Goal: Task Accomplishment & Management: Manage account settings

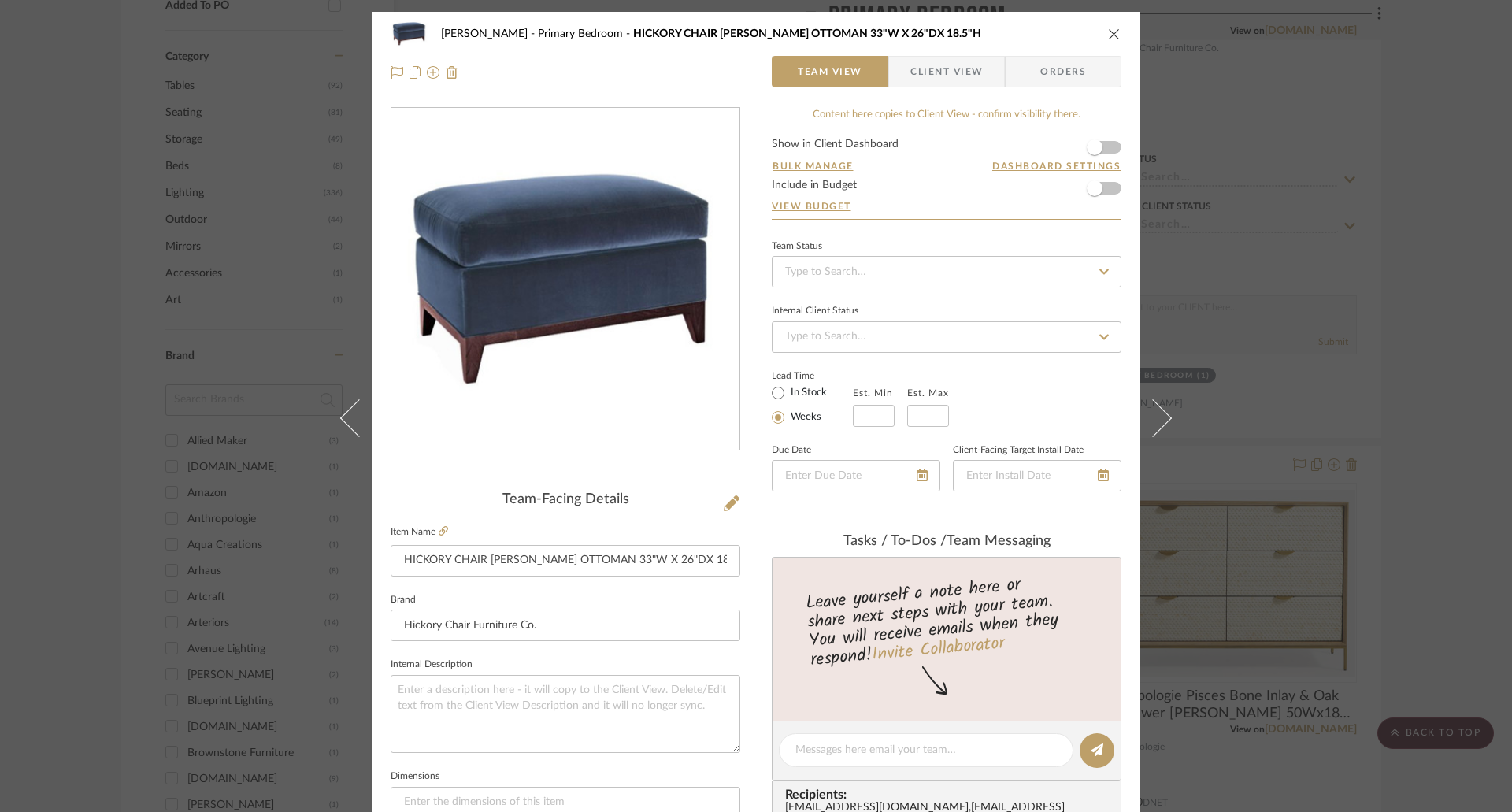
click at [1107, 32] on icon "close" at bounding box center [1113, 34] width 13 height 13
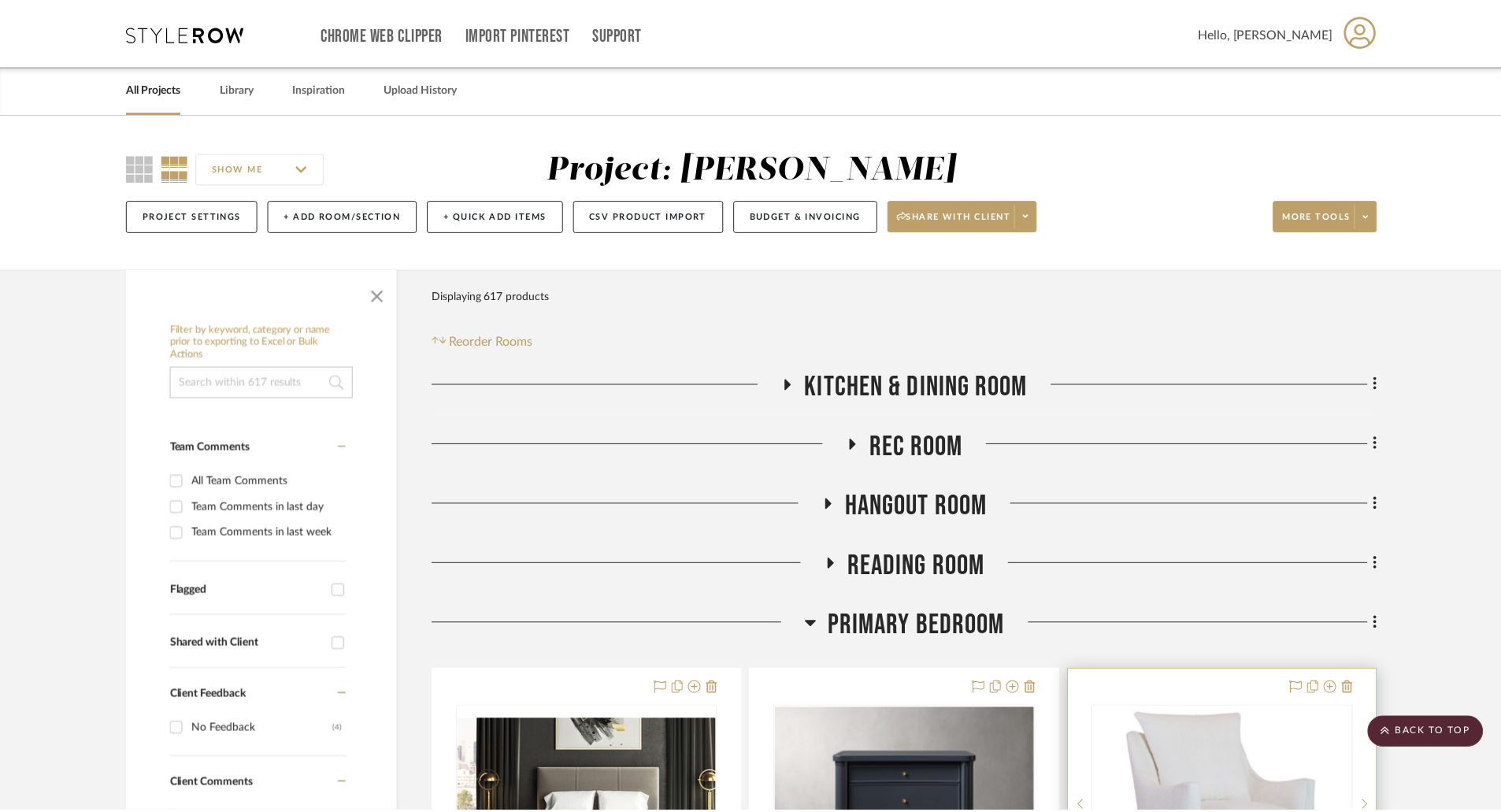
scroll to position [922, 0]
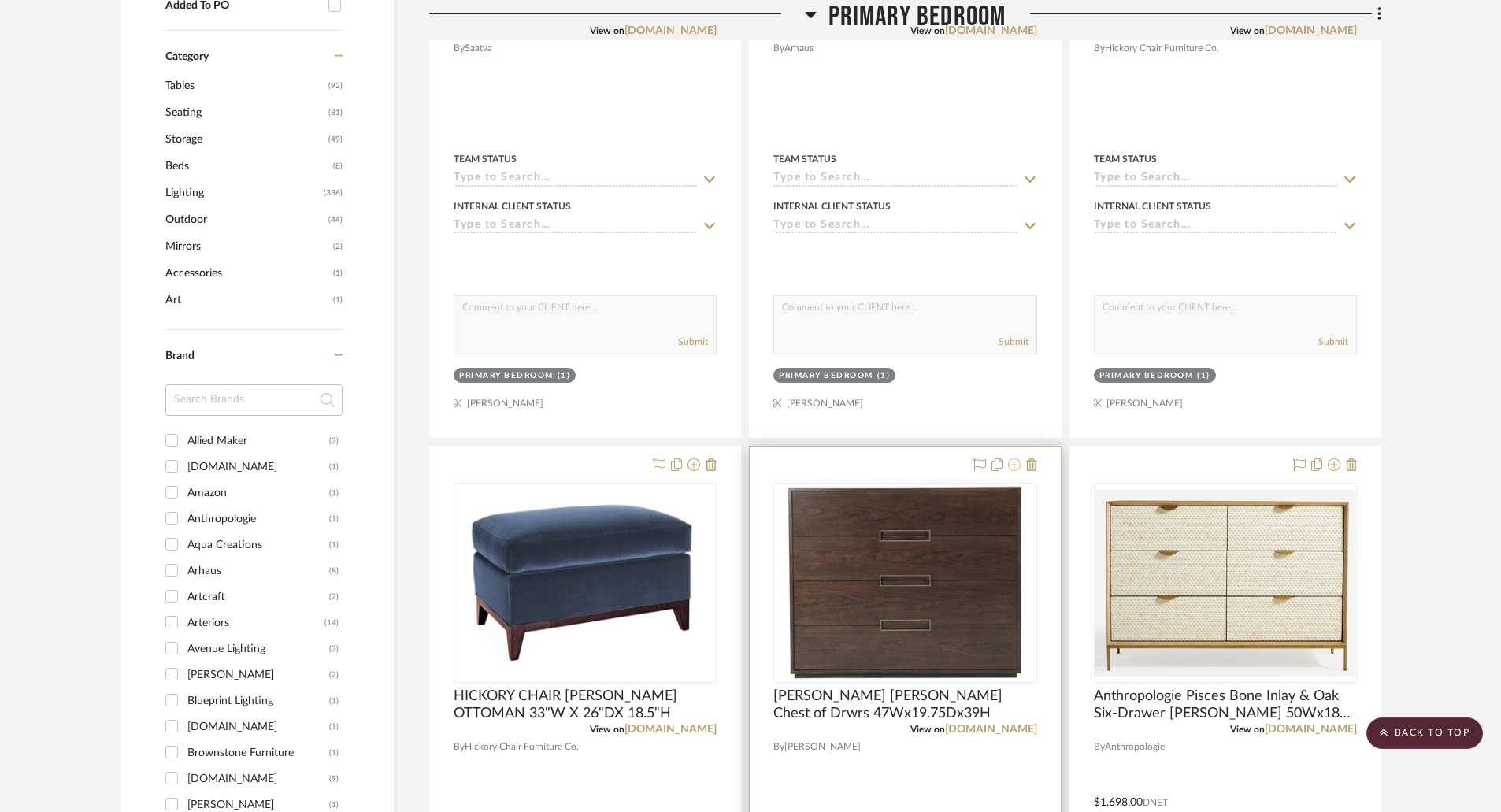
click at [1014, 463] on icon at bounding box center [1014, 464] width 13 height 13
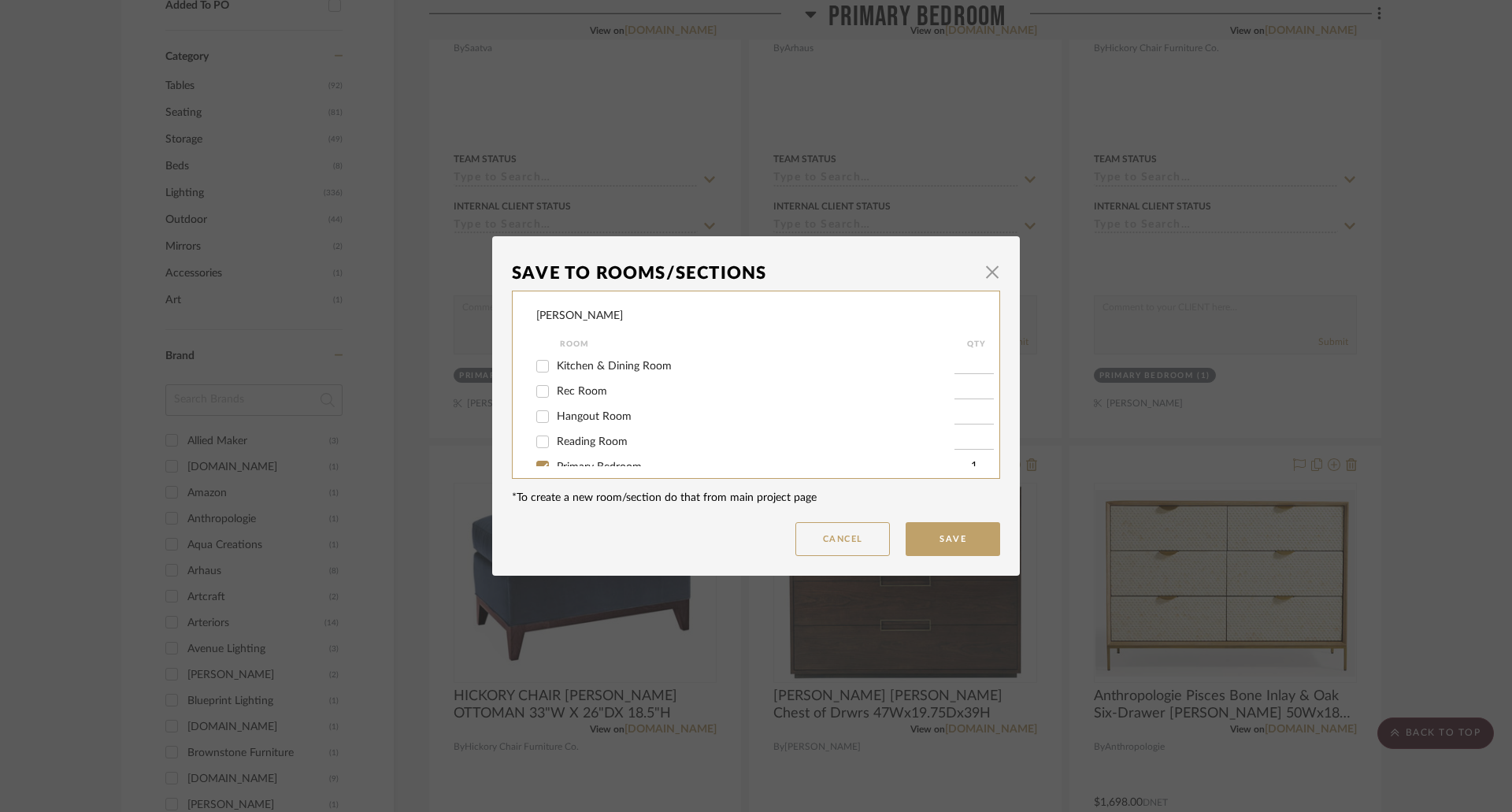
scroll to position [79, 0]
click at [599, 391] on span "Primary Bedroom" at bounding box center [600, 387] width 85 height 11
click at [555, 391] on input "Primary Bedroom" at bounding box center [543, 388] width 25 height 25
checkbox input "false"
click at [942, 534] on button "Save" at bounding box center [953, 539] width 95 height 34
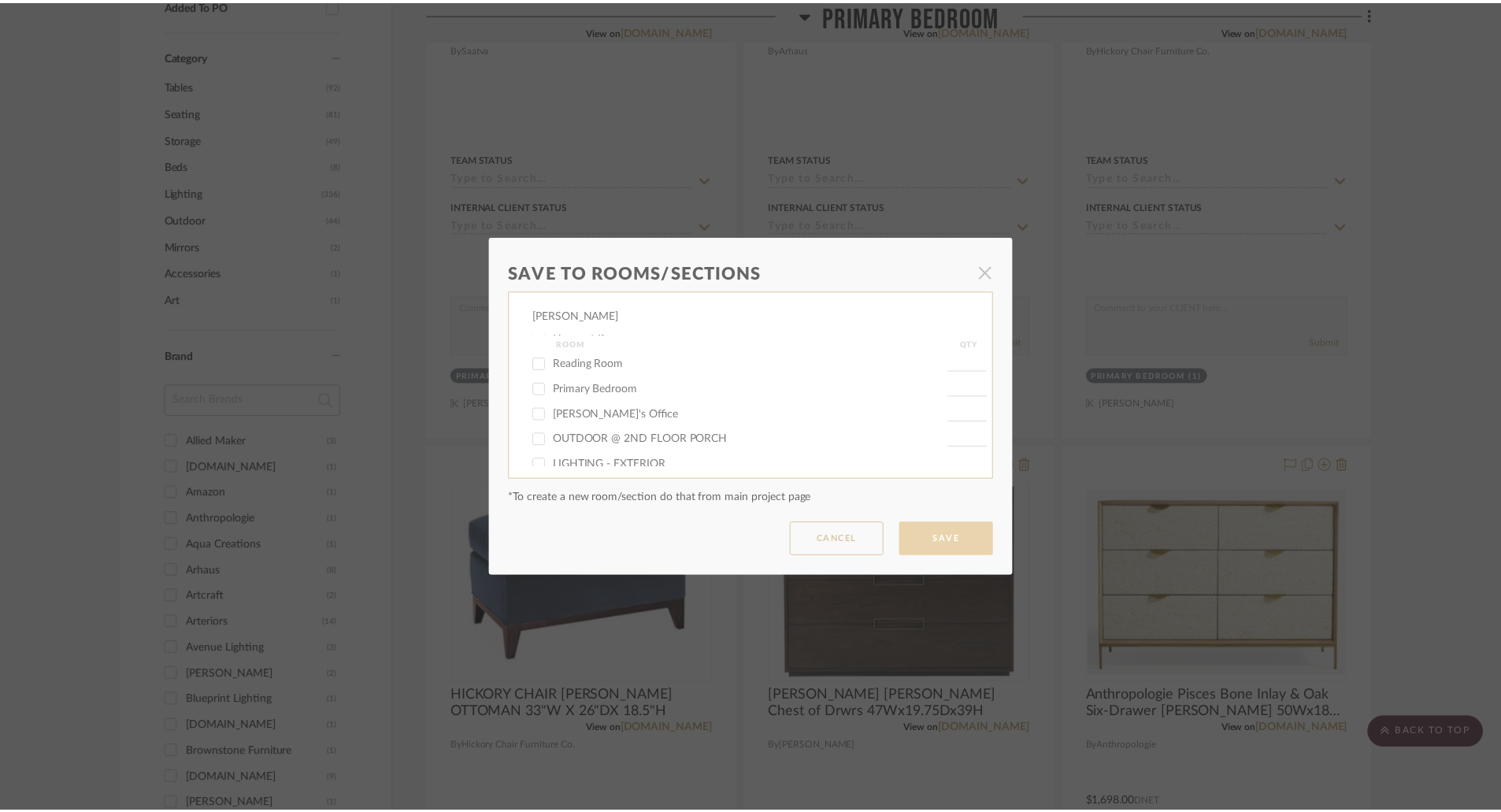
scroll to position [922, 0]
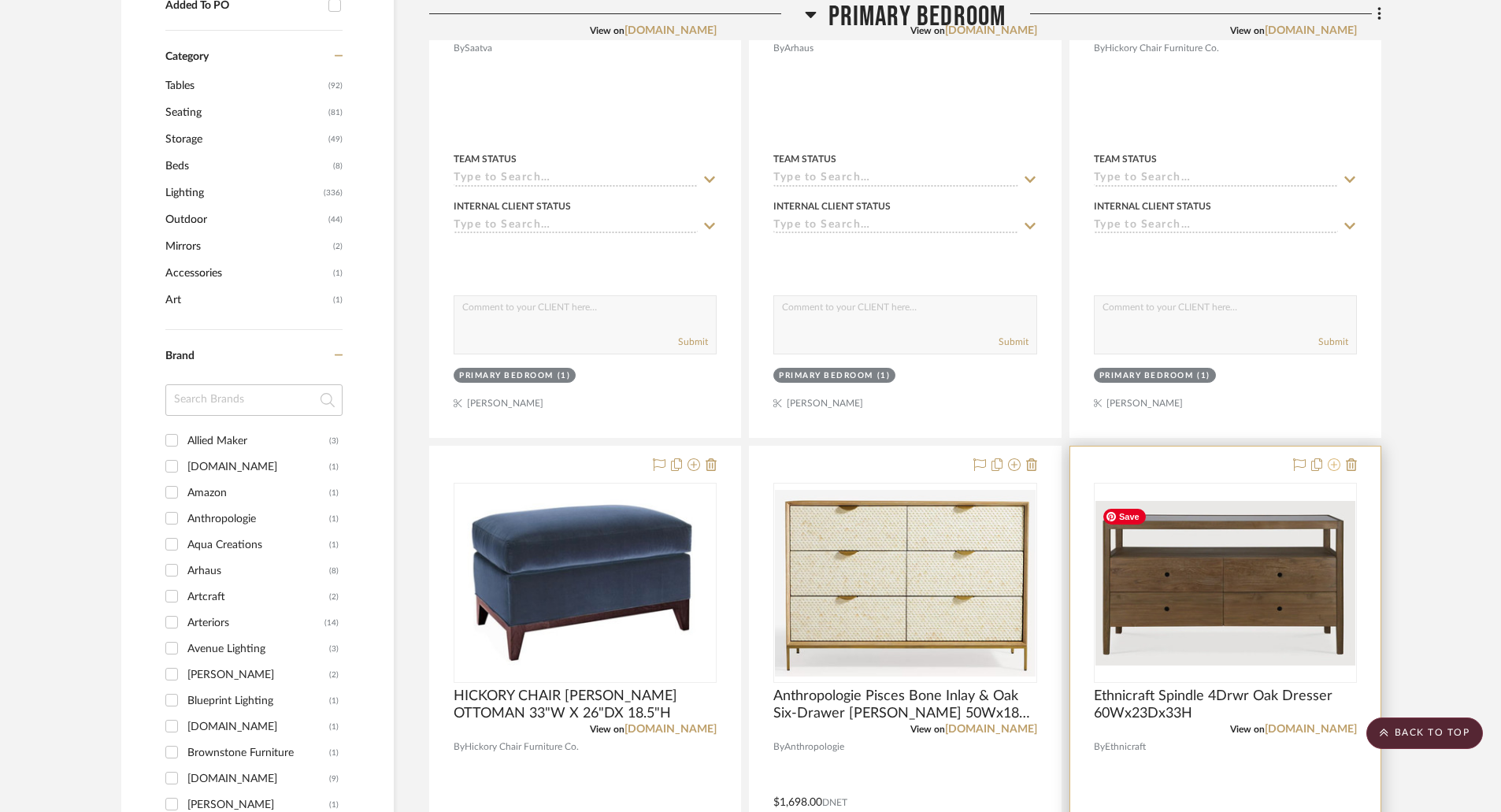
click at [1332, 462] on icon at bounding box center [1334, 464] width 13 height 13
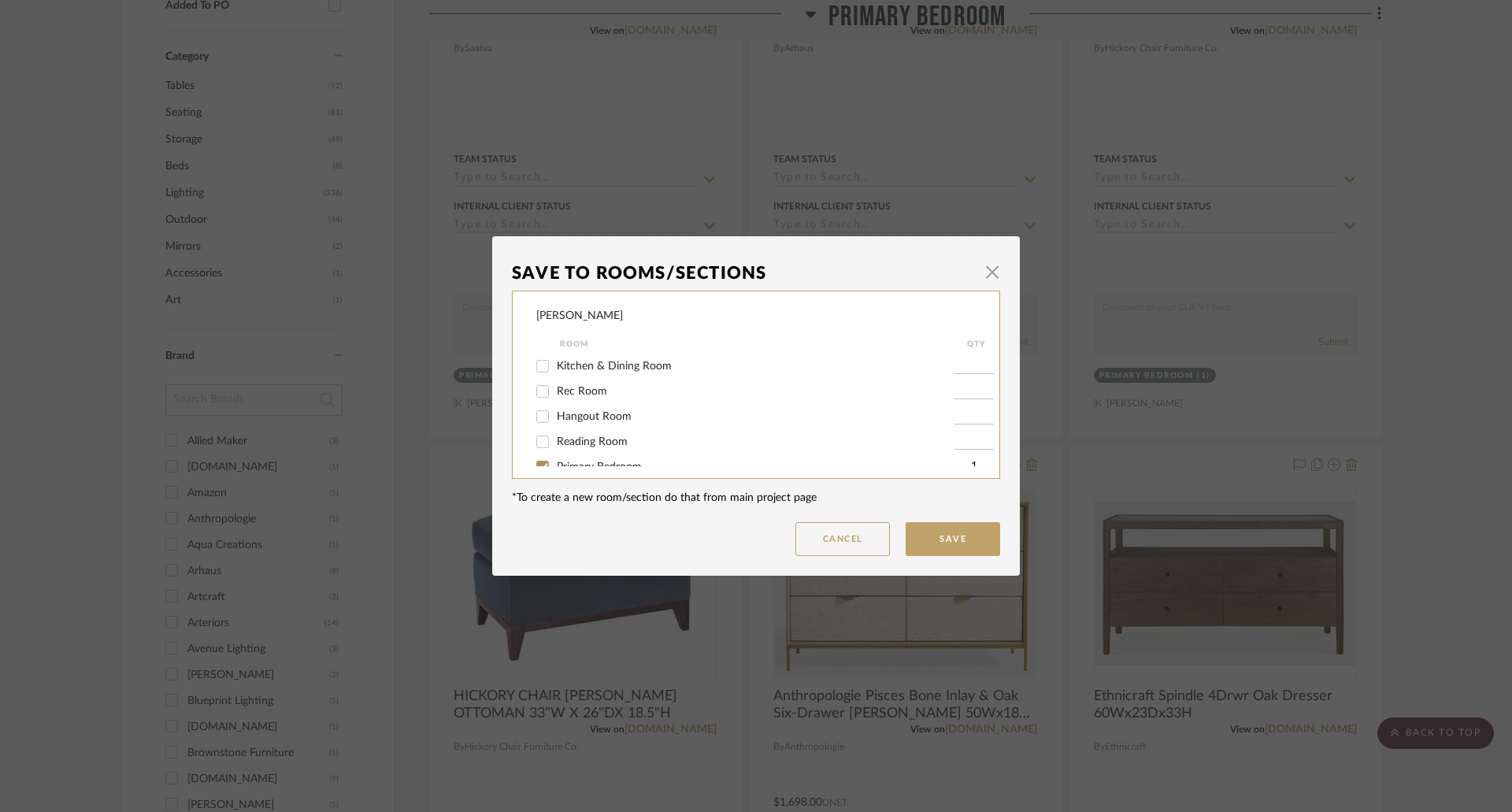
scroll to position [79, 0]
click at [595, 387] on span "Primary Bedroom" at bounding box center [600, 387] width 85 height 11
click at [555, 387] on input "Primary Bedroom" at bounding box center [543, 388] width 25 height 25
checkbox input "false"
click at [963, 534] on button "Save" at bounding box center [953, 539] width 95 height 34
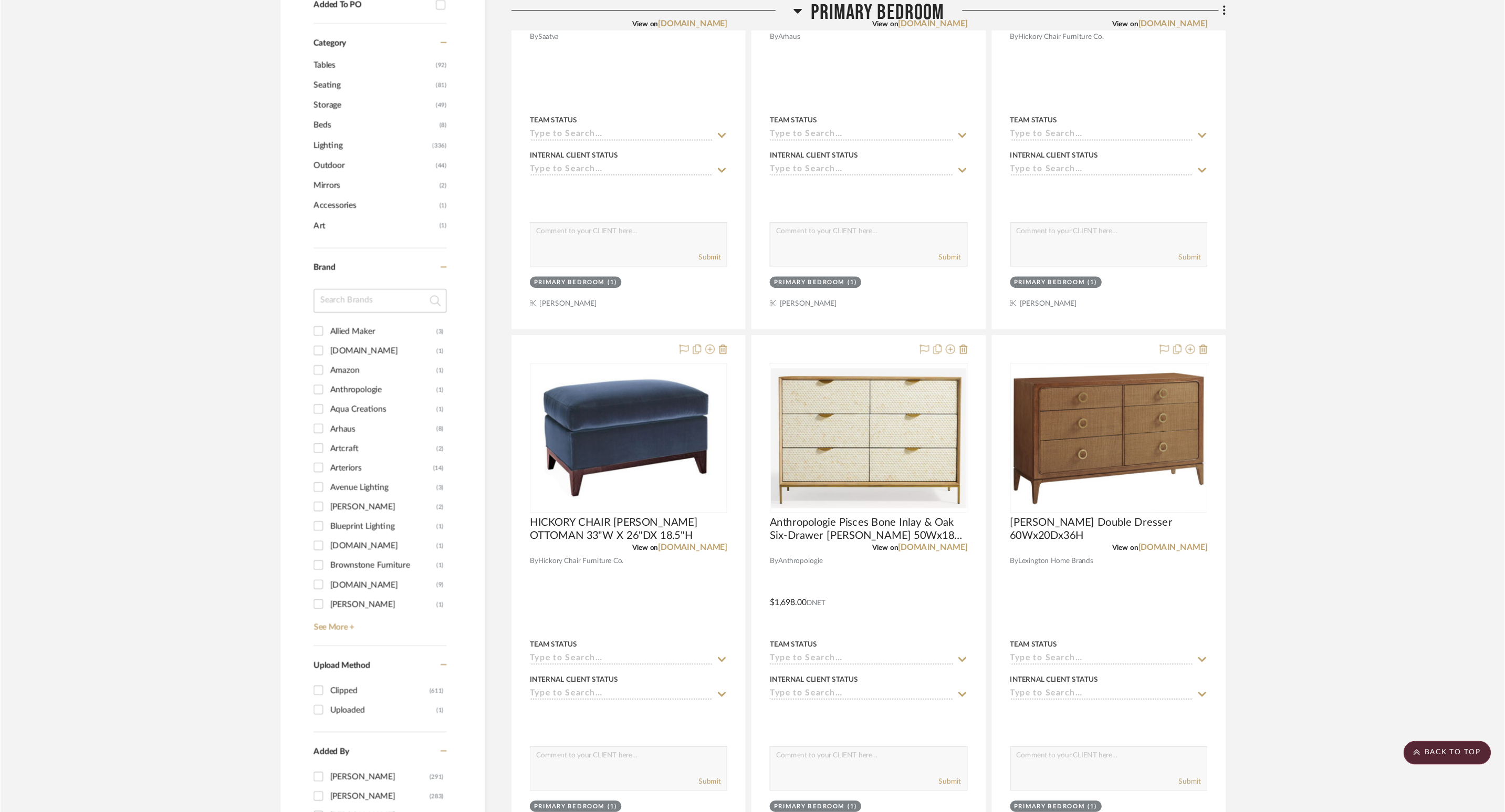
scroll to position [614, 0]
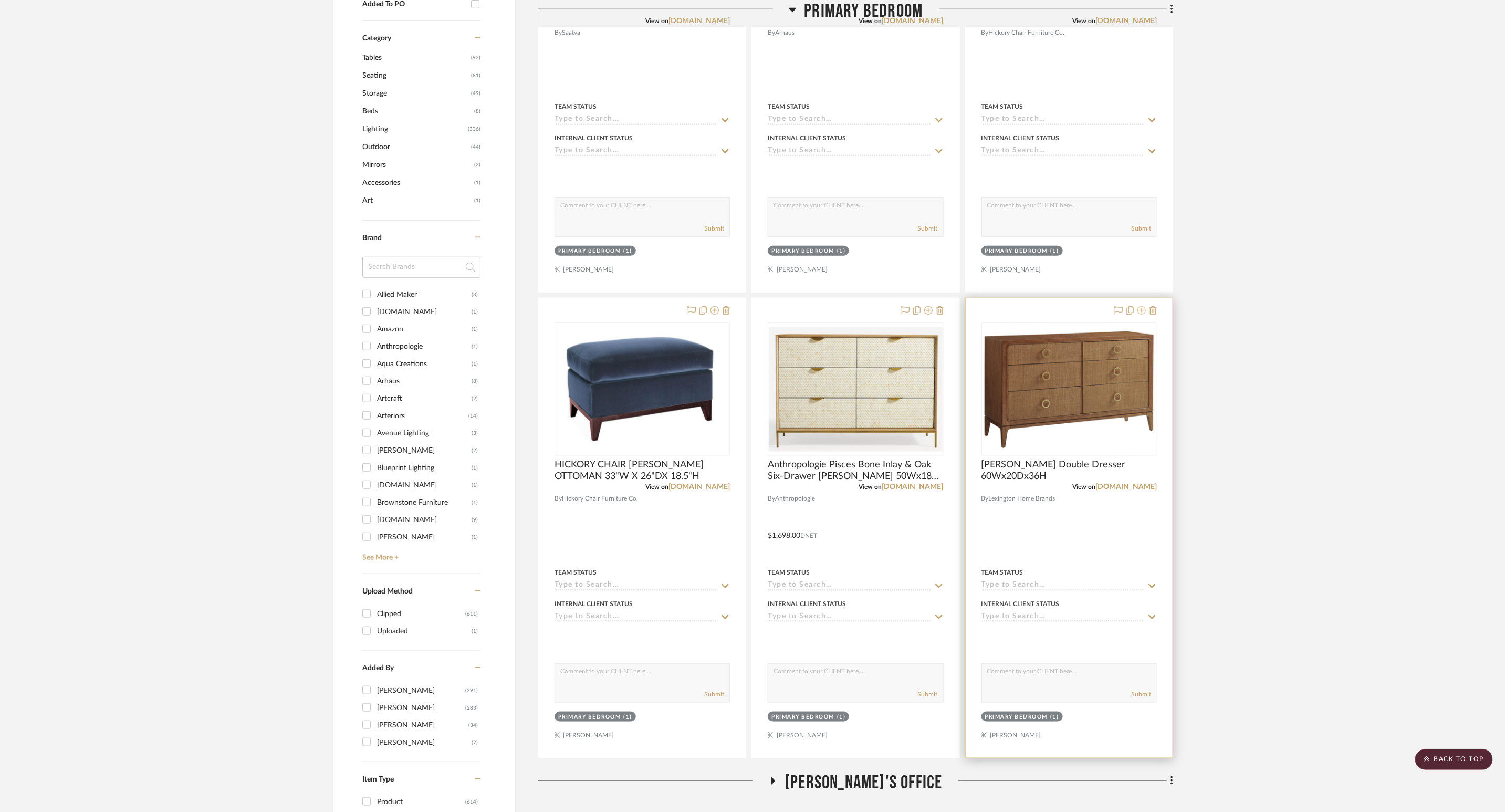
click at [1008, 310] on icon at bounding box center [1141, 310] width 8 height 8
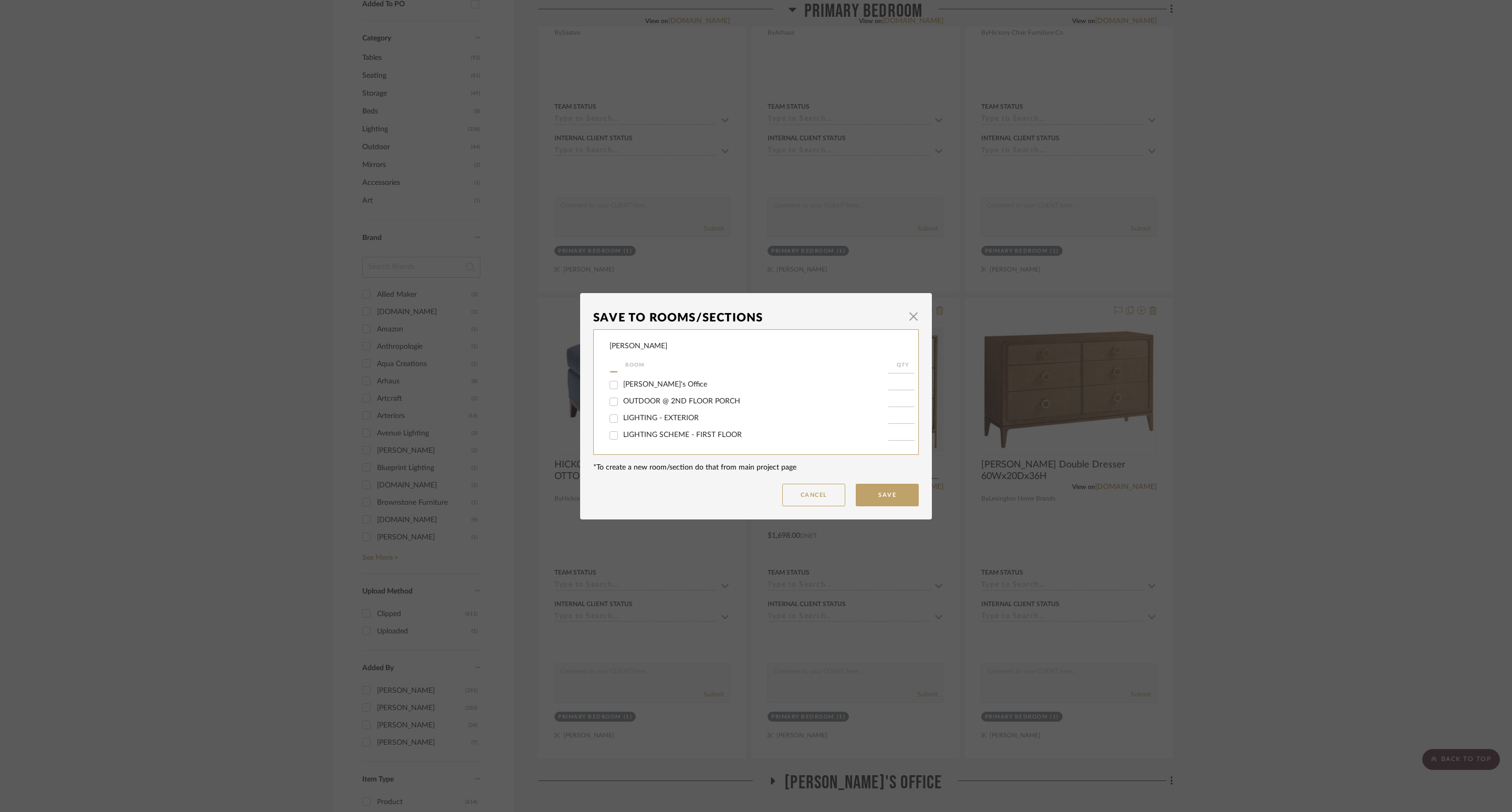
scroll to position [0, 0]
click at [613, 443] on input "Primary Bedroom" at bounding box center [613, 447] width 17 height 17
checkbox input "false"
click at [872, 495] on button "Save" at bounding box center [887, 495] width 63 height 23
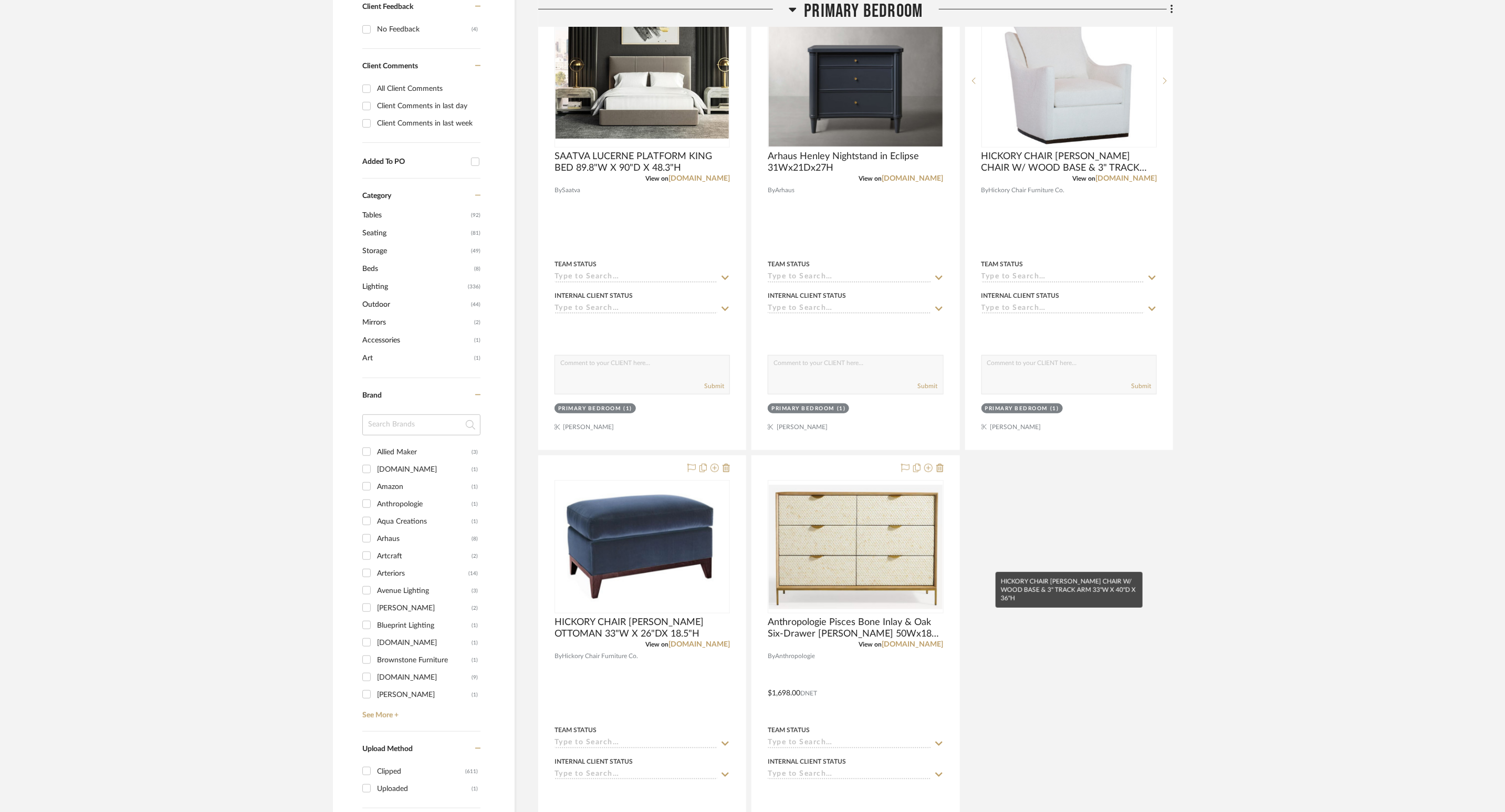
scroll to position [63, 0]
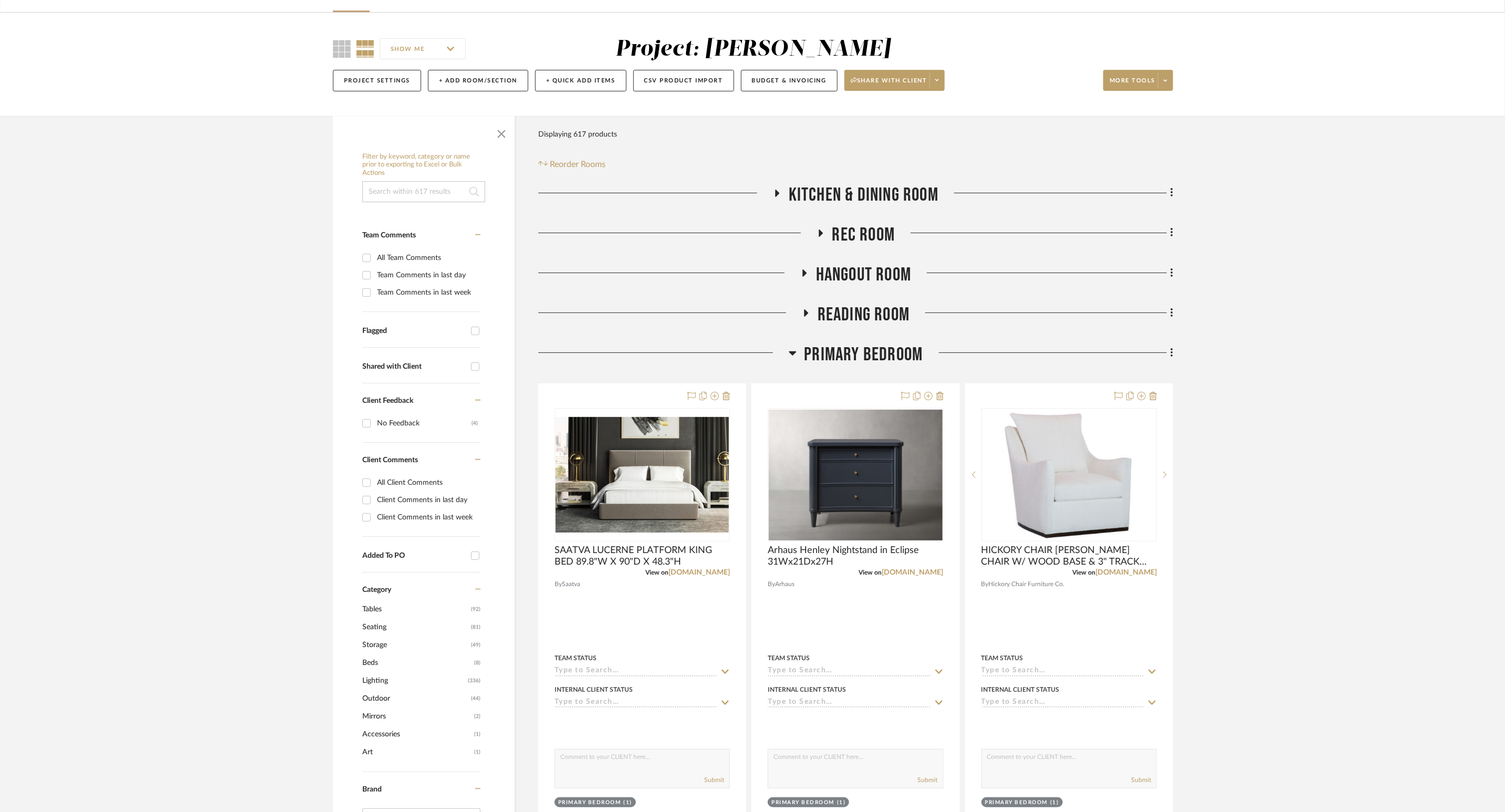
click at [793, 356] on icon at bounding box center [793, 353] width 8 height 13
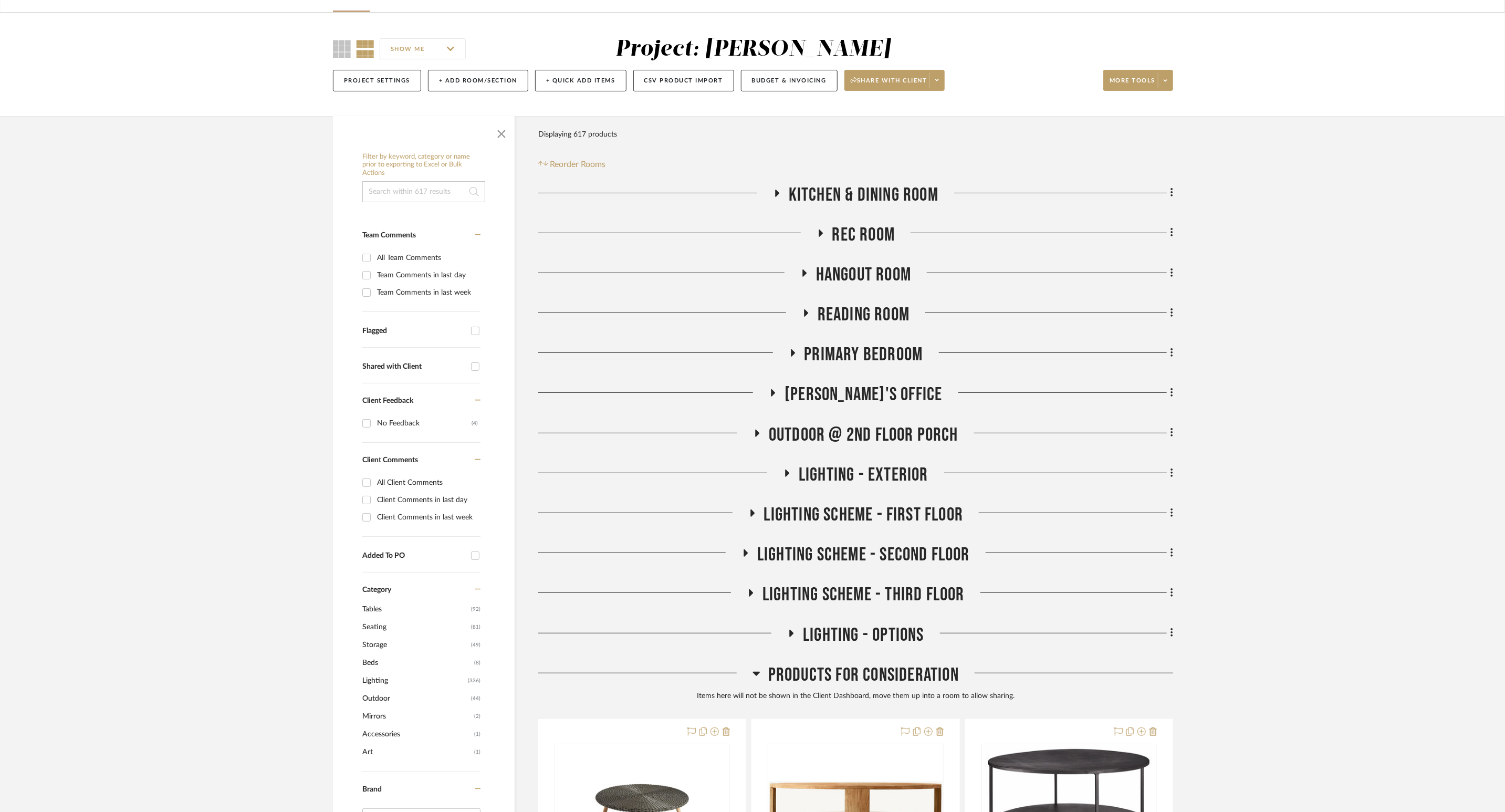
click at [776, 194] on icon at bounding box center [777, 193] width 5 height 7
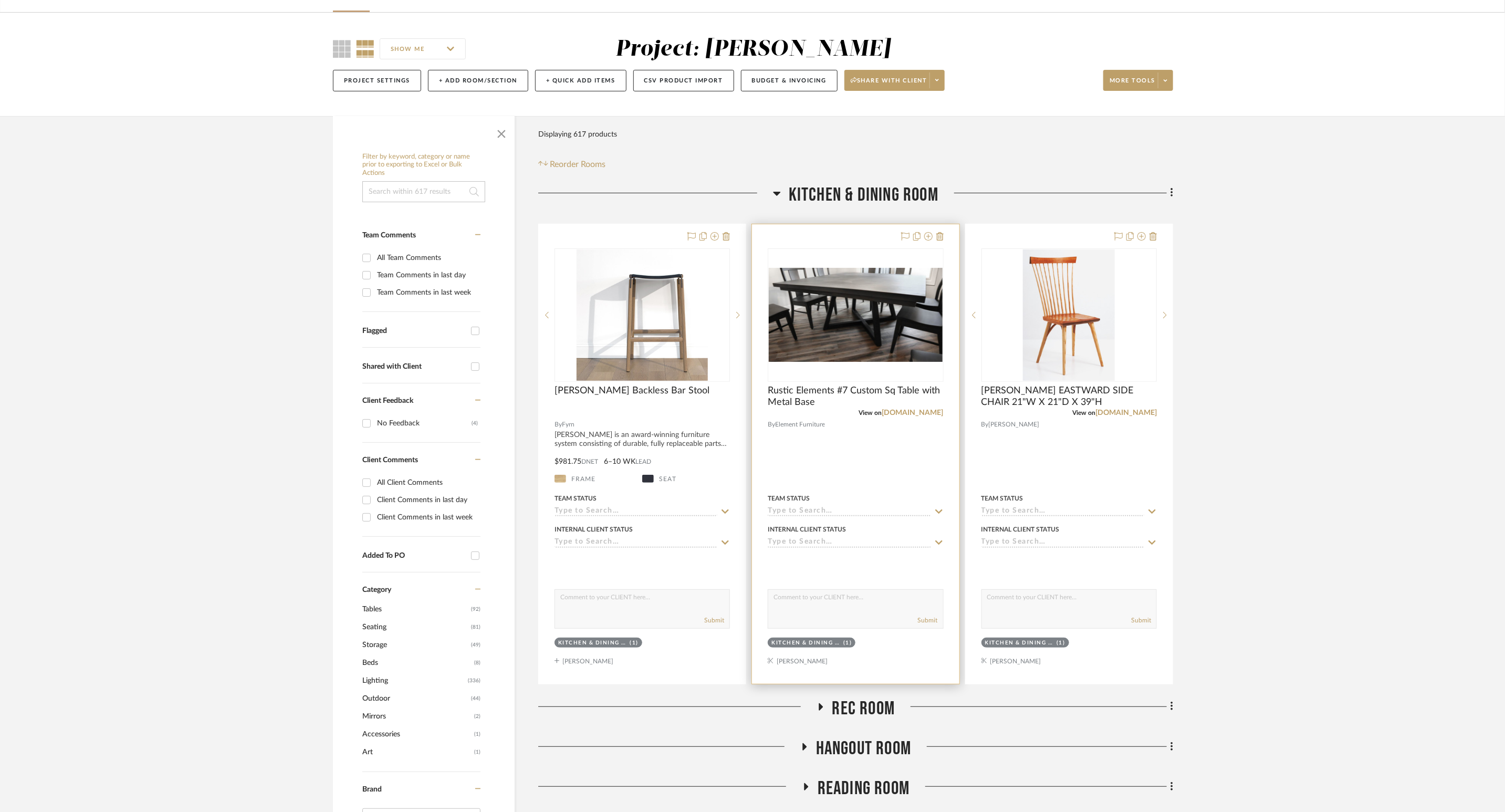
scroll to position [142, 0]
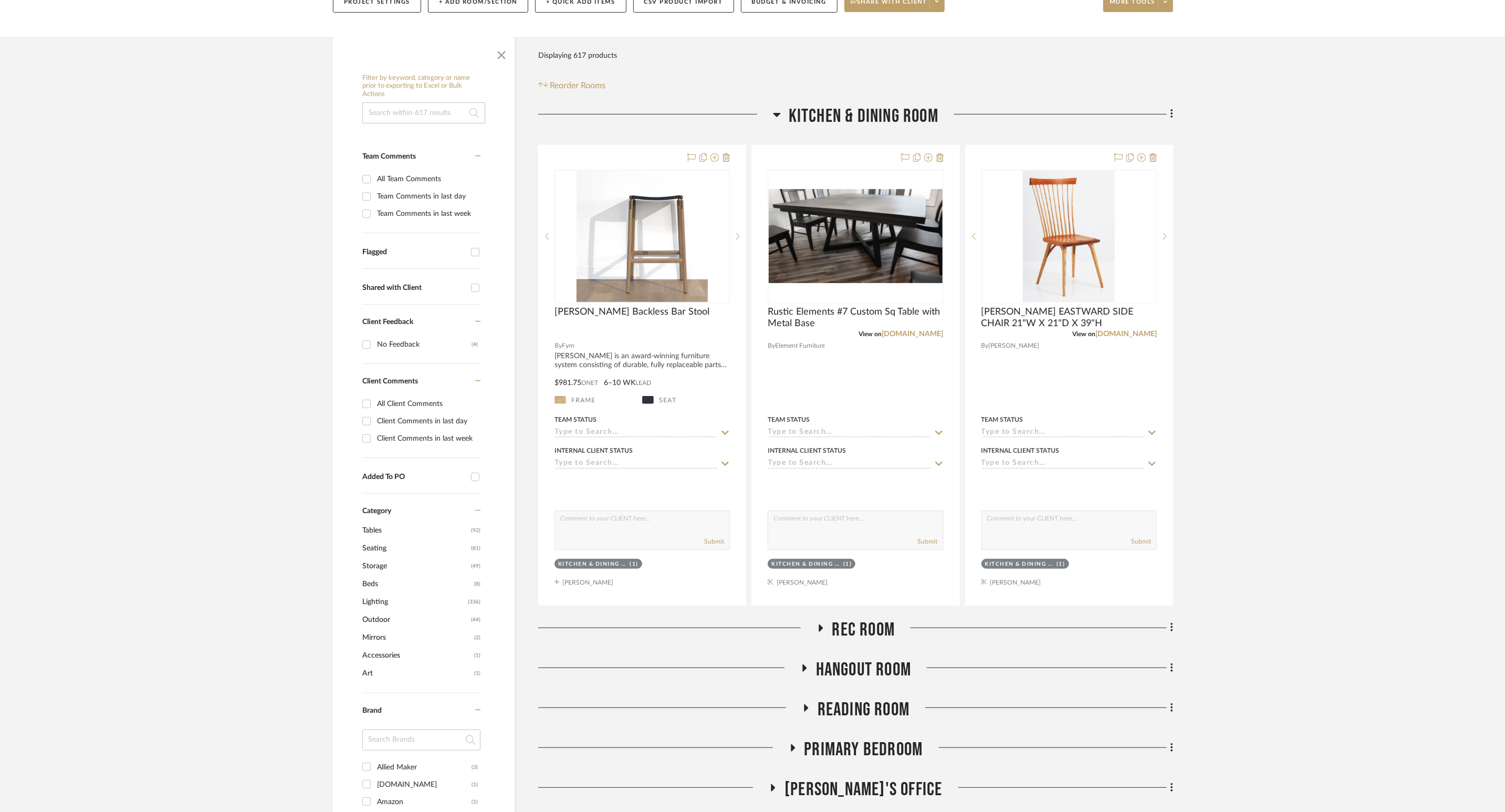
click at [820, 541] on icon at bounding box center [820, 628] width 5 height 7
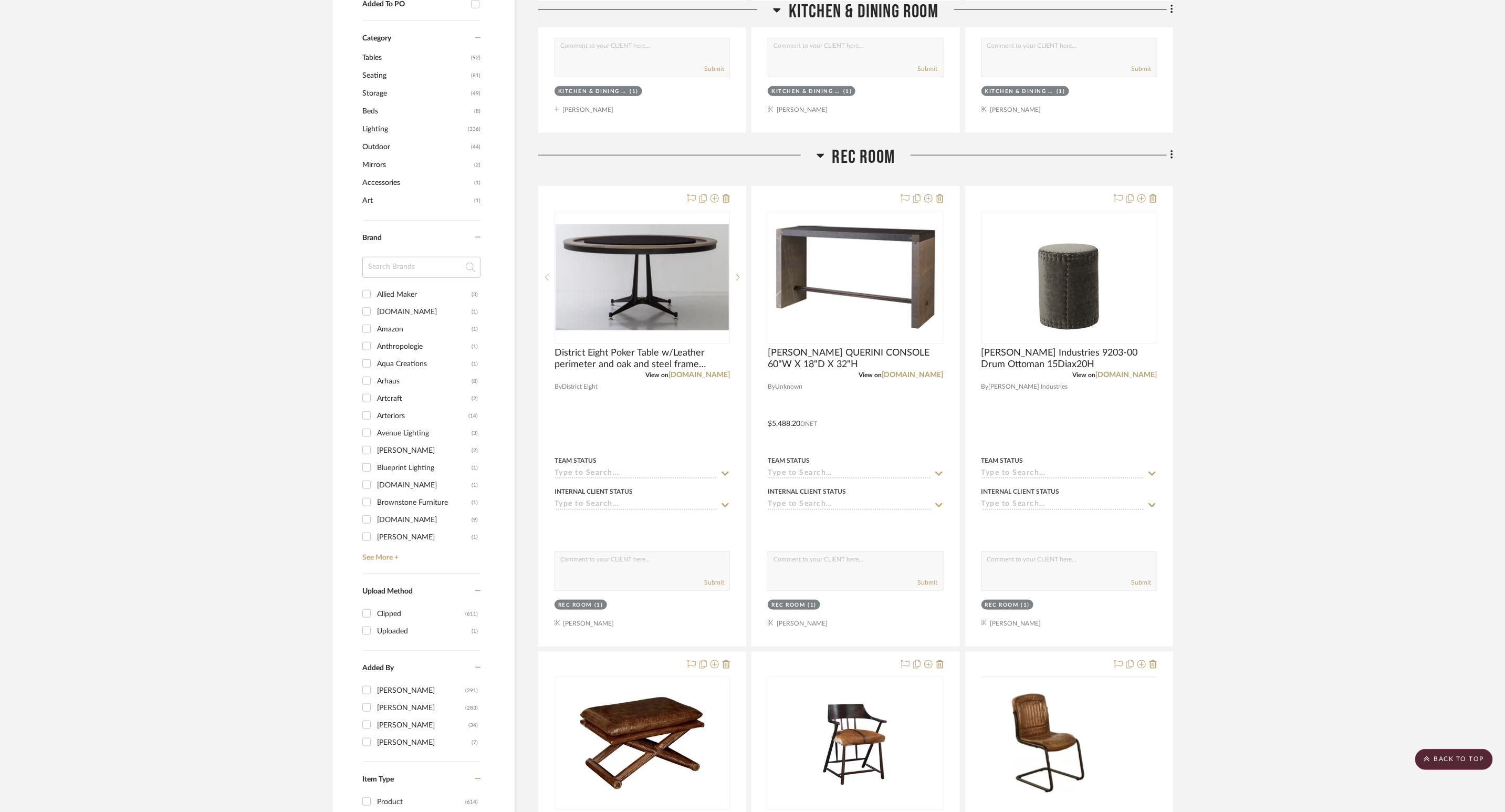
scroll to position [772, 0]
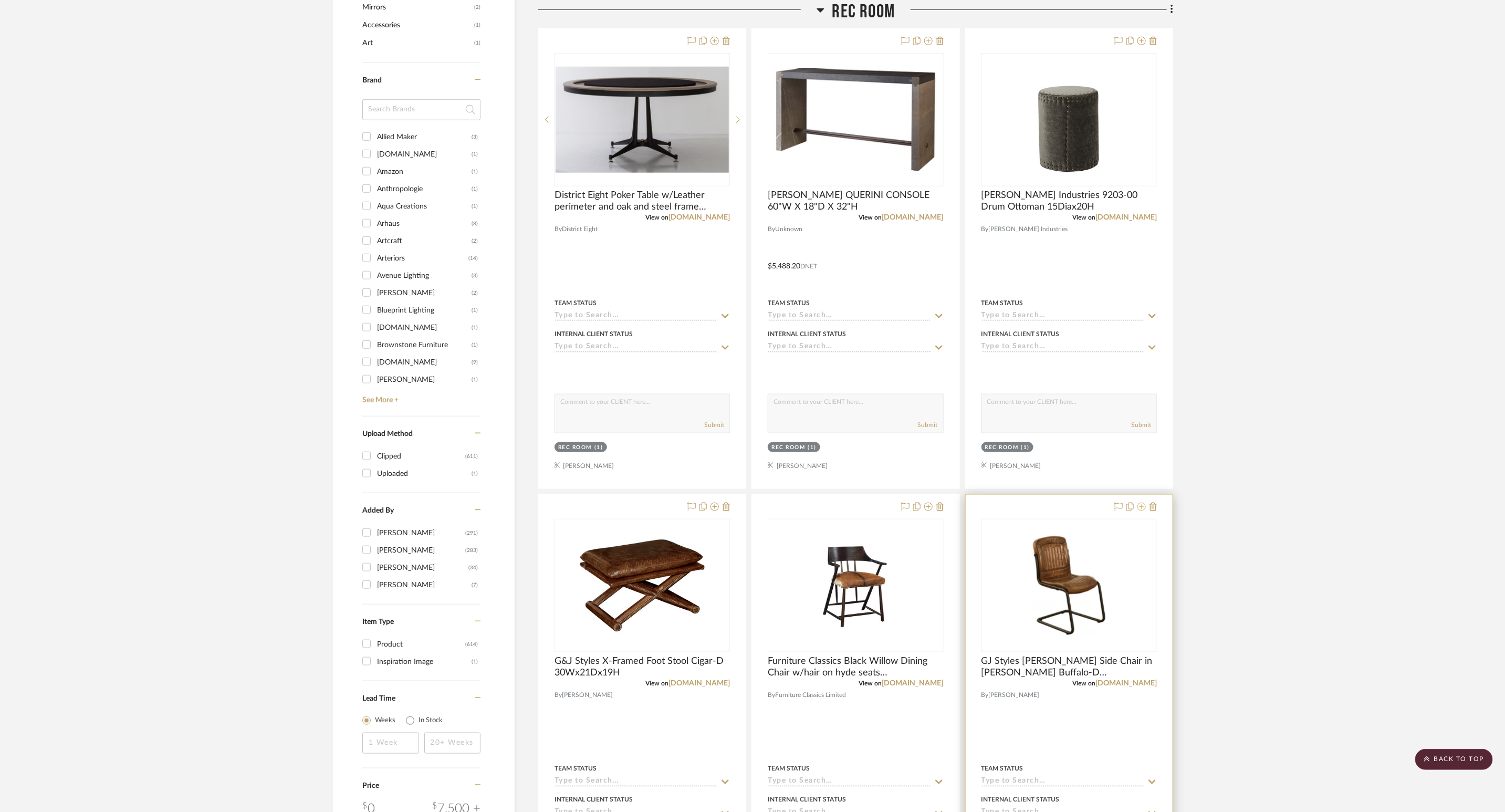
click at [1008, 509] on icon at bounding box center [1141, 506] width 8 height 8
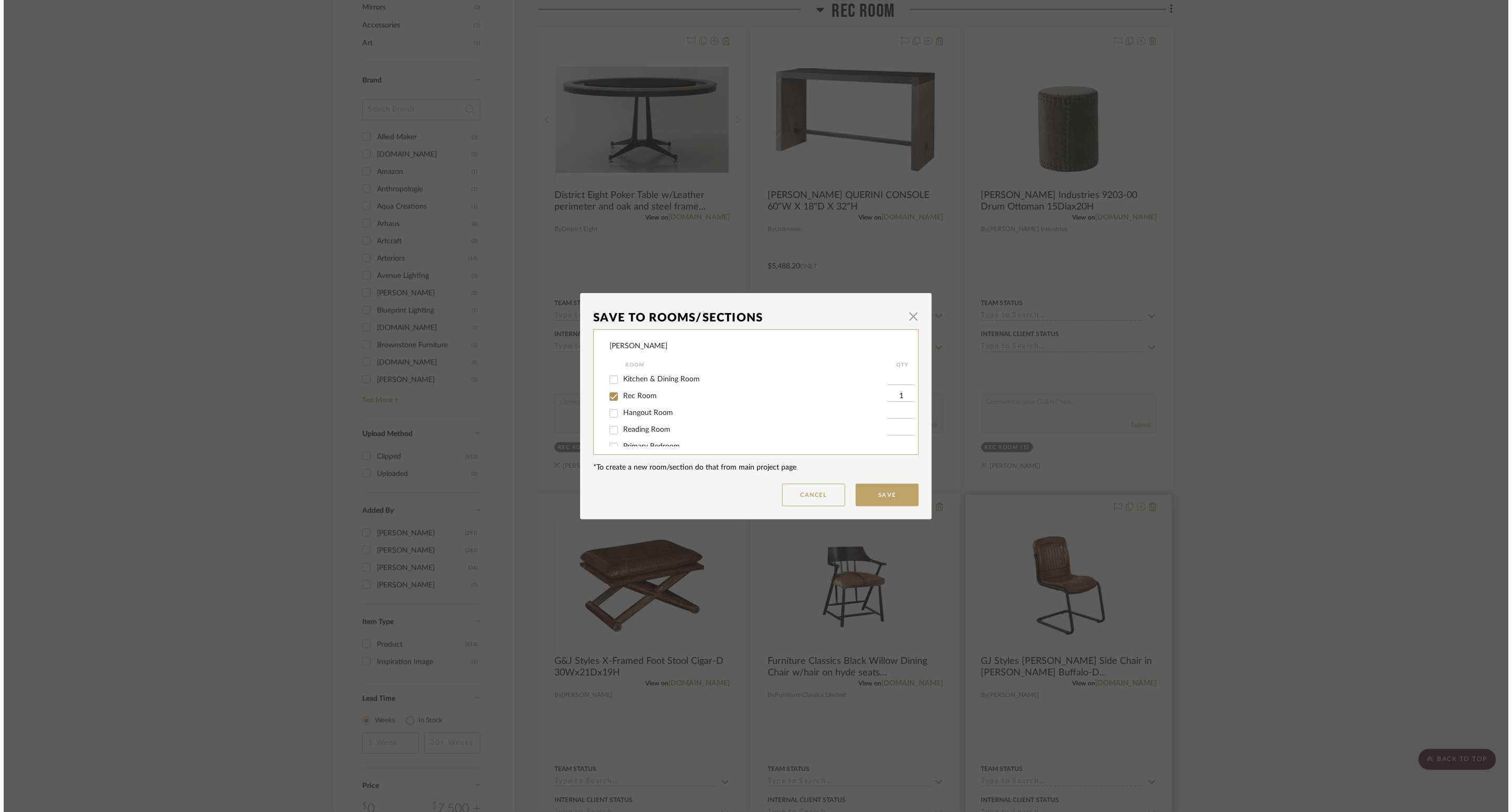
scroll to position [0, 0]
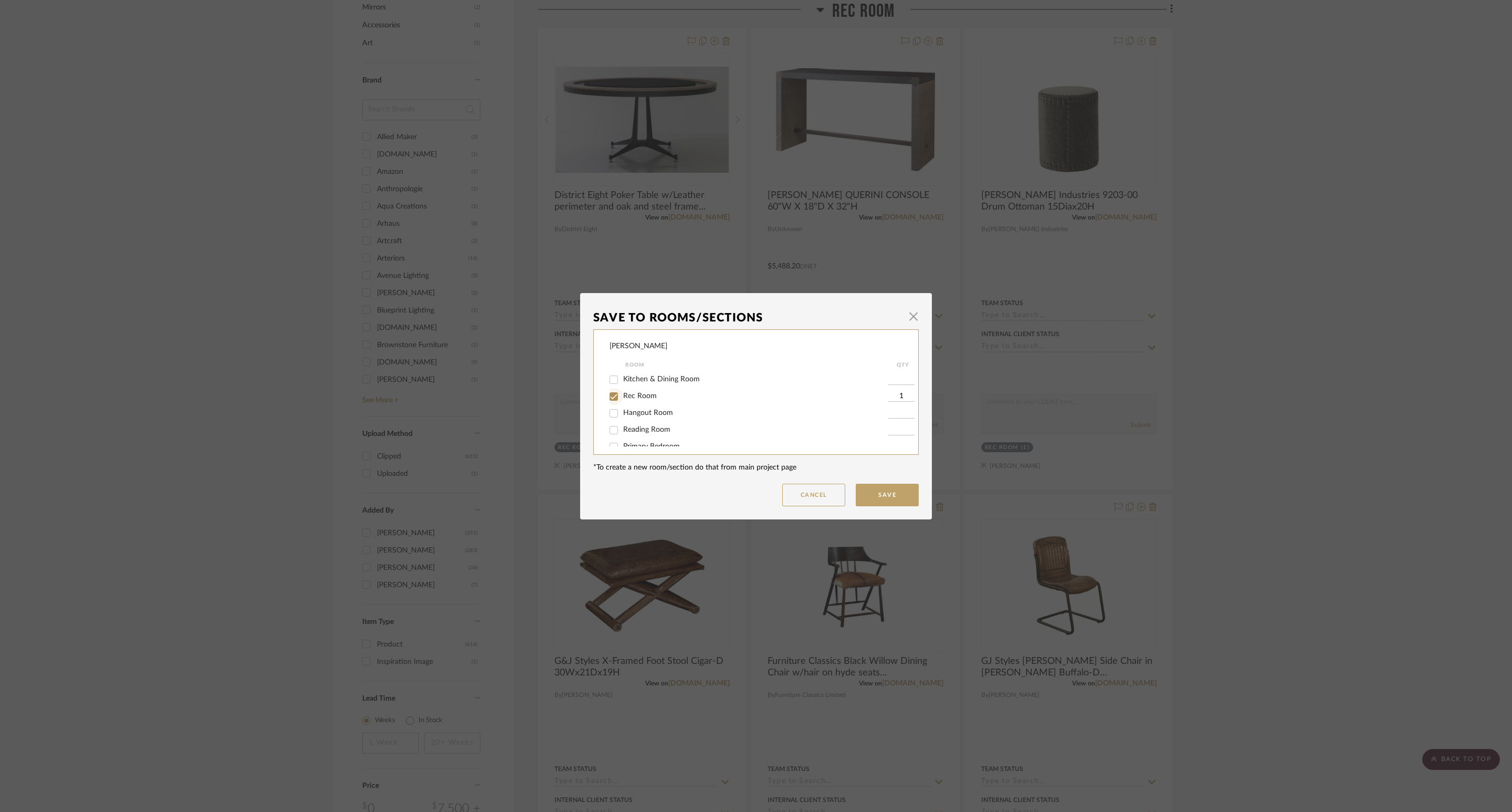
click at [618, 395] on input "Rec Room" at bounding box center [613, 397] width 17 height 17
checkbox input "false"
click at [893, 492] on button "Save" at bounding box center [887, 495] width 63 height 23
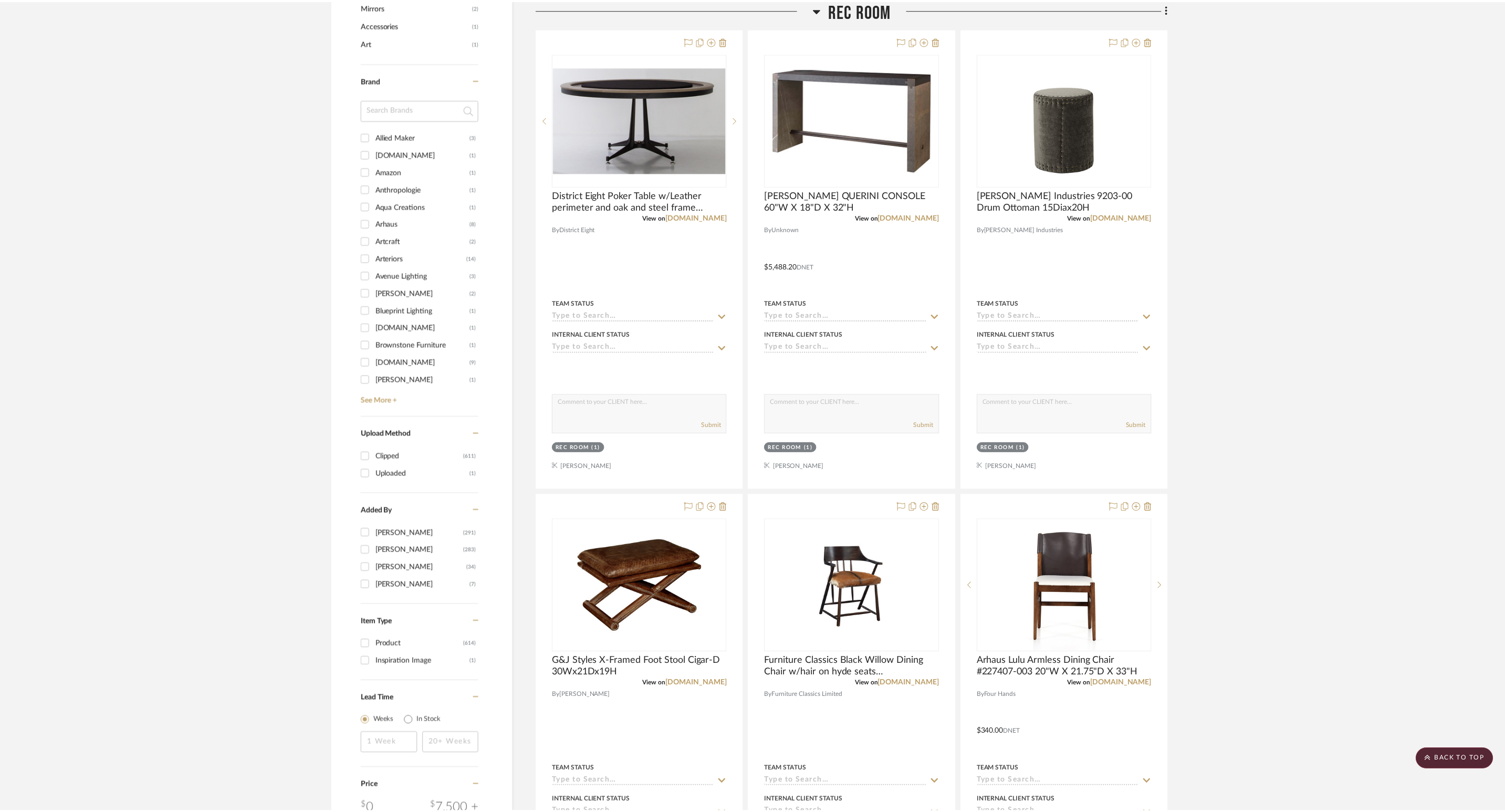
scroll to position [772, 0]
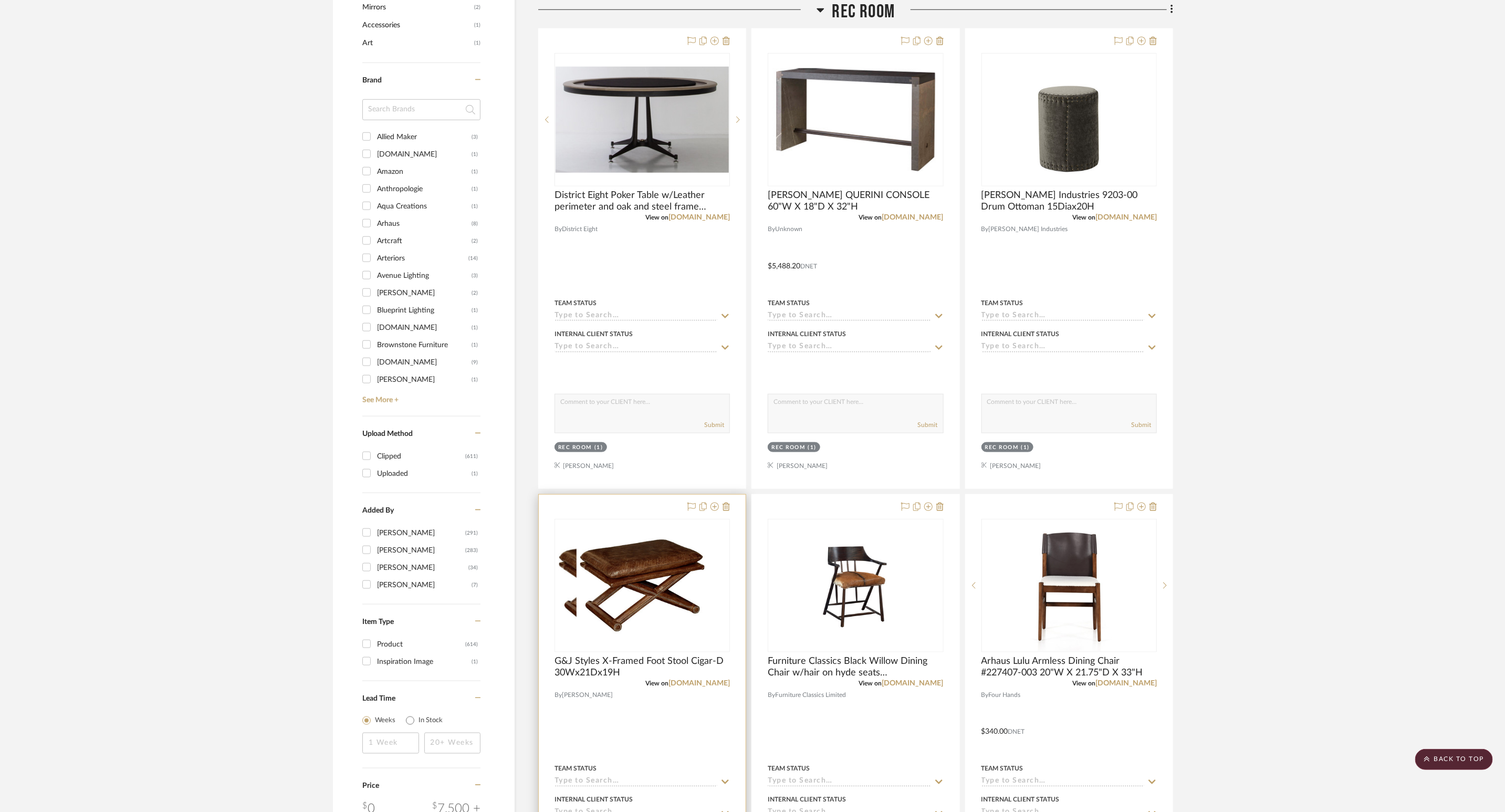
click at [710, 509] on div at bounding box center [707, 507] width 46 height 13
click at [713, 509] on icon at bounding box center [714, 506] width 8 height 8
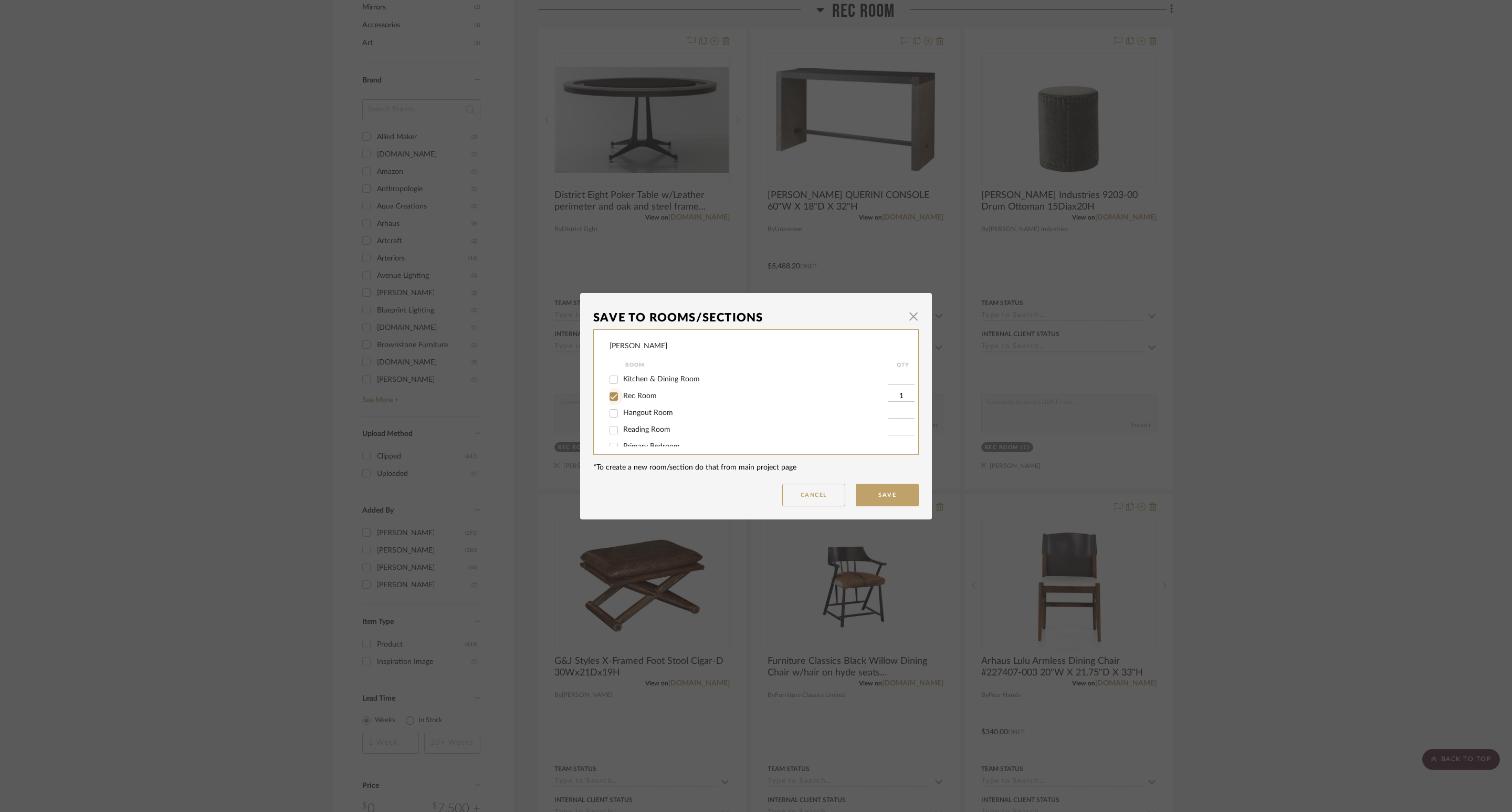
click at [614, 389] on input "Rec Room" at bounding box center [613, 397] width 17 height 17
checkbox input "false"
click at [904, 493] on button "Save" at bounding box center [887, 495] width 63 height 23
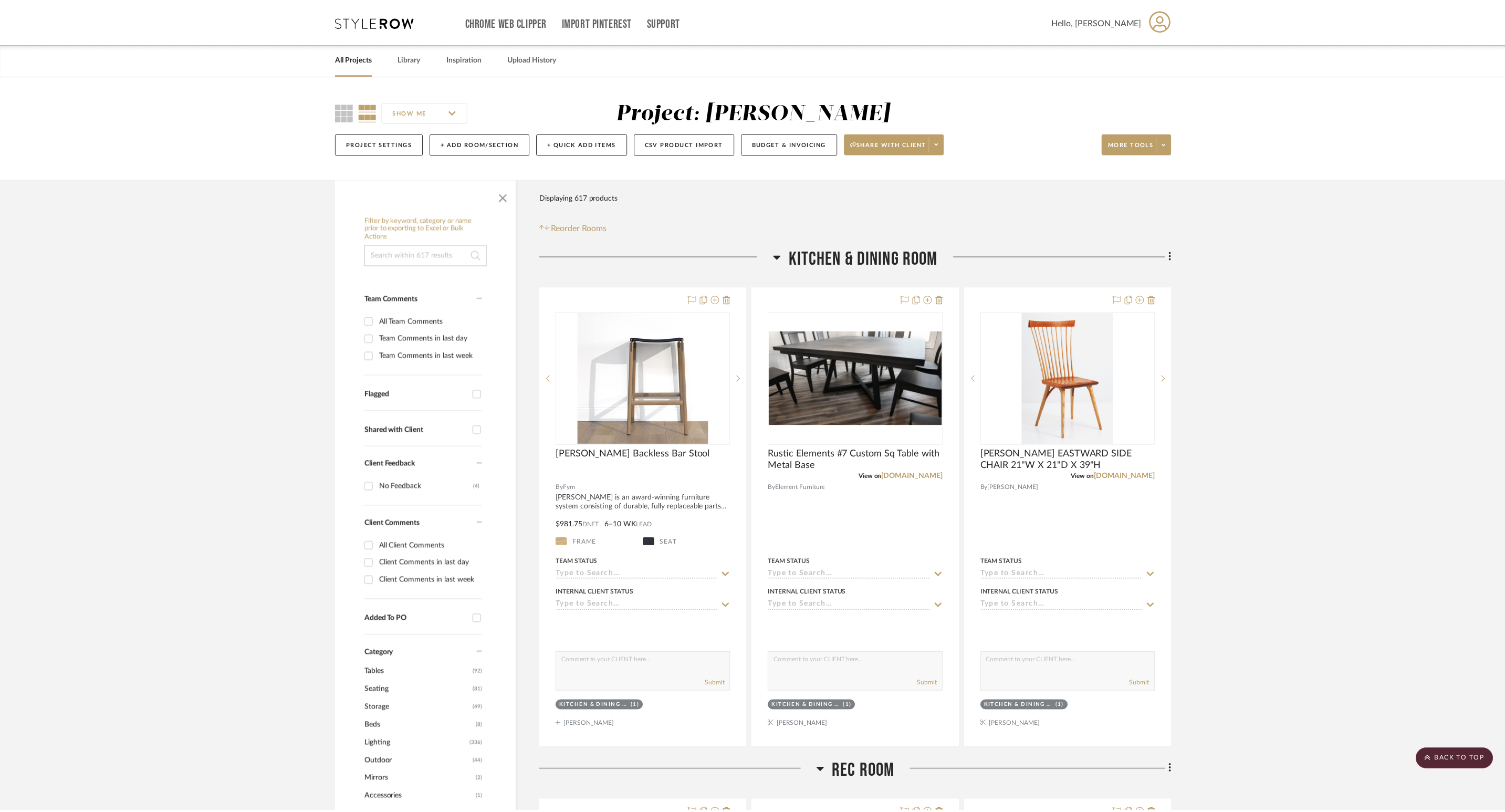
scroll to position [772, 0]
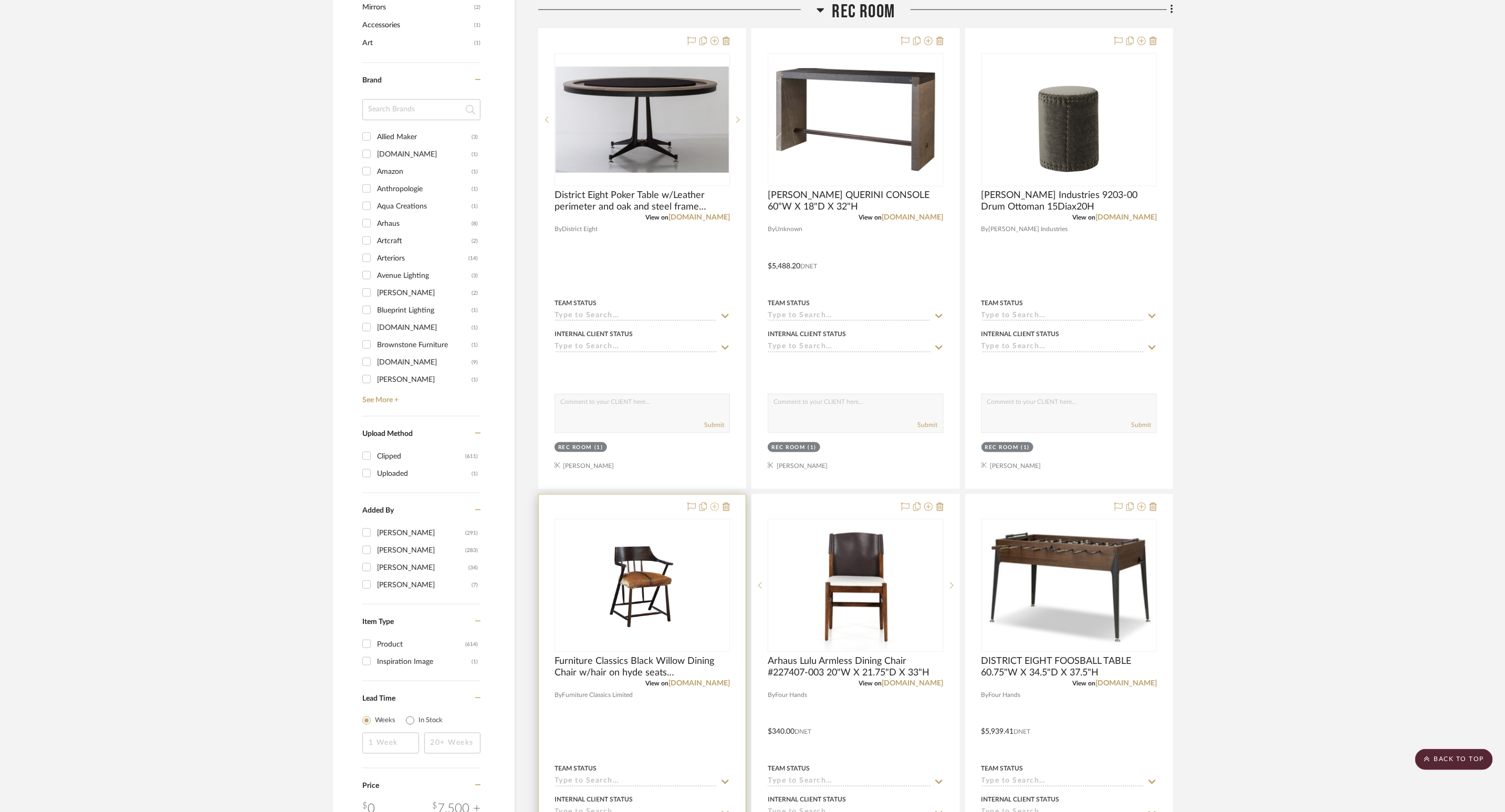
click at [717, 509] on icon at bounding box center [714, 506] width 8 height 8
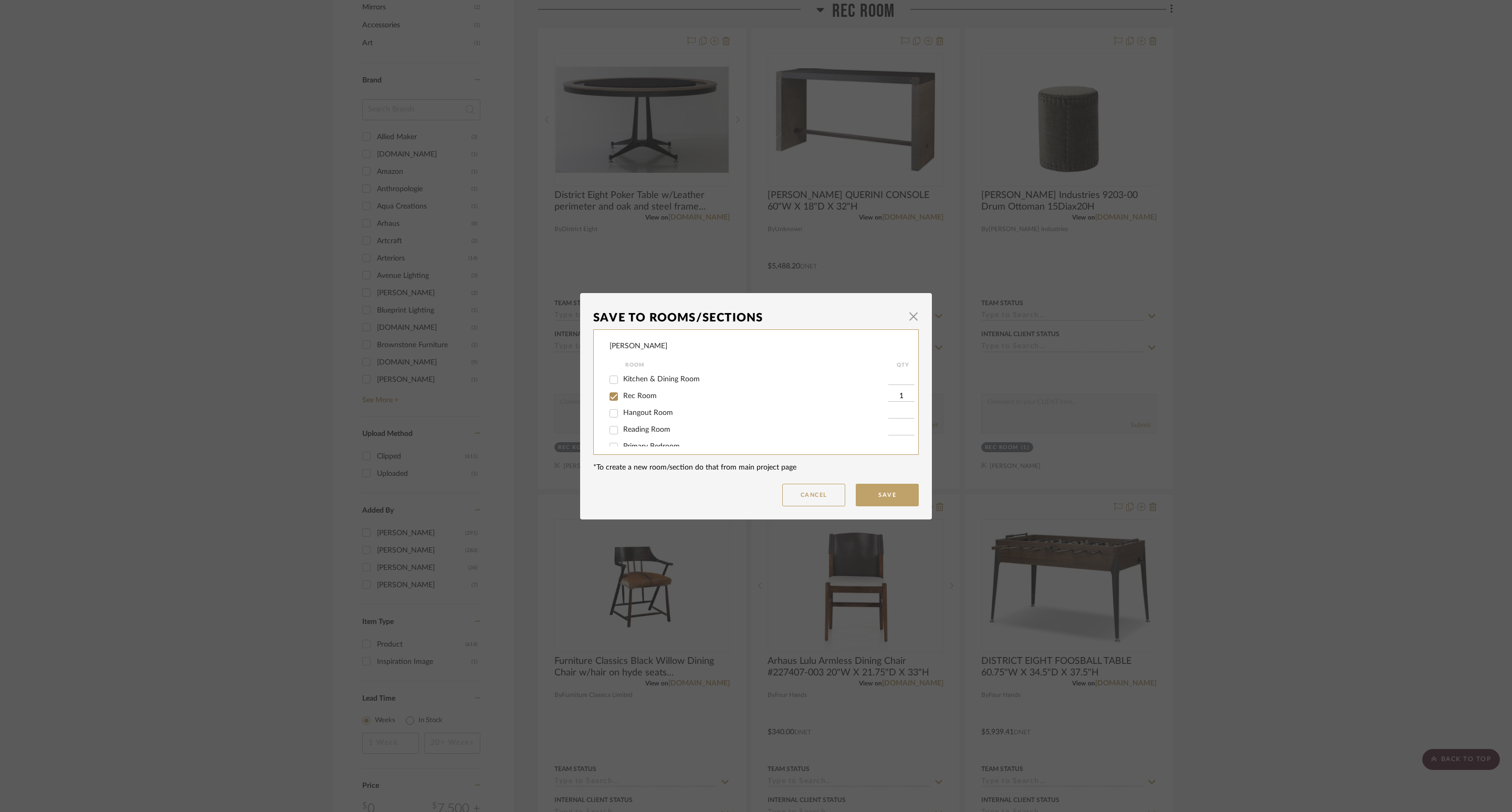
click at [642, 397] on span "Rec Room" at bounding box center [640, 395] width 33 height 7
click at [622, 397] on input "Rec Room" at bounding box center [613, 397] width 17 height 17
checkbox input "false"
click at [901, 490] on button "Save" at bounding box center [887, 495] width 63 height 23
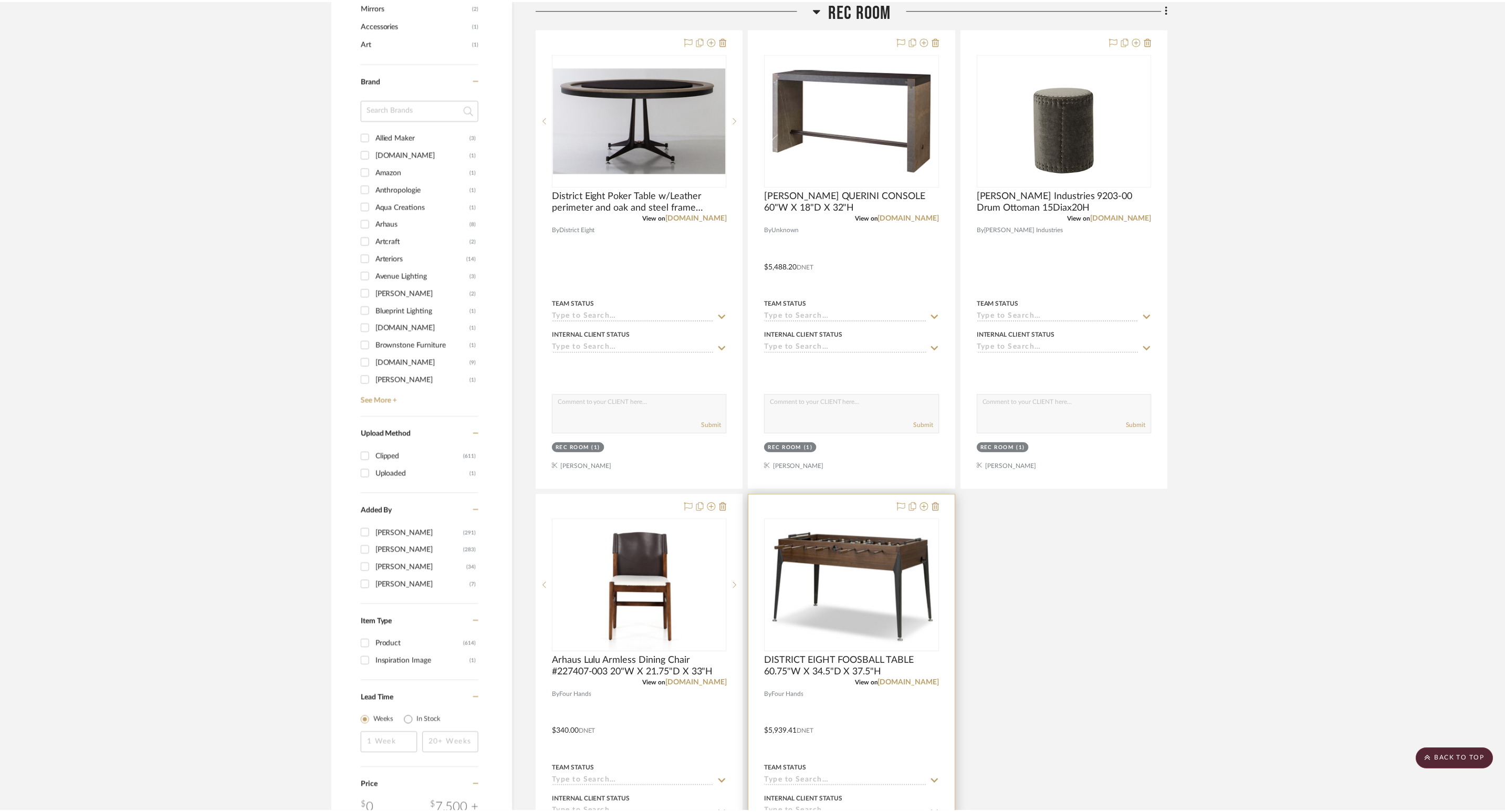
scroll to position [772, 0]
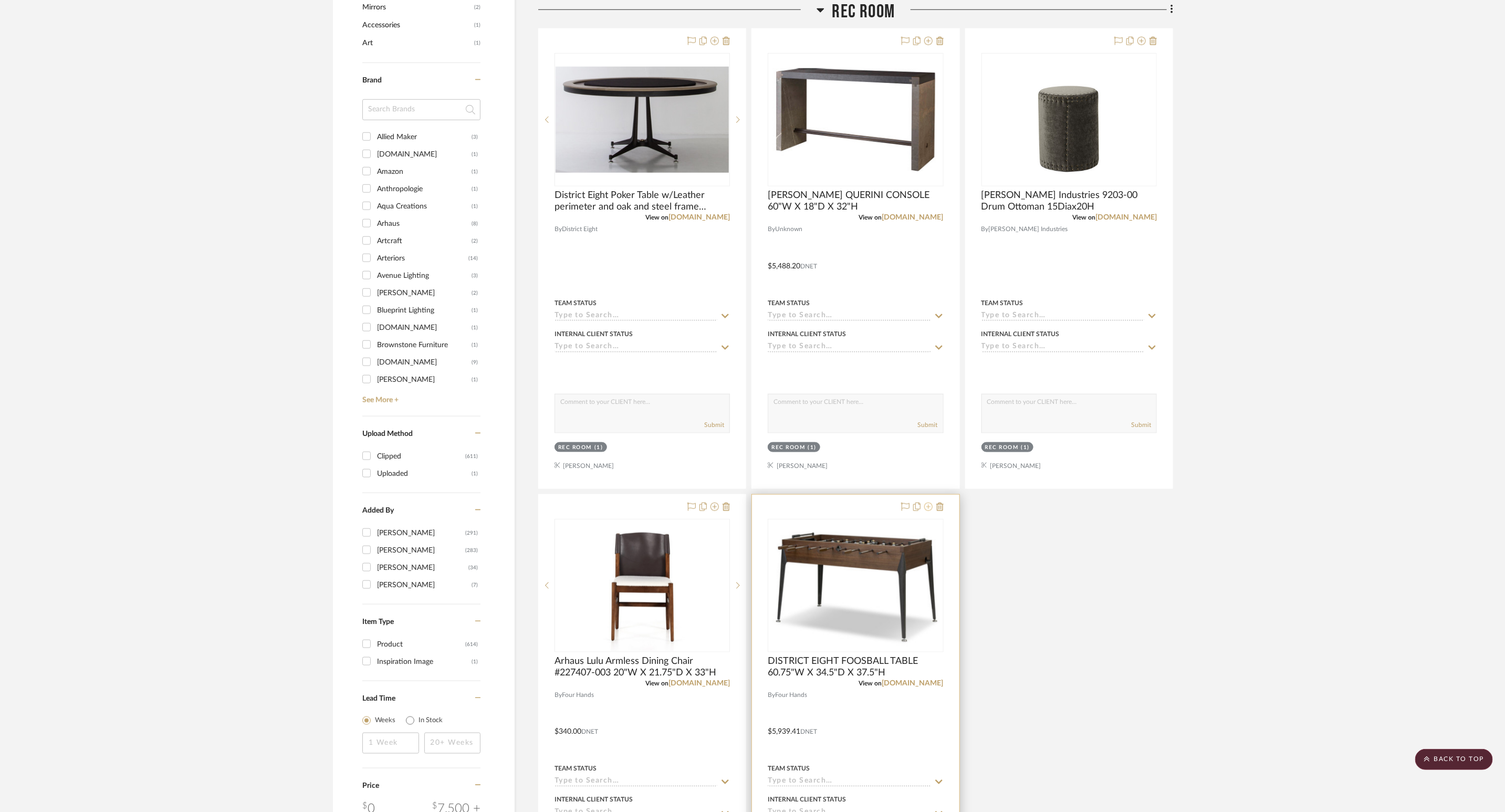
click at [924, 509] on icon at bounding box center [928, 506] width 8 height 8
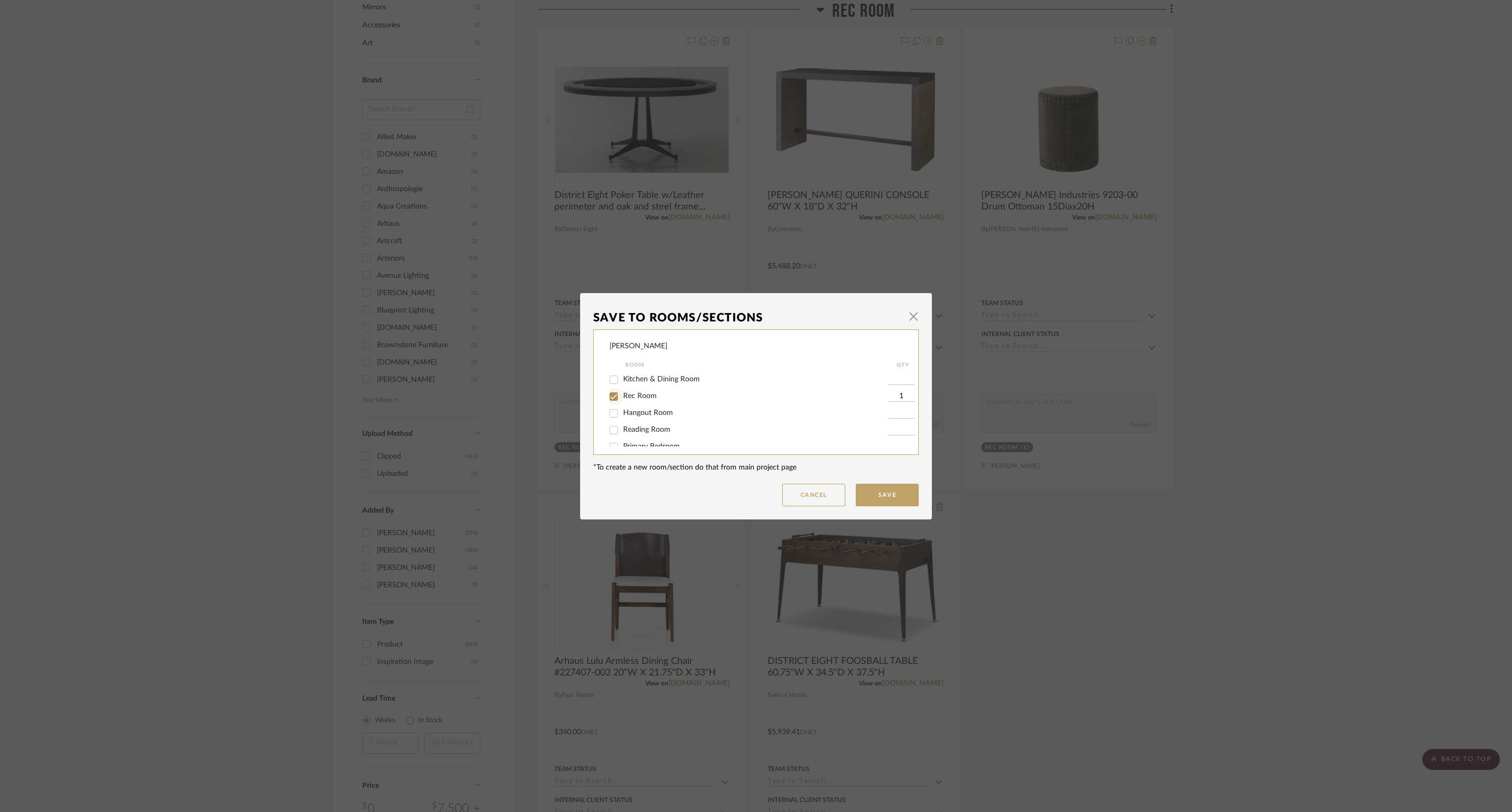
click at [611, 397] on input "Rec Room" at bounding box center [613, 397] width 17 height 17
checkbox input "false"
click at [884, 487] on button "Save" at bounding box center [887, 495] width 63 height 23
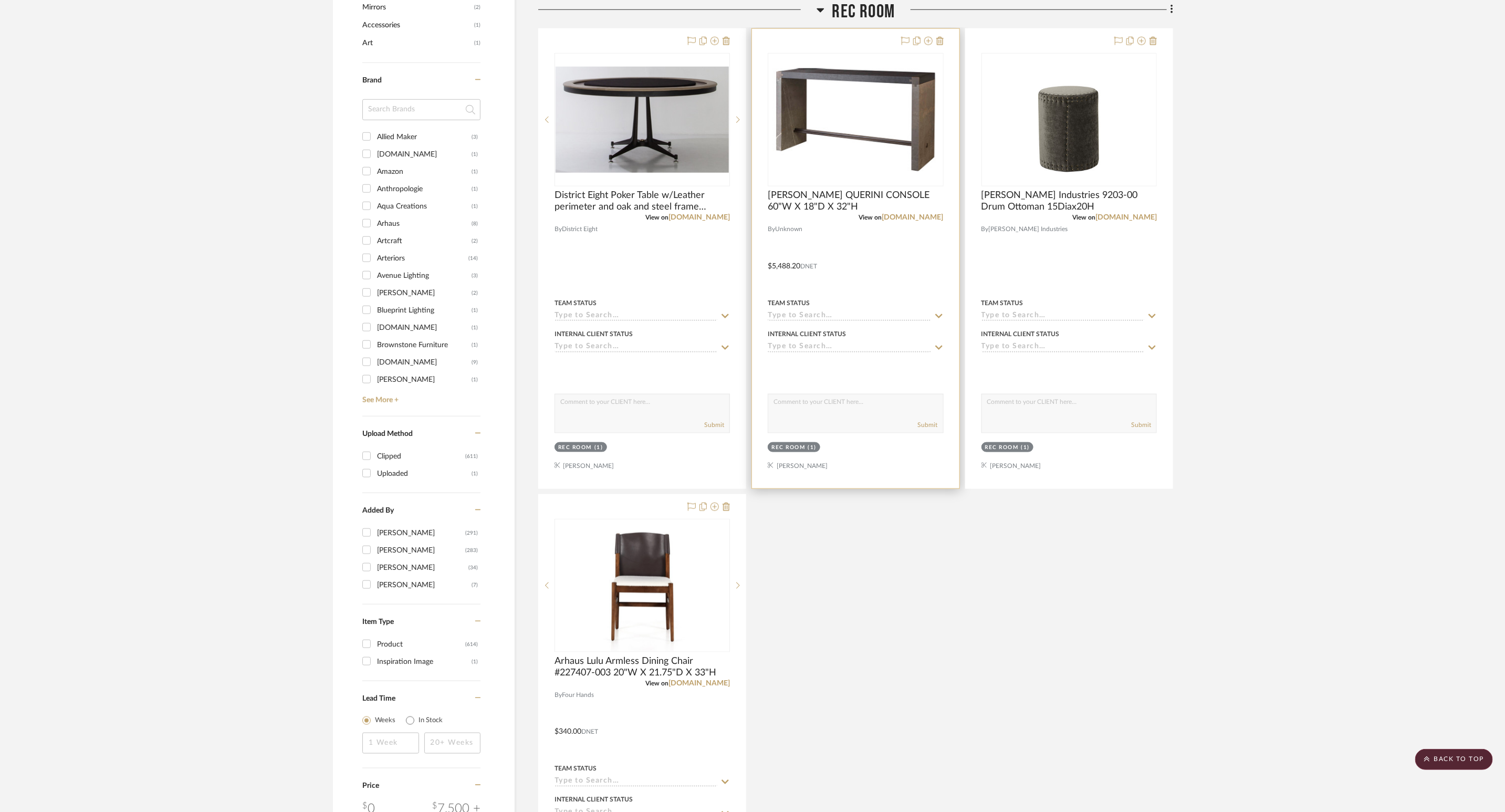
scroll to position [614, 0]
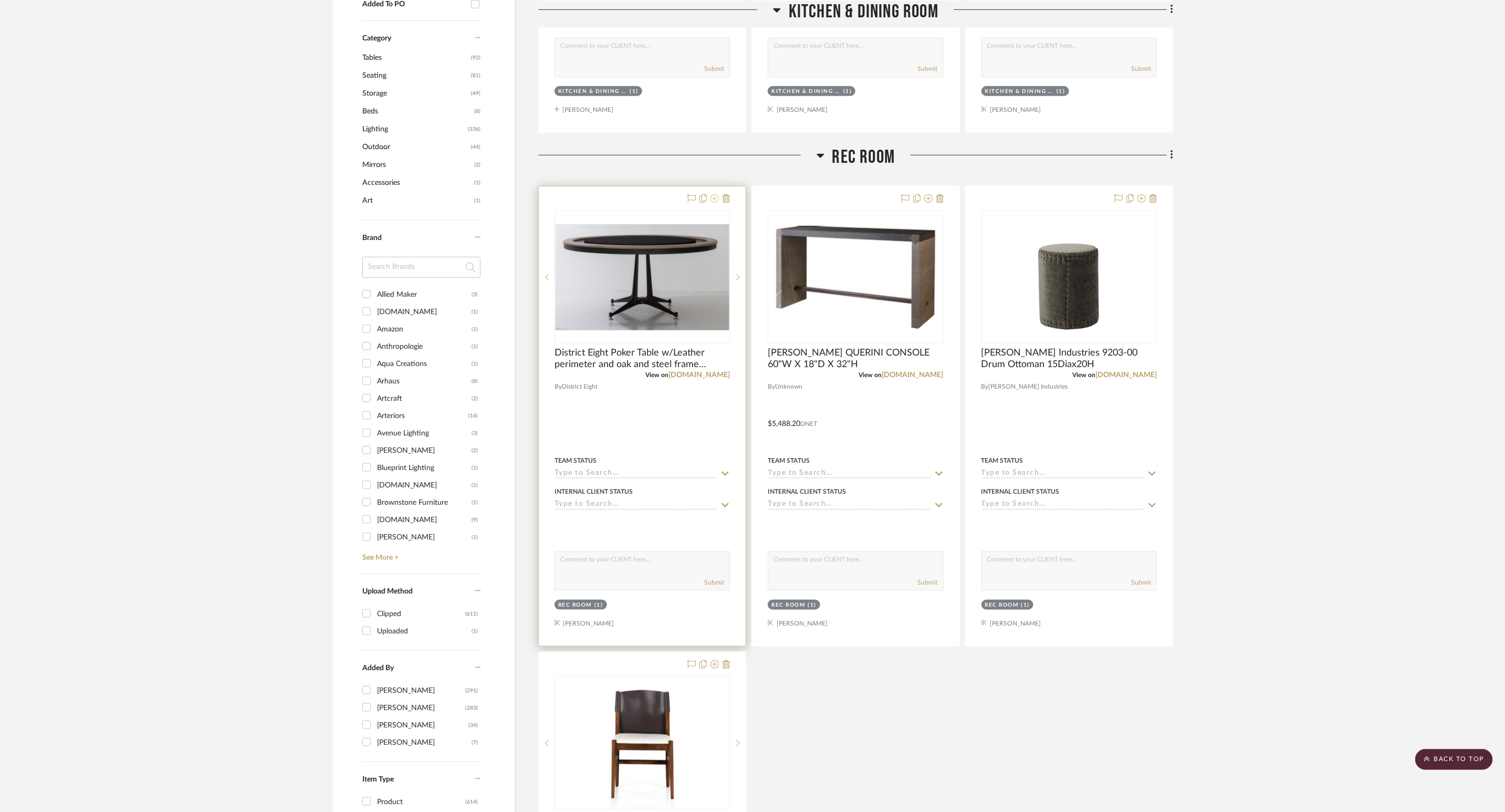
click at [711, 203] on icon at bounding box center [714, 198] width 8 height 8
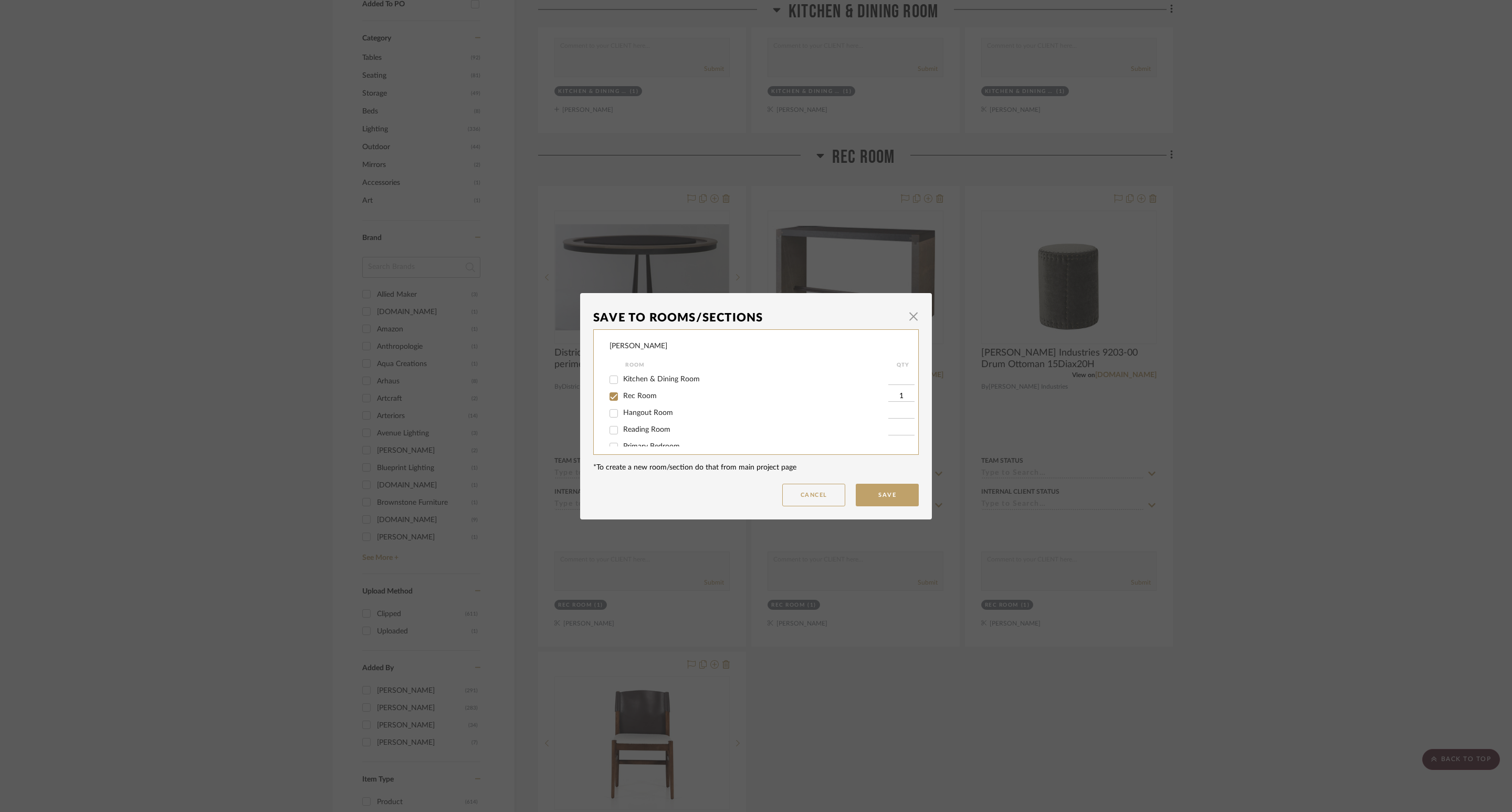
click at [641, 397] on span "Rec Room" at bounding box center [640, 395] width 33 height 7
click at [622, 397] on input "Rec Room" at bounding box center [613, 397] width 17 height 17
checkbox input "false"
click at [879, 493] on button "Save" at bounding box center [887, 495] width 63 height 23
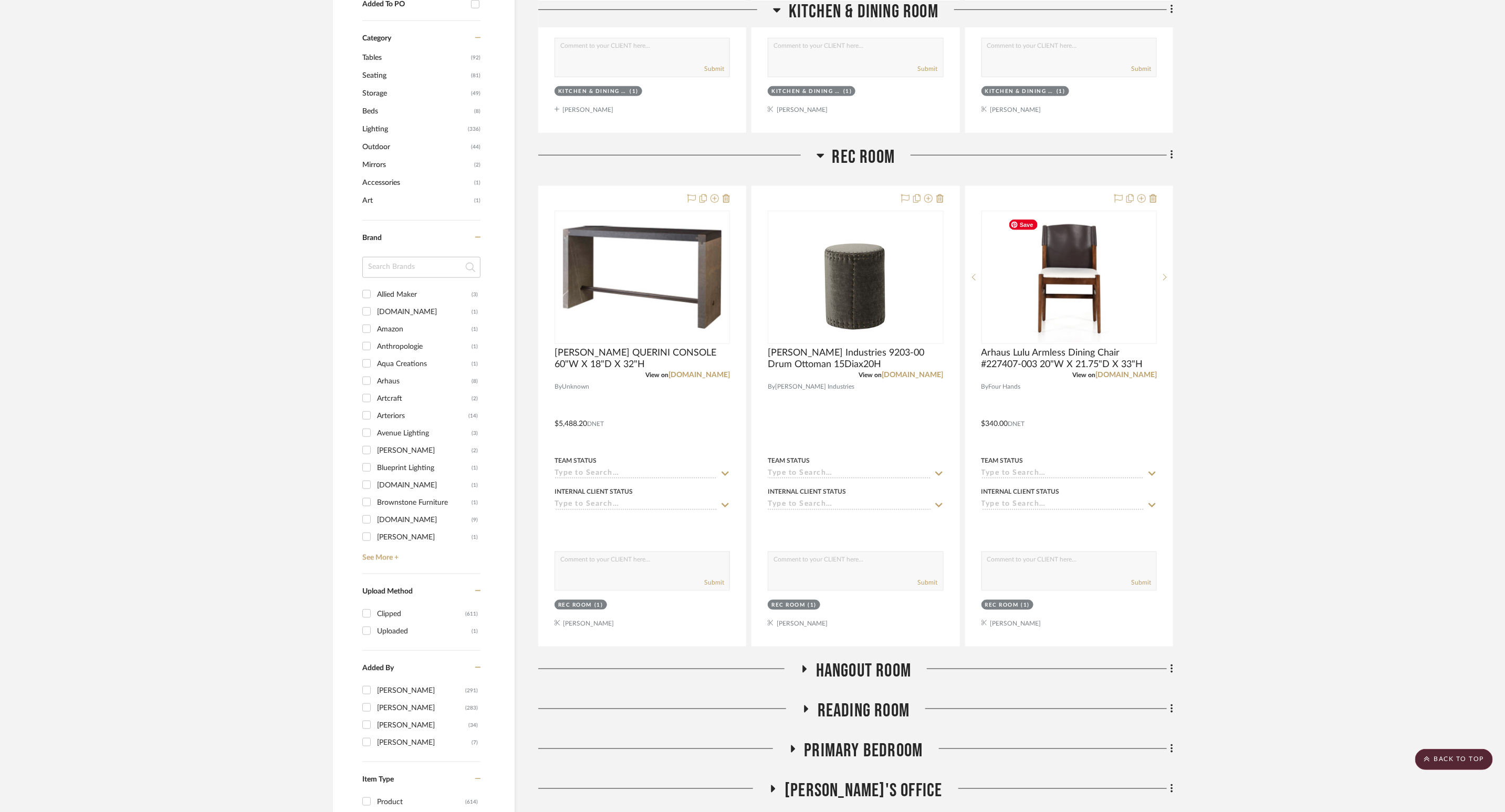
scroll to position [457, 0]
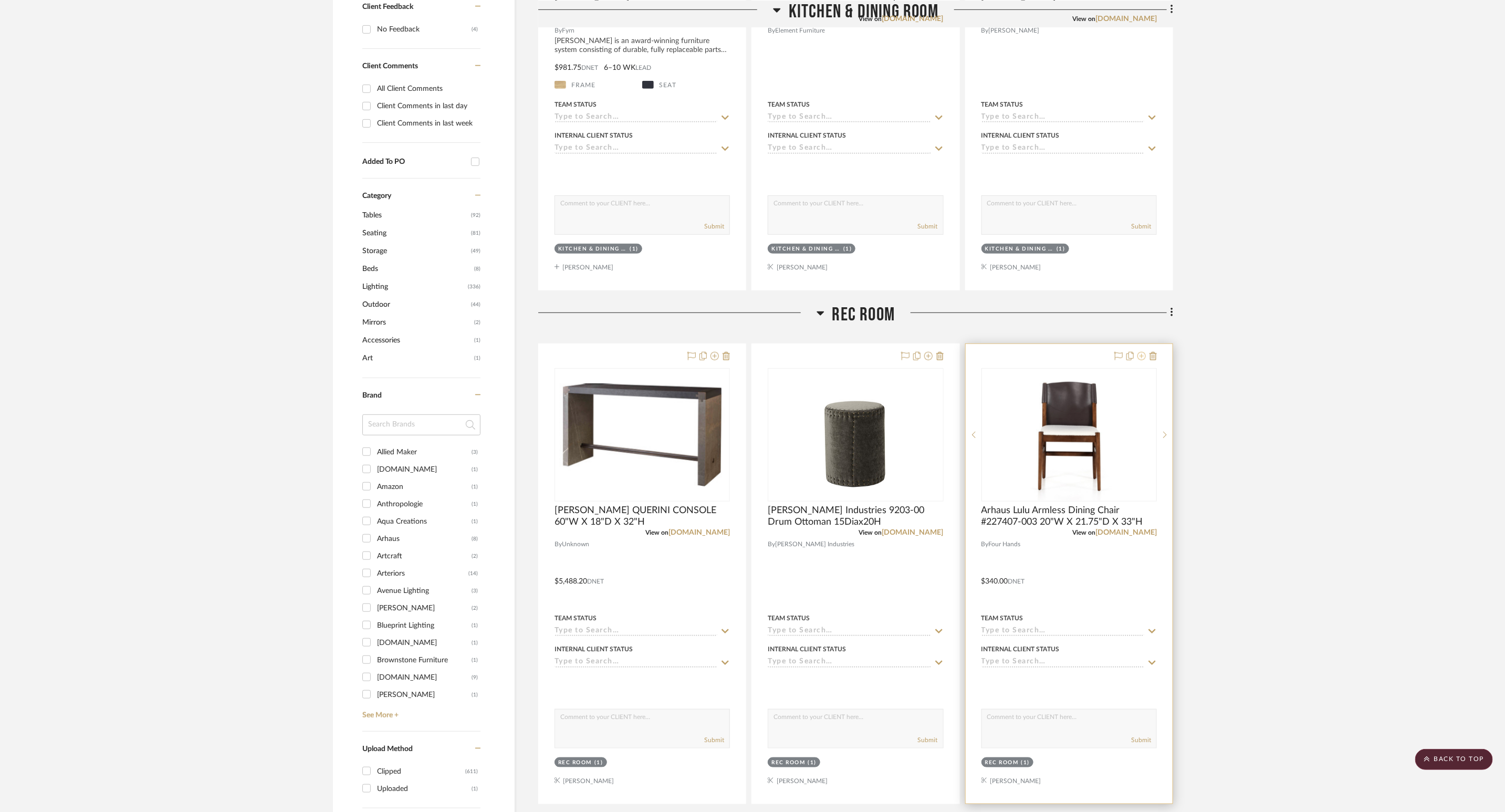
click at [1008, 360] on icon at bounding box center [1141, 355] width 8 height 8
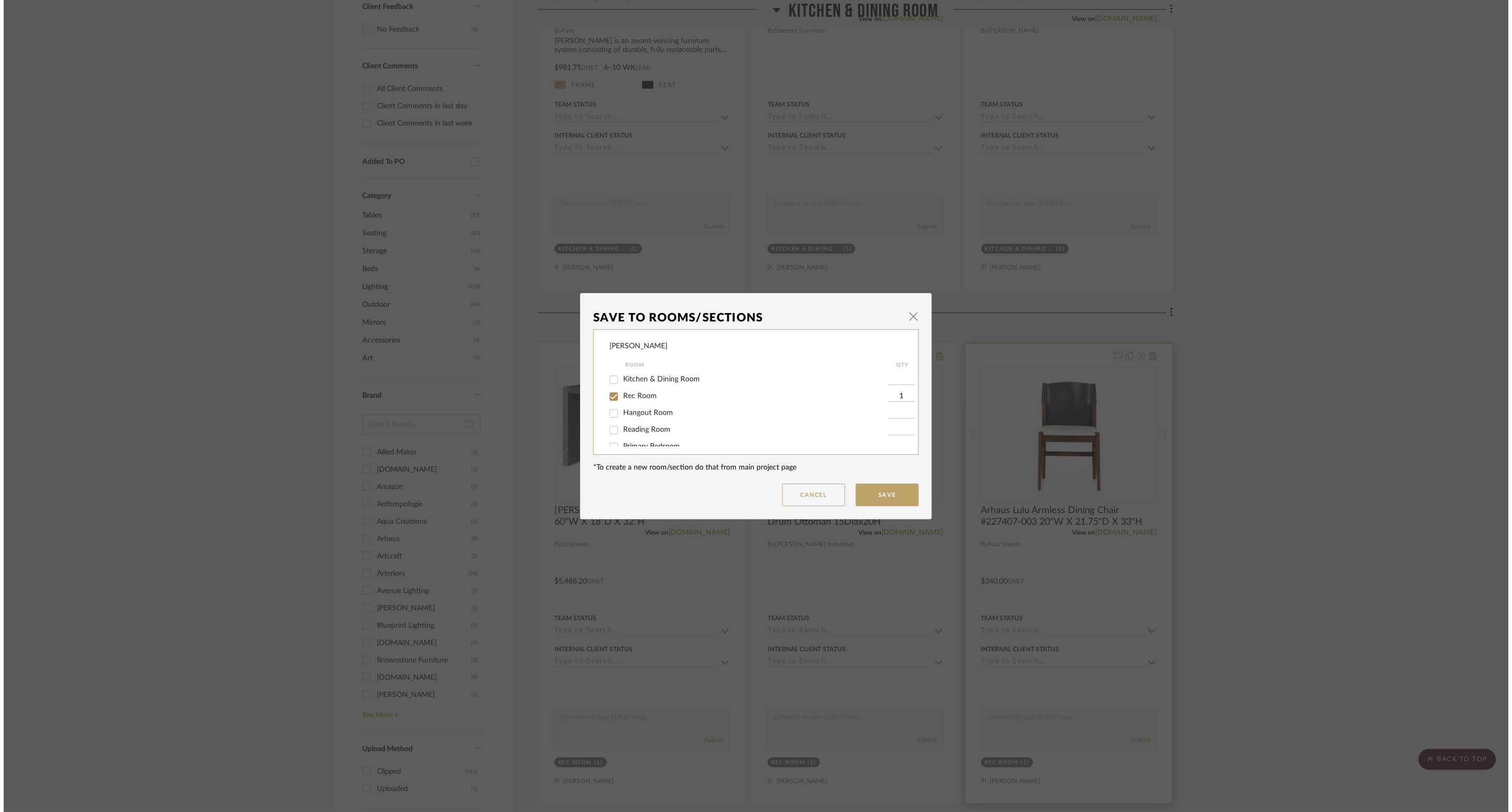
scroll to position [0, 0]
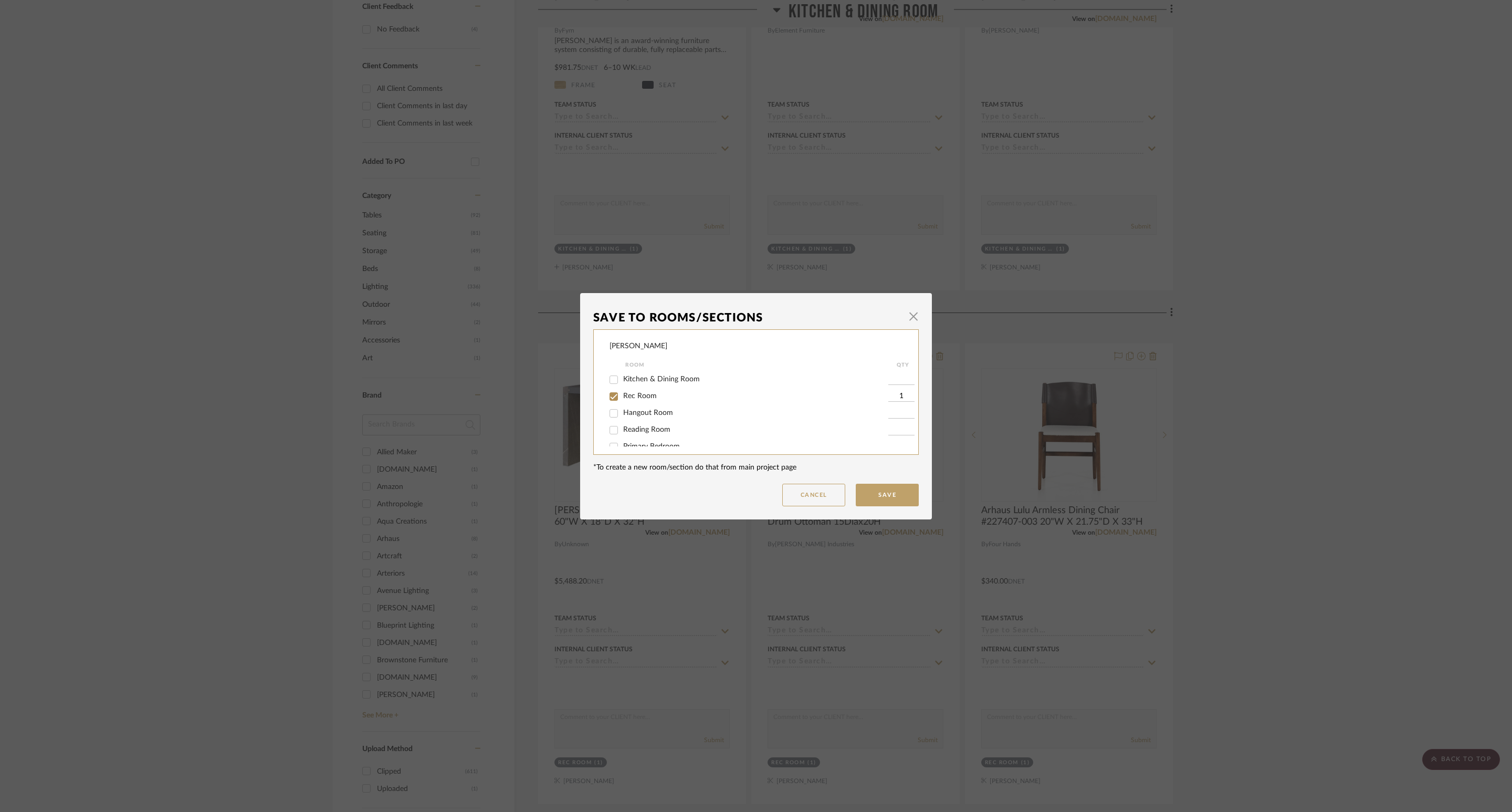
click at [656, 395] on label "Rec Room" at bounding box center [756, 396] width 265 height 9
click at [622, 395] on input "Rec Room" at bounding box center [613, 397] width 17 height 17
checkbox input "false"
click at [876, 486] on button "Save" at bounding box center [887, 495] width 63 height 23
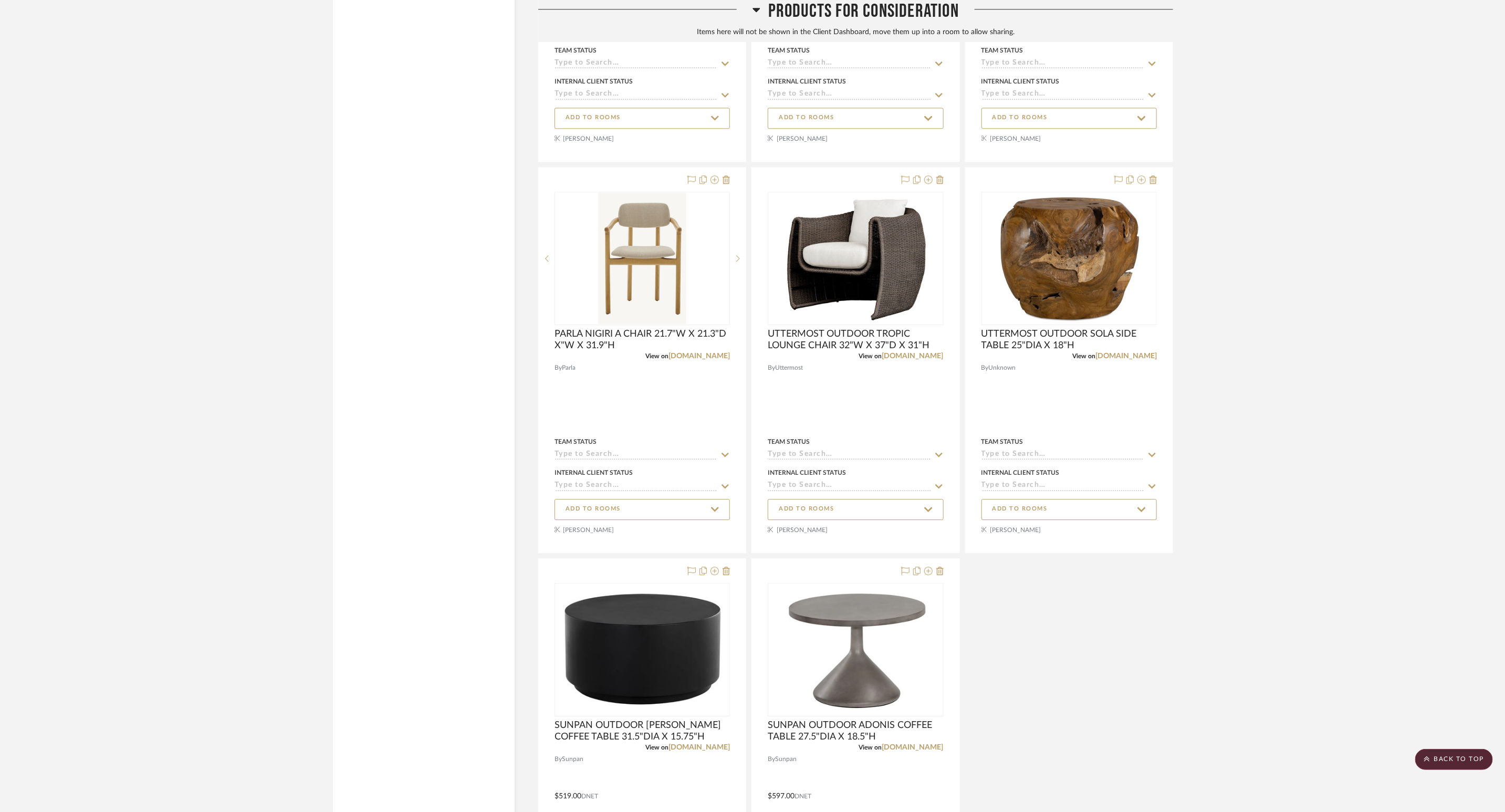
scroll to position [2203, 0]
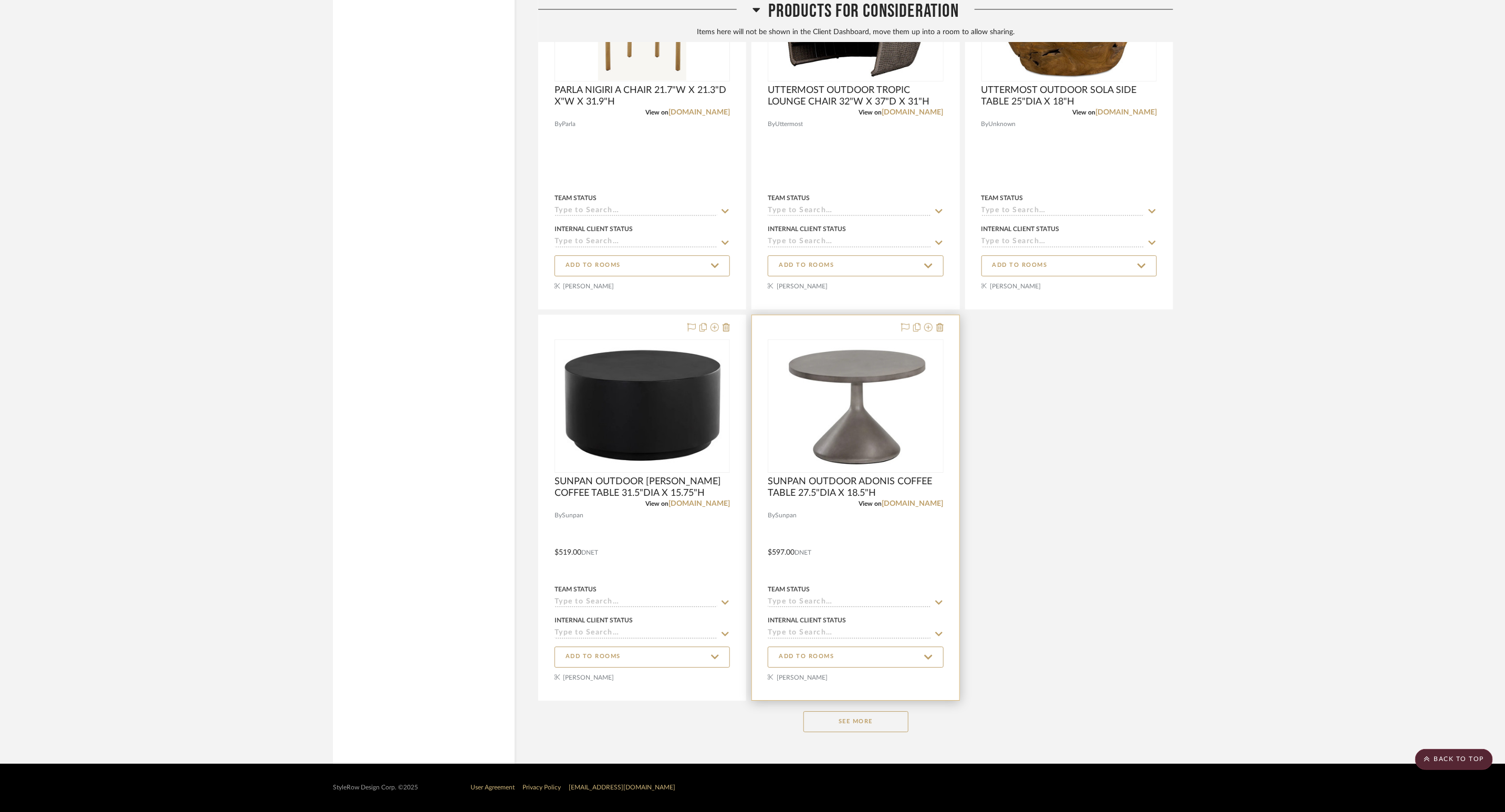
drag, startPoint x: 887, startPoint y: 724, endPoint x: 923, endPoint y: 682, distance: 55.3
click at [887, 541] on button "See More" at bounding box center [856, 721] width 105 height 21
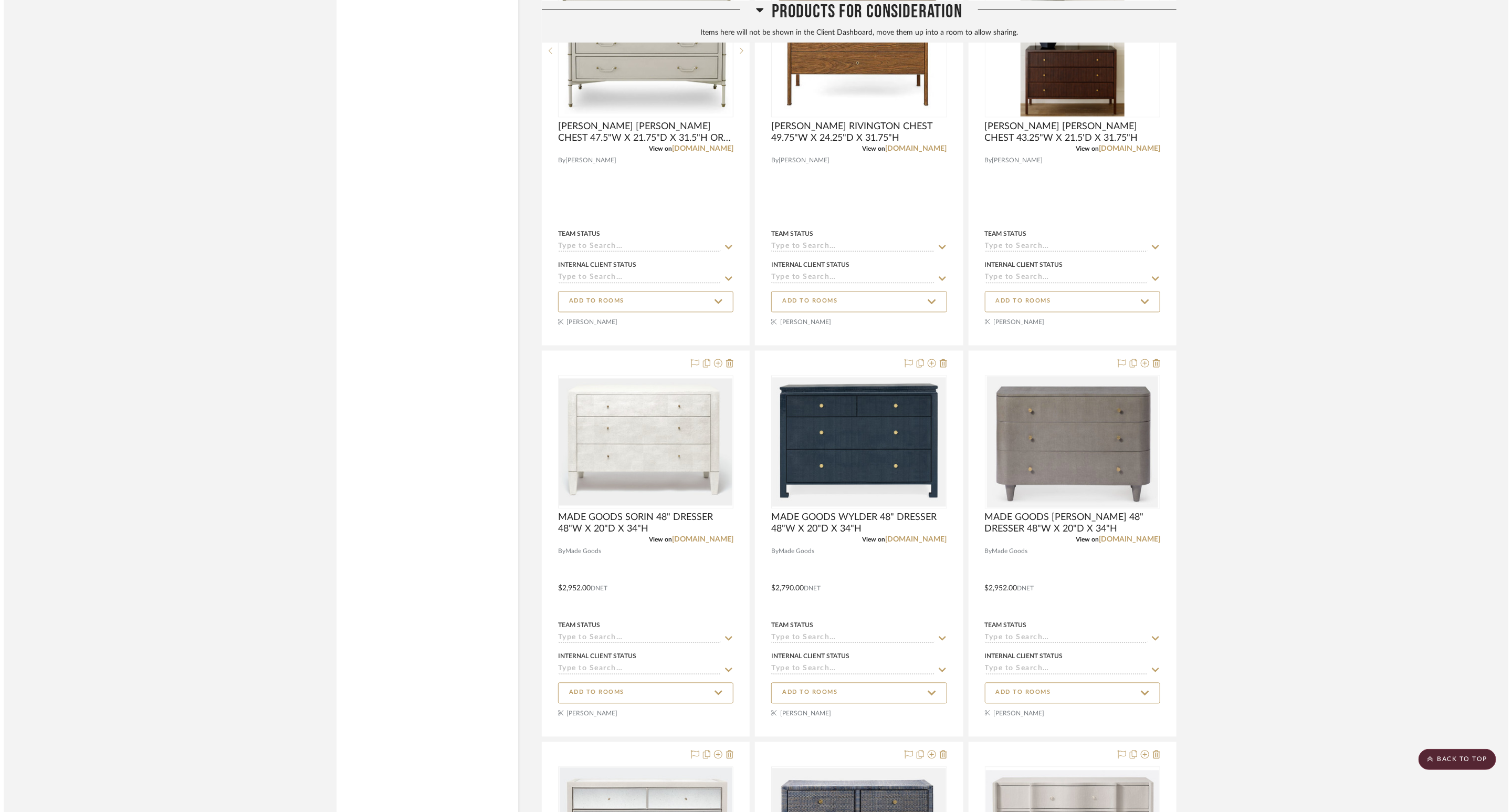
scroll to position [0, 0]
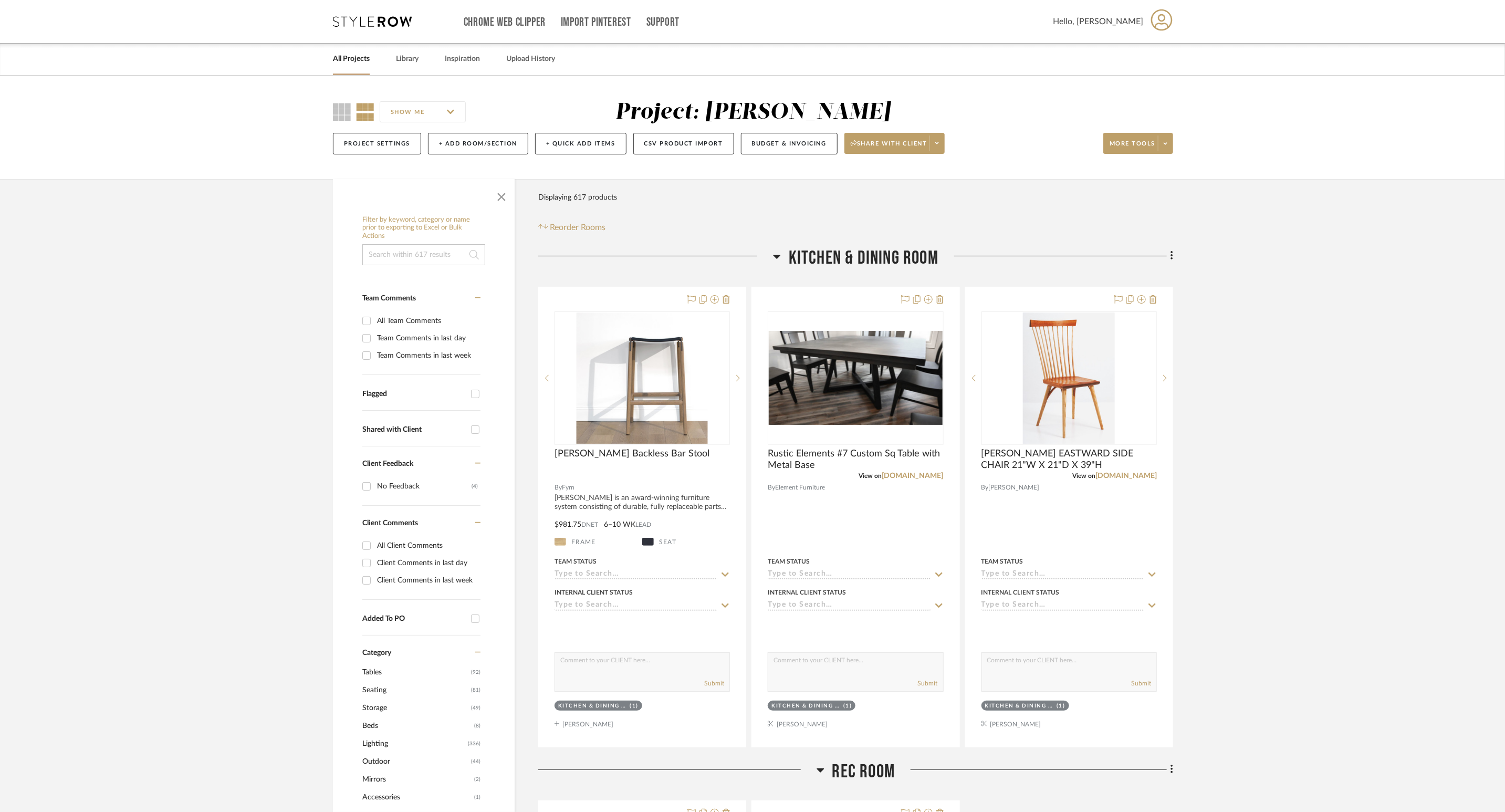
click at [431, 254] on input at bounding box center [424, 254] width 123 height 21
type input "willow"
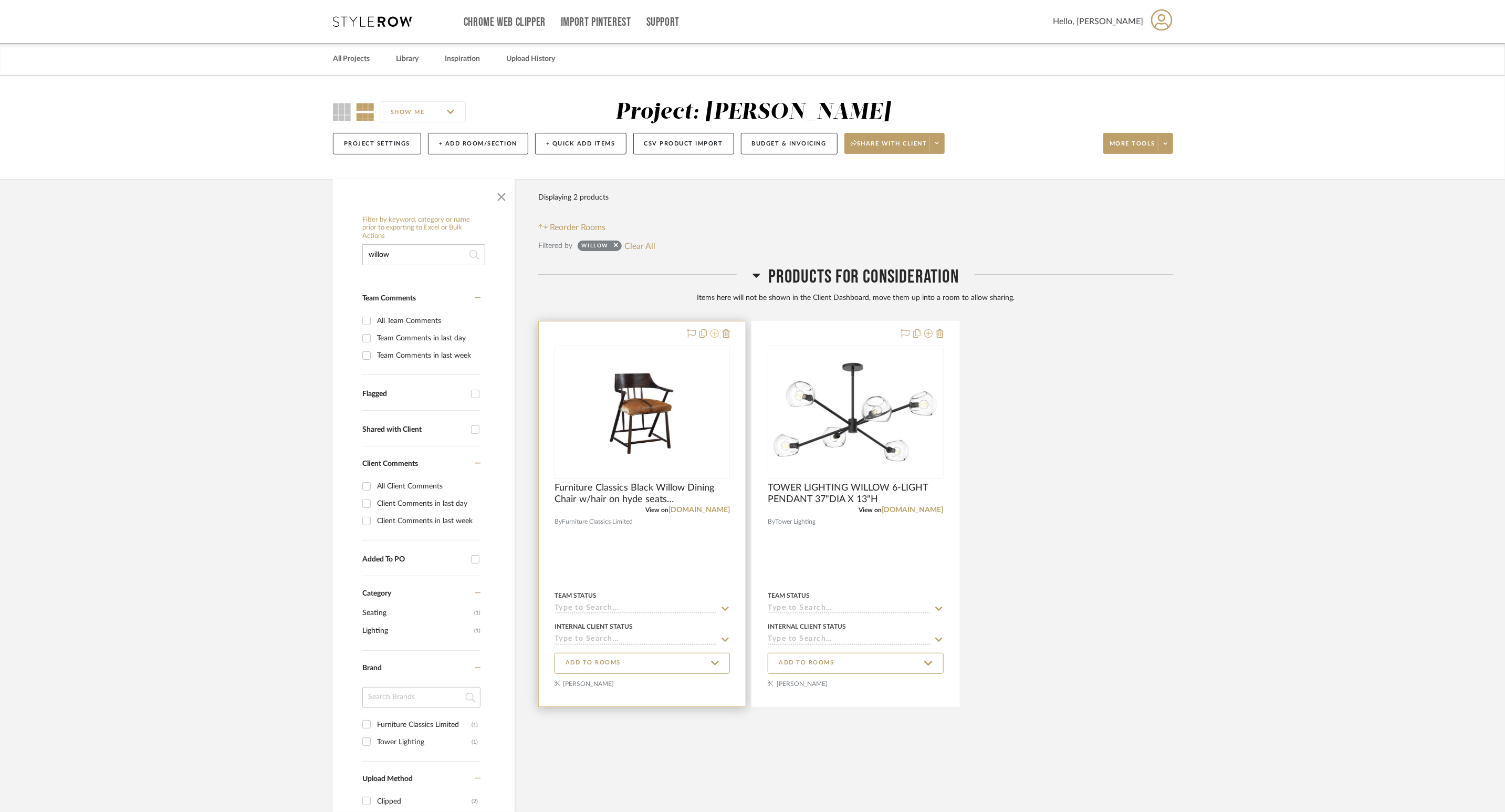
click at [715, 336] on icon at bounding box center [714, 333] width 8 height 8
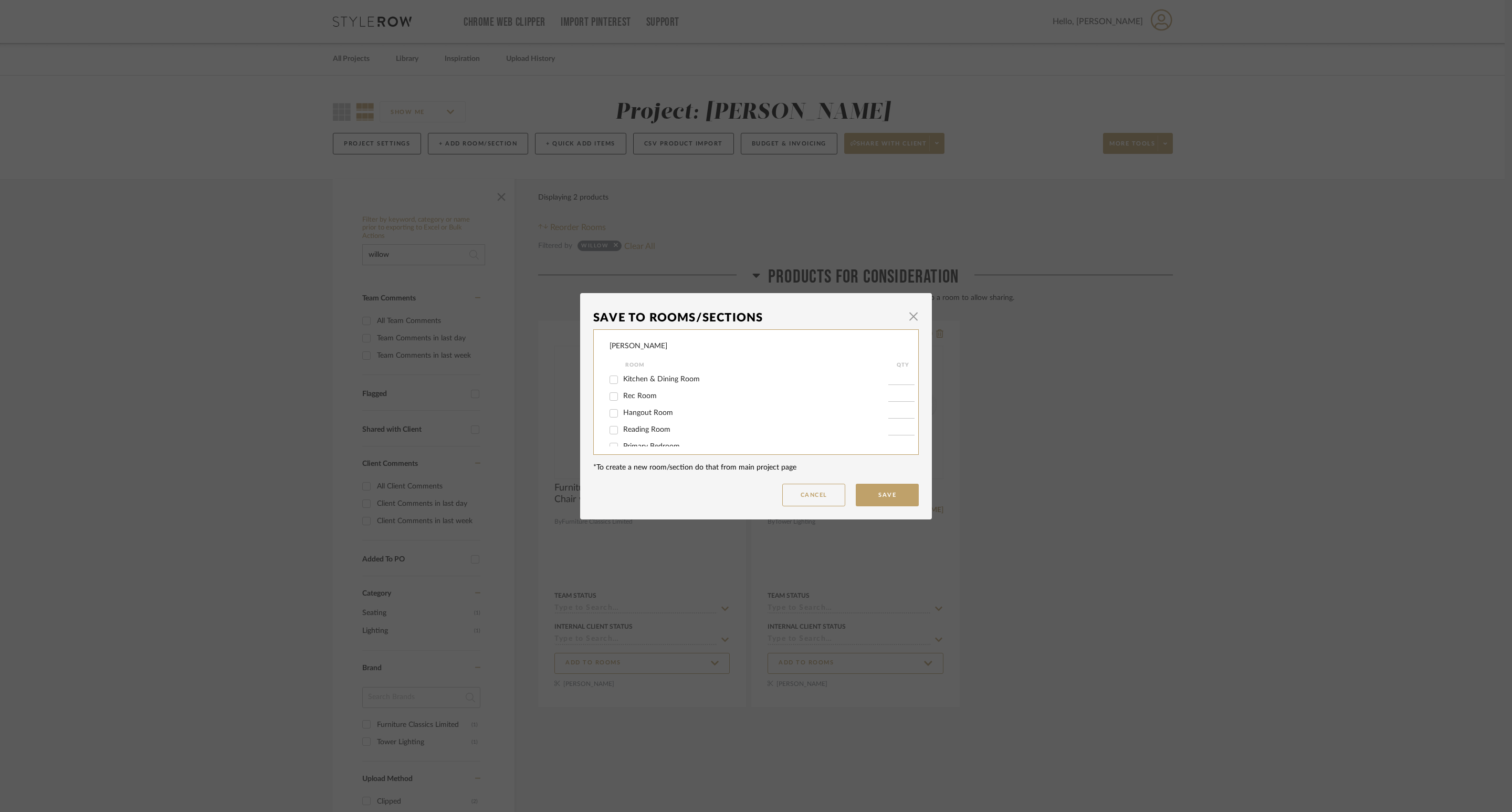
click at [648, 395] on span "Rec Room" at bounding box center [640, 395] width 33 height 7
click at [622, 395] on input "Rec Room" at bounding box center [613, 397] width 17 height 17
checkbox input "true"
type input "1"
click at [886, 493] on button "Save" at bounding box center [887, 495] width 63 height 23
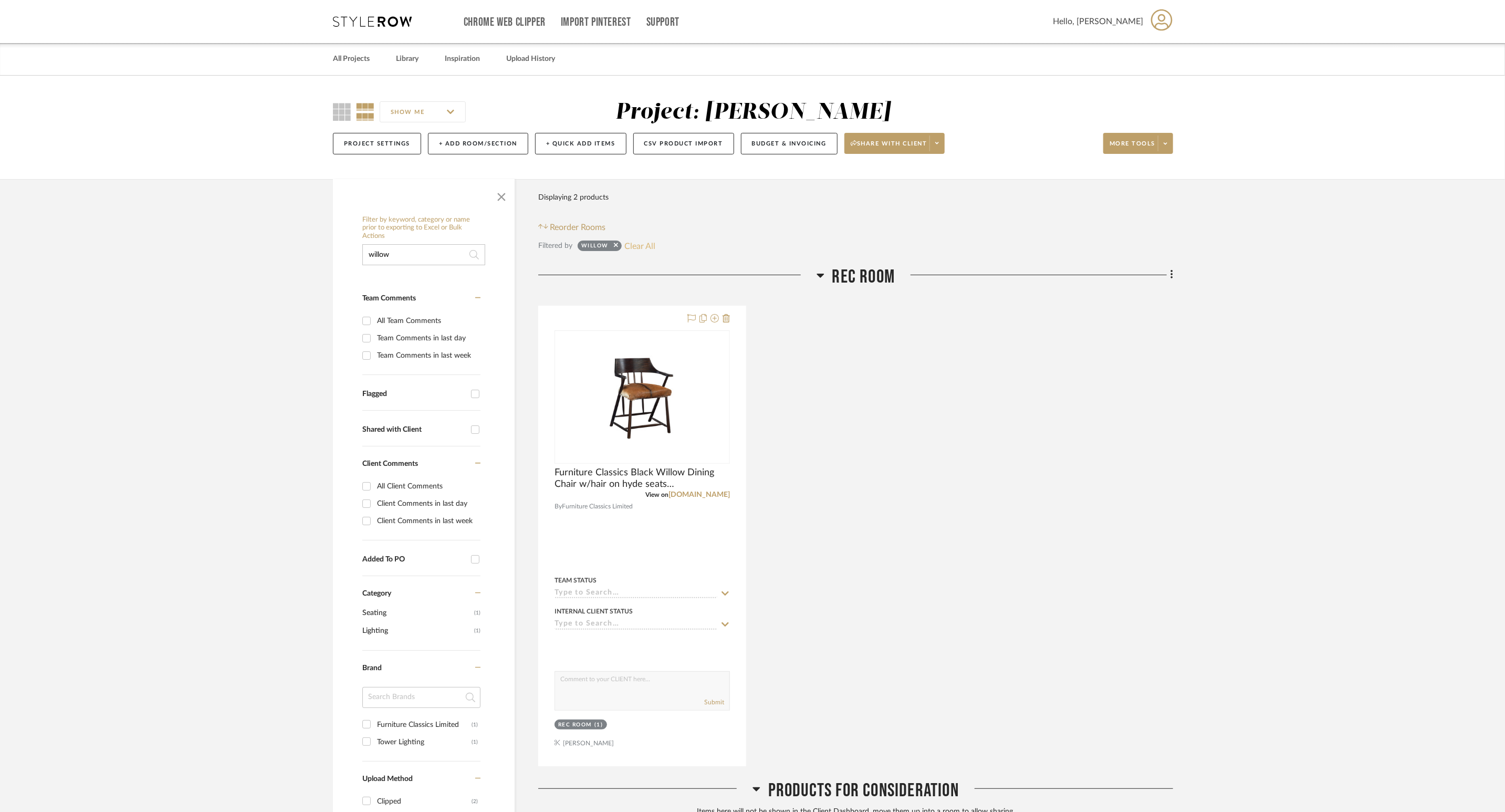
click at [640, 243] on button "Clear All" at bounding box center [640, 245] width 31 height 14
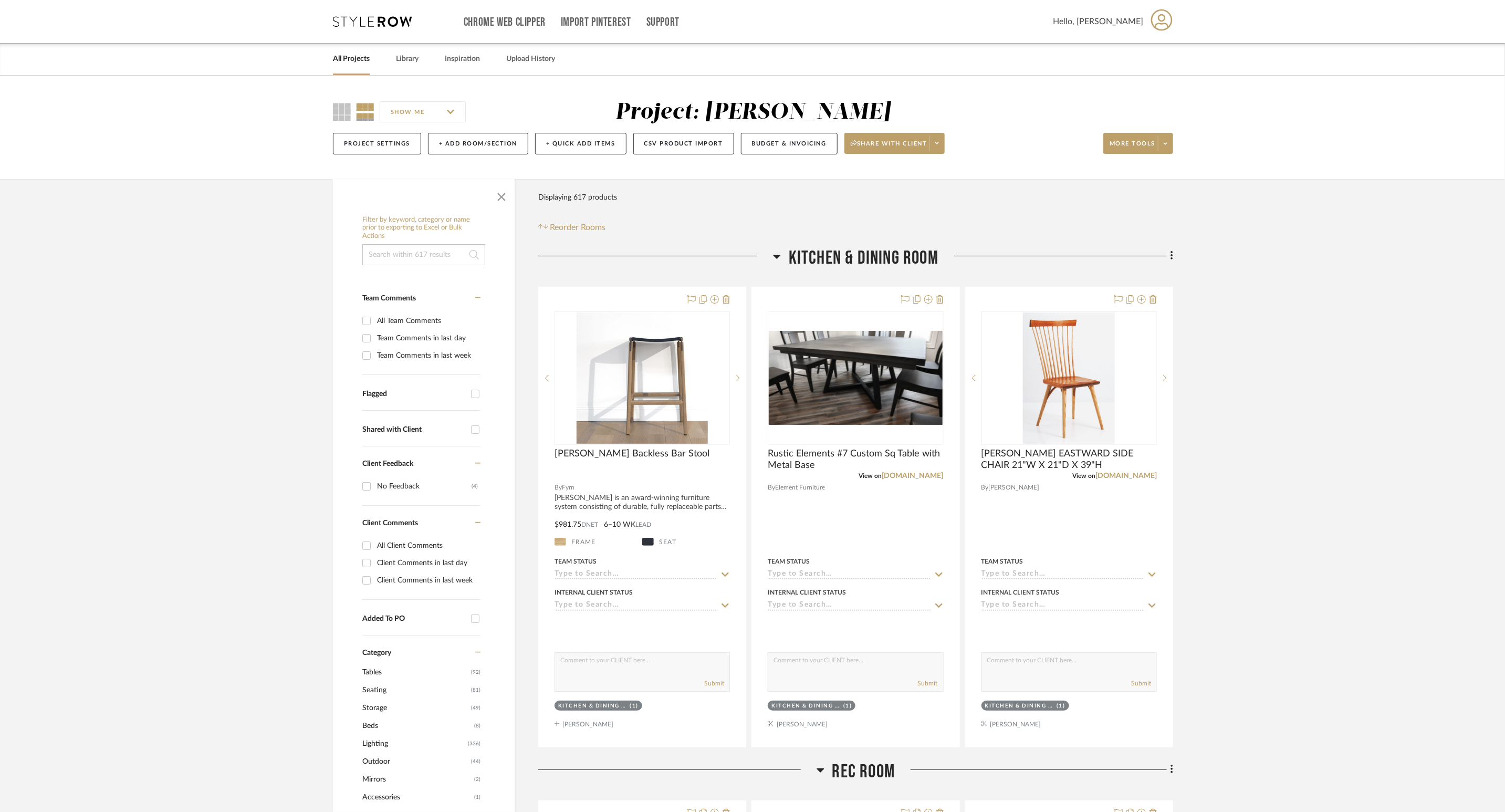
click at [777, 250] on icon at bounding box center [777, 256] width 8 height 13
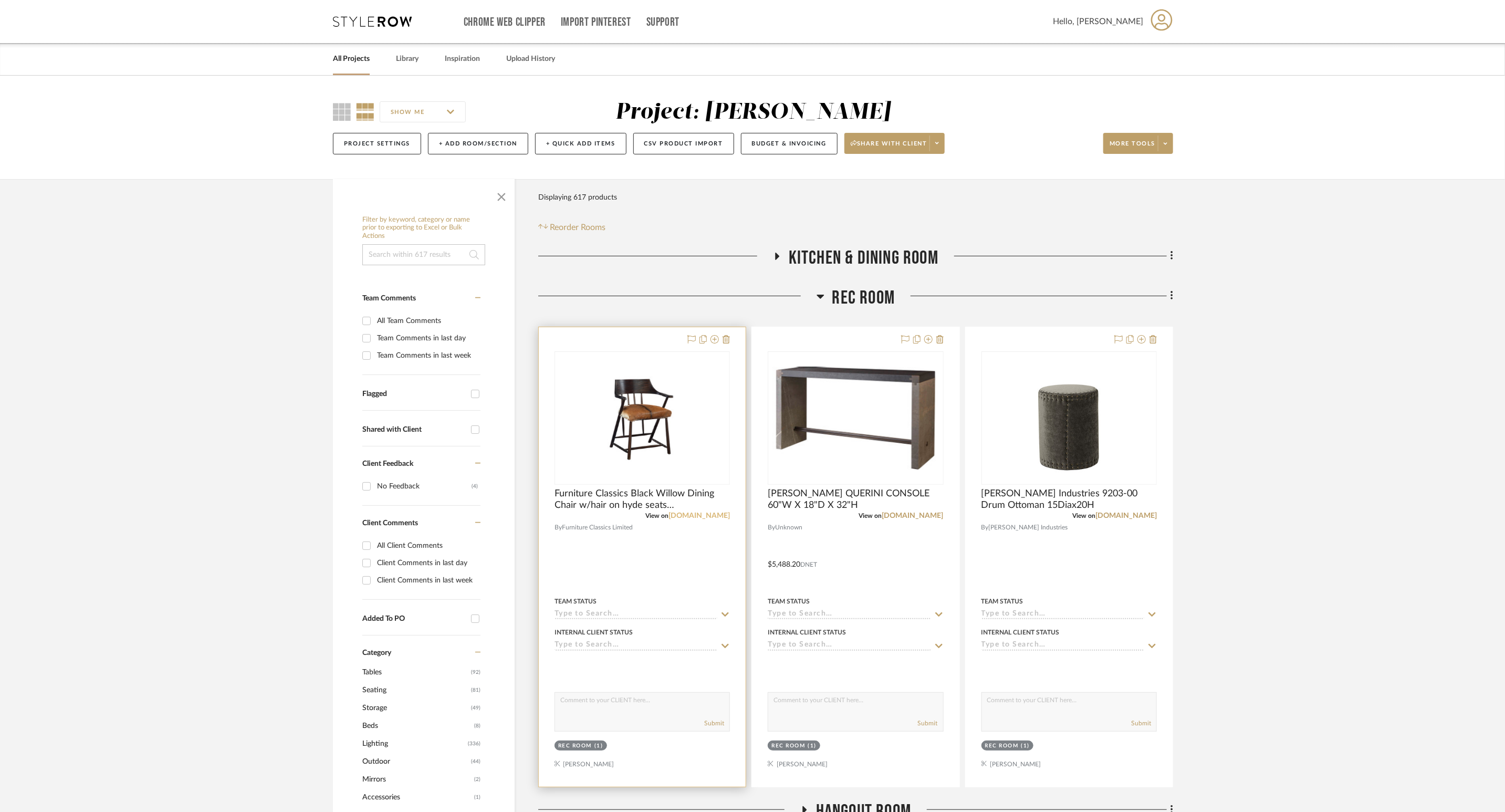
click at [677, 514] on link "[DOMAIN_NAME]" at bounding box center [699, 515] width 61 height 7
click at [676, 495] on span "Furniture Classics Black Willow Dining Chair w/hair on hyde seats 24.75c23.5Dx3…" at bounding box center [642, 500] width 175 height 23
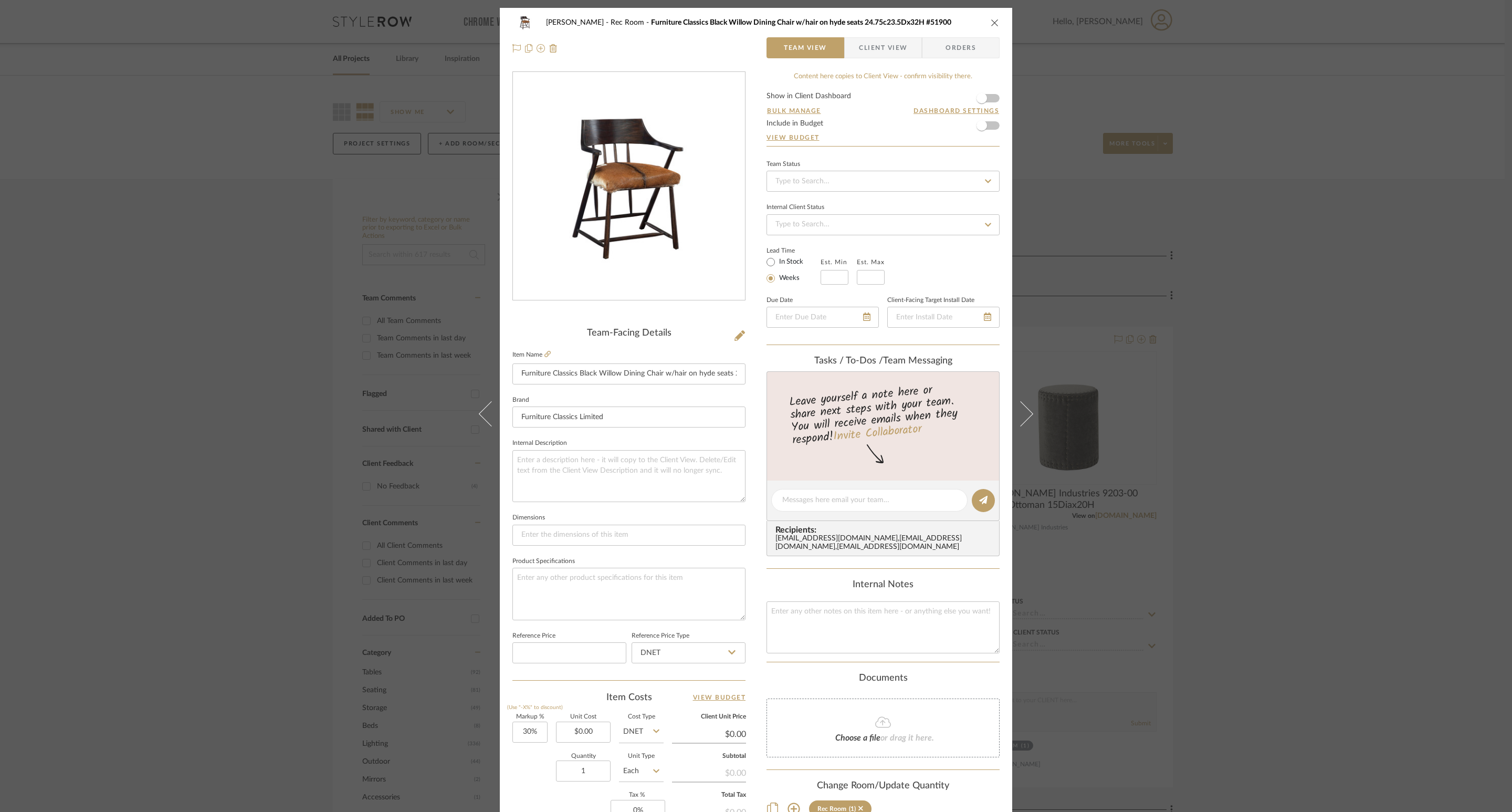
click at [725, 343] on div "Team-Facing Details Item Name Furniture Classics Black Willow Dining Chair w/ha…" at bounding box center [629, 504] width 233 height 352
click at [738, 341] on button at bounding box center [740, 336] width 12 height 17
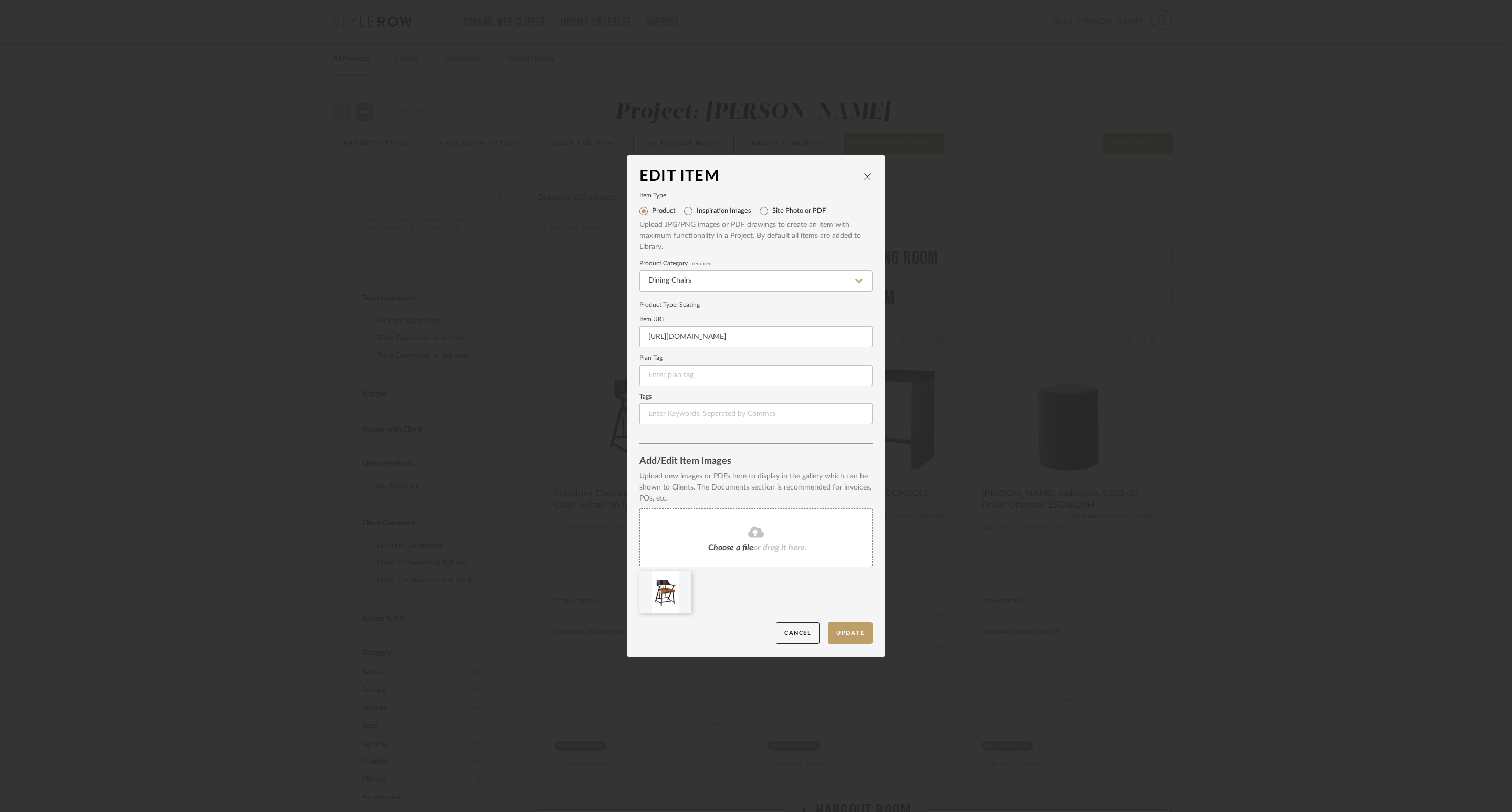
click at [731, 534] on fa-icon at bounding box center [756, 532] width 95 height 14
click at [681, 541] on fa-icon at bounding box center [683, 579] width 7 height 13
click at [861, 541] on button "Update" at bounding box center [850, 632] width 44 height 21
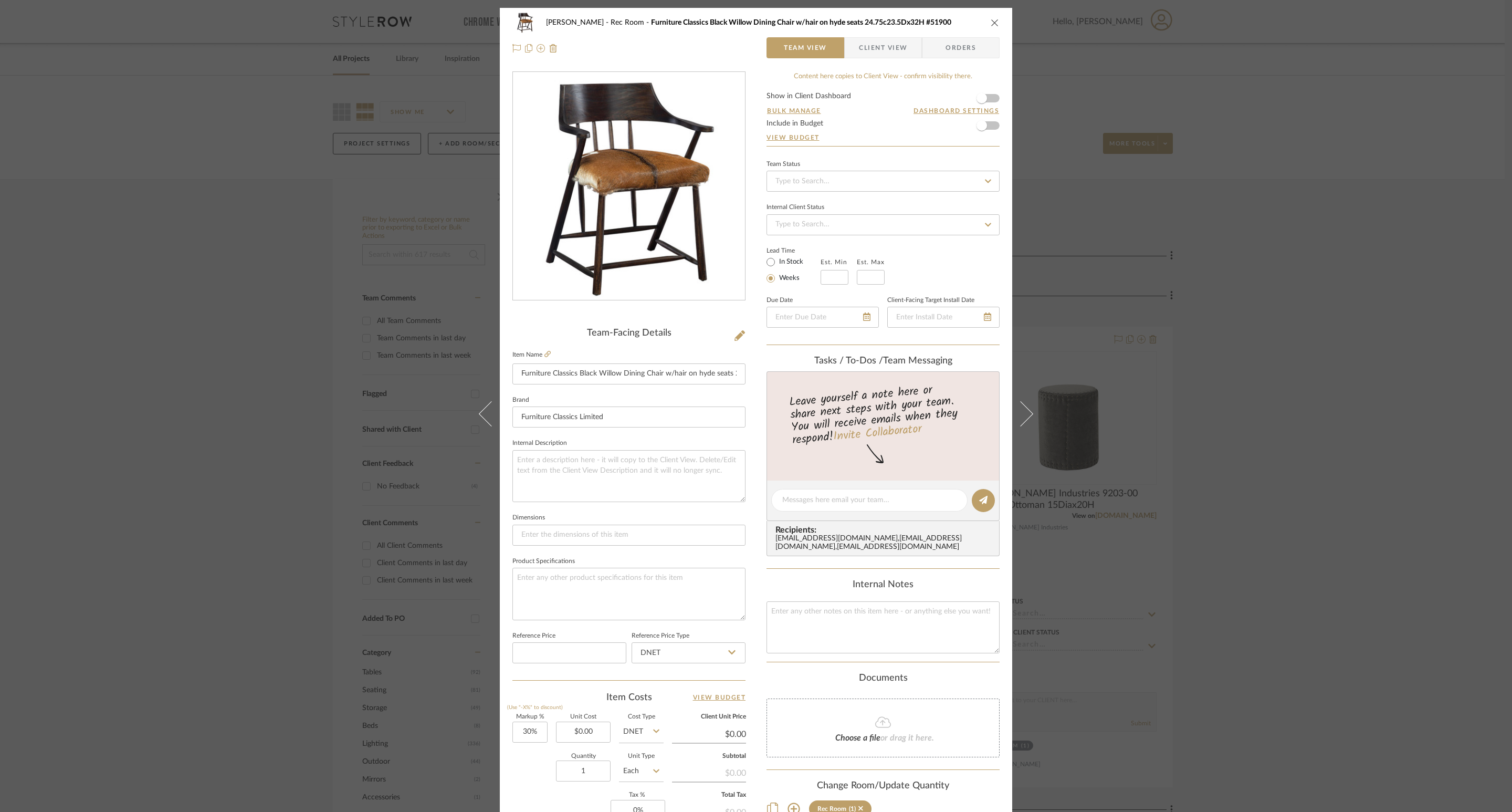
click at [992, 19] on icon "close" at bounding box center [994, 23] width 8 height 8
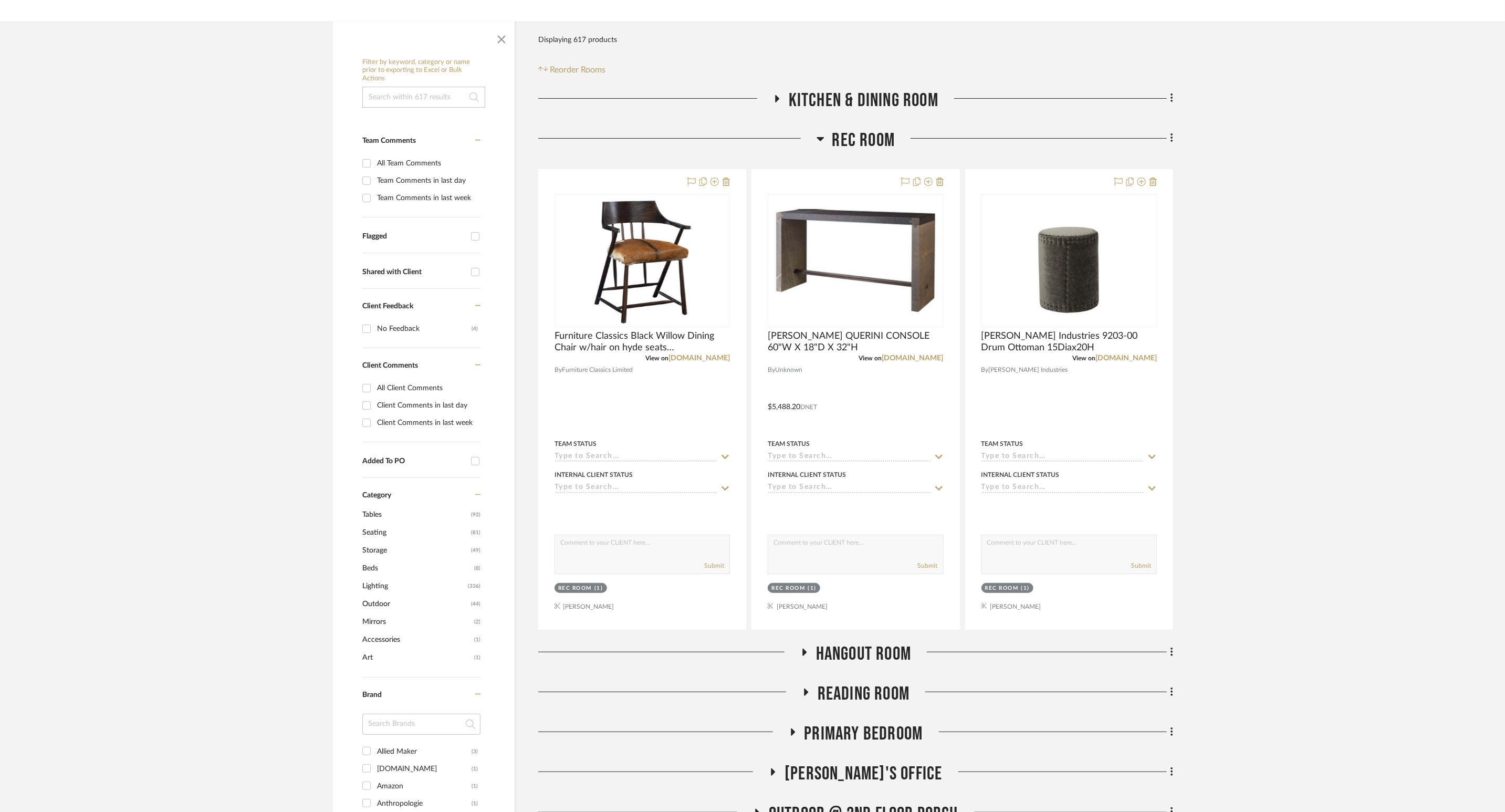
scroll to position [394, 0]
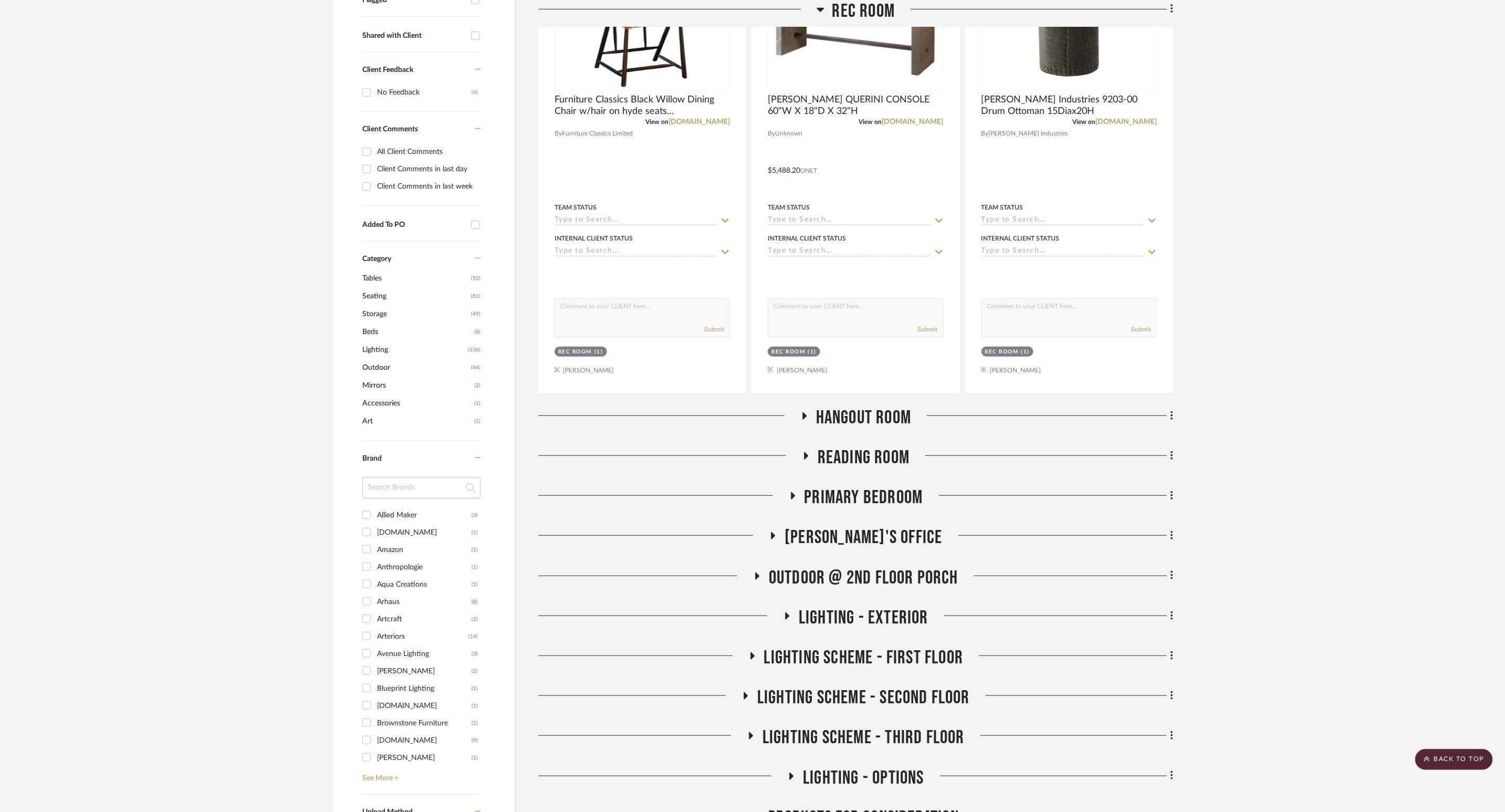
click at [804, 418] on icon at bounding box center [804, 415] width 5 height 7
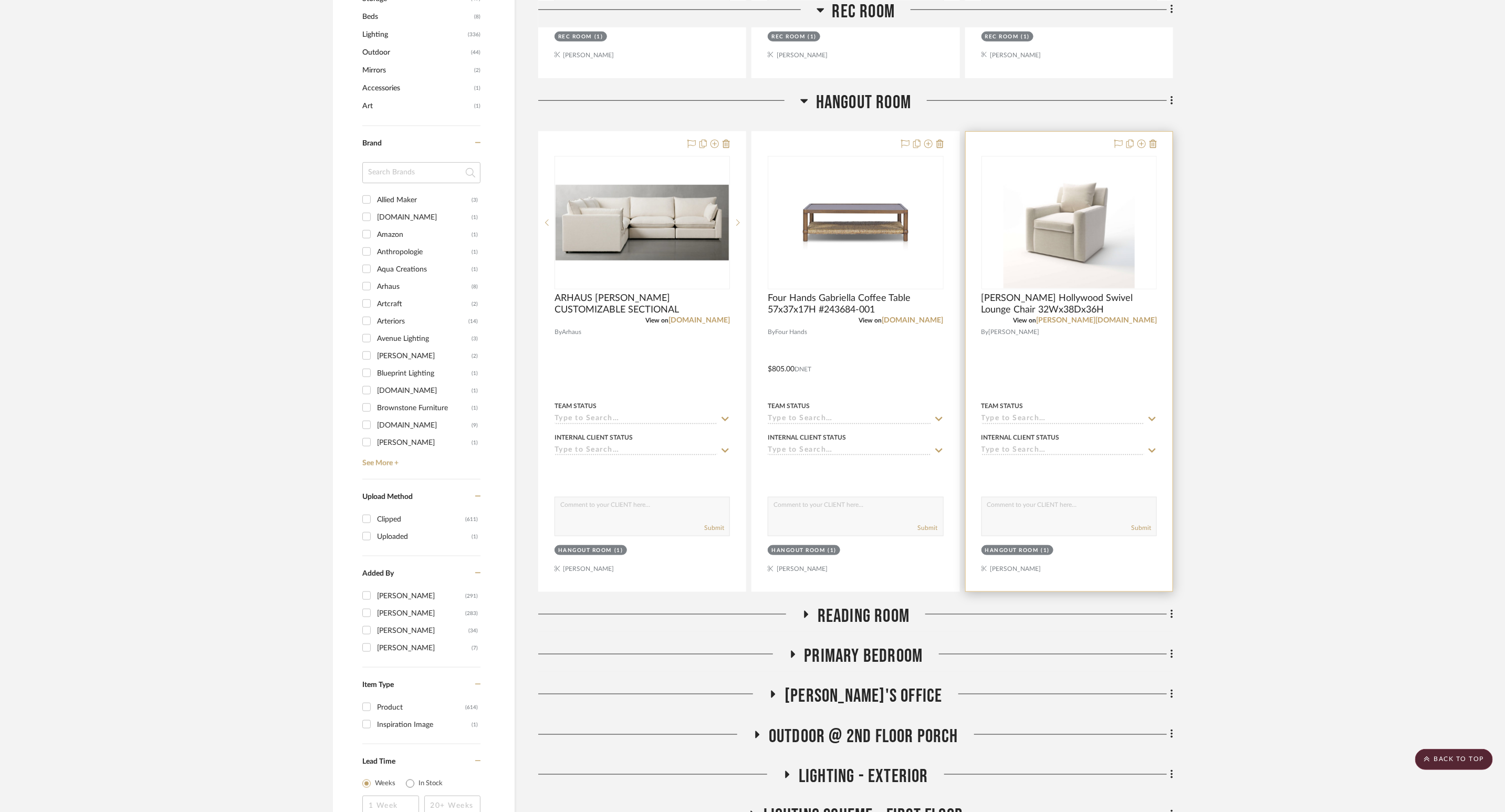
scroll to position [788, 0]
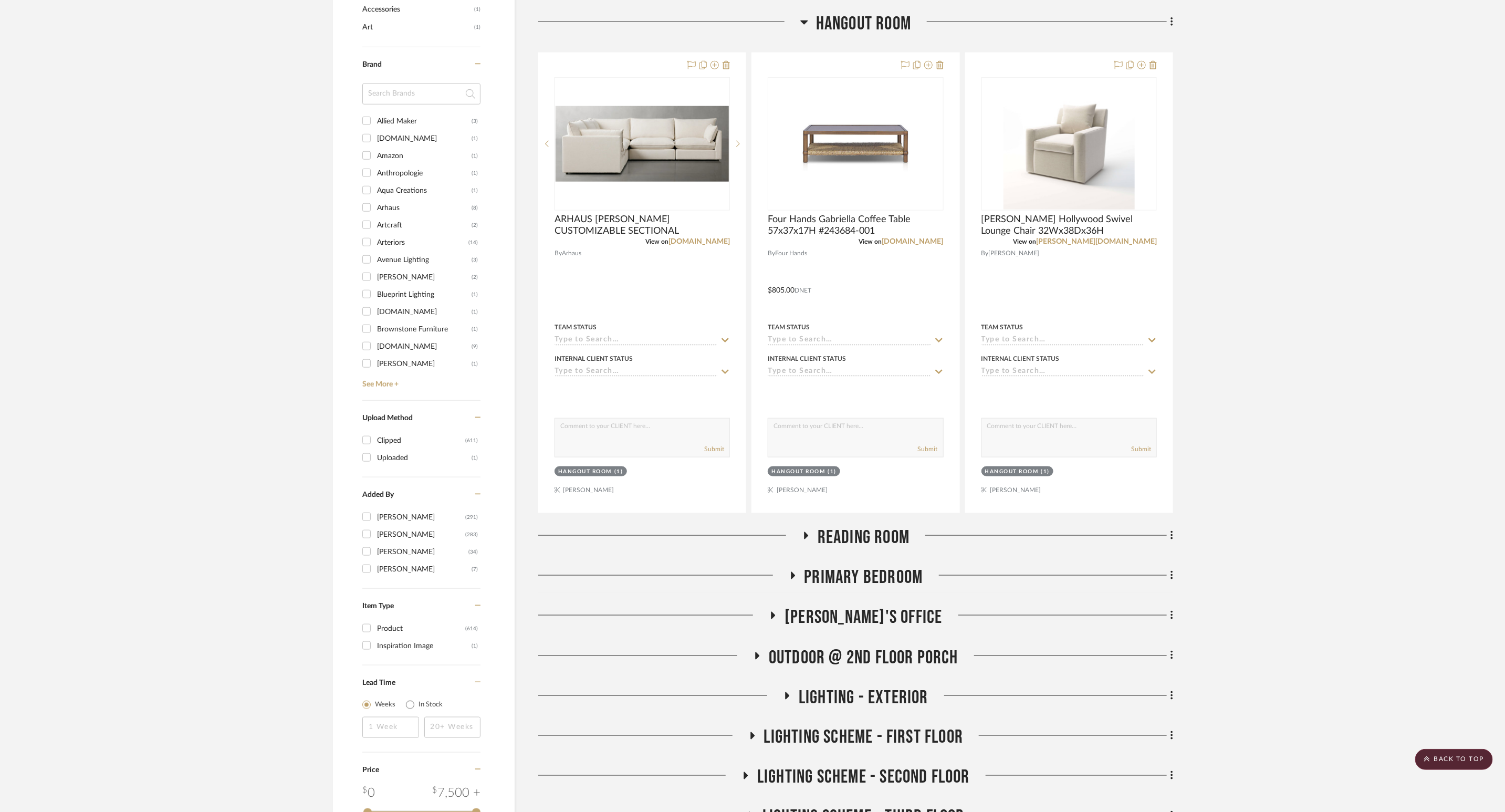
drag, startPoint x: 805, startPoint y: 540, endPoint x: 815, endPoint y: 538, distance: 10.2
click at [805, 540] on icon at bounding box center [806, 535] width 5 height 7
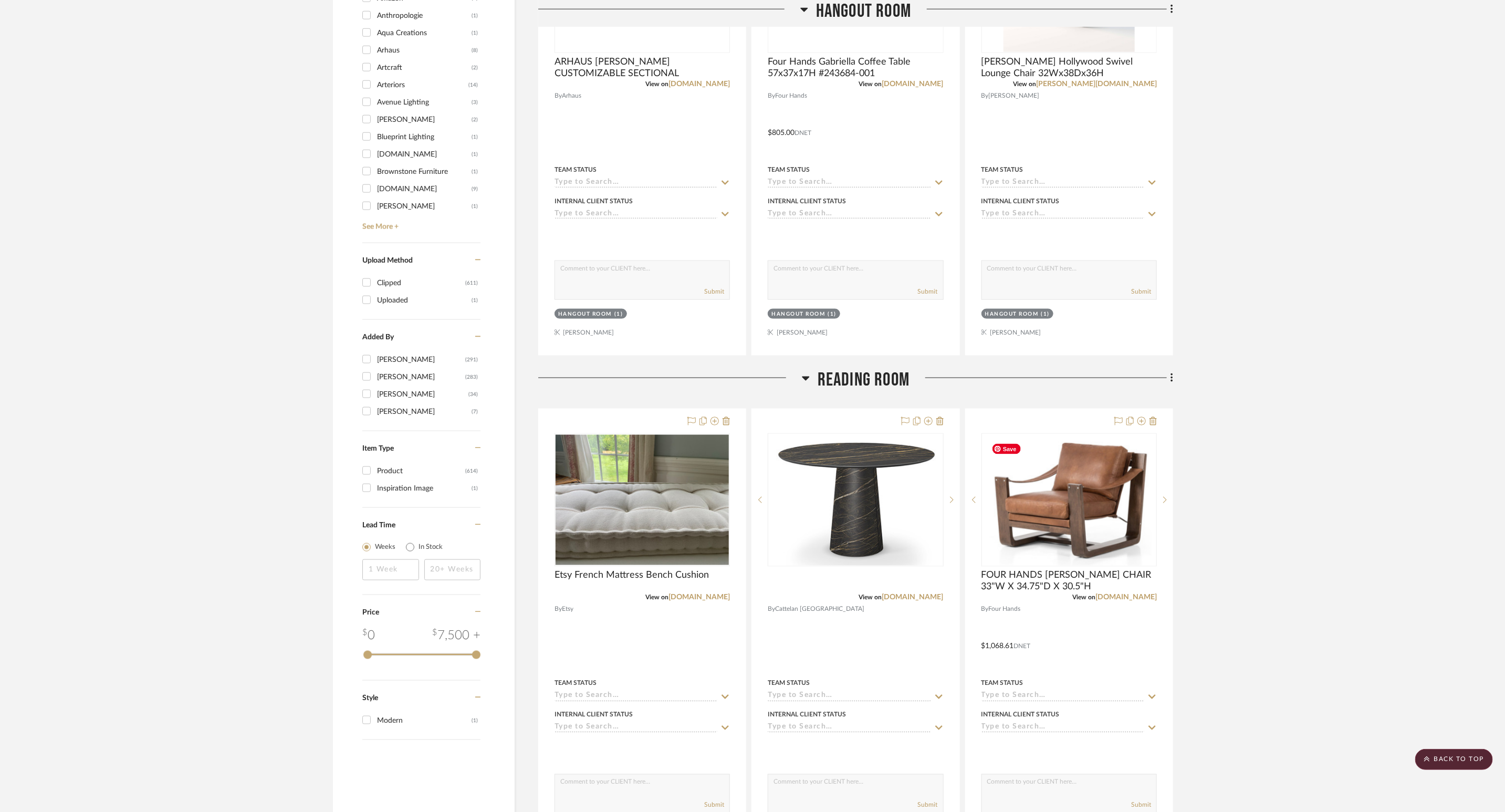
scroll to position [1024, 0]
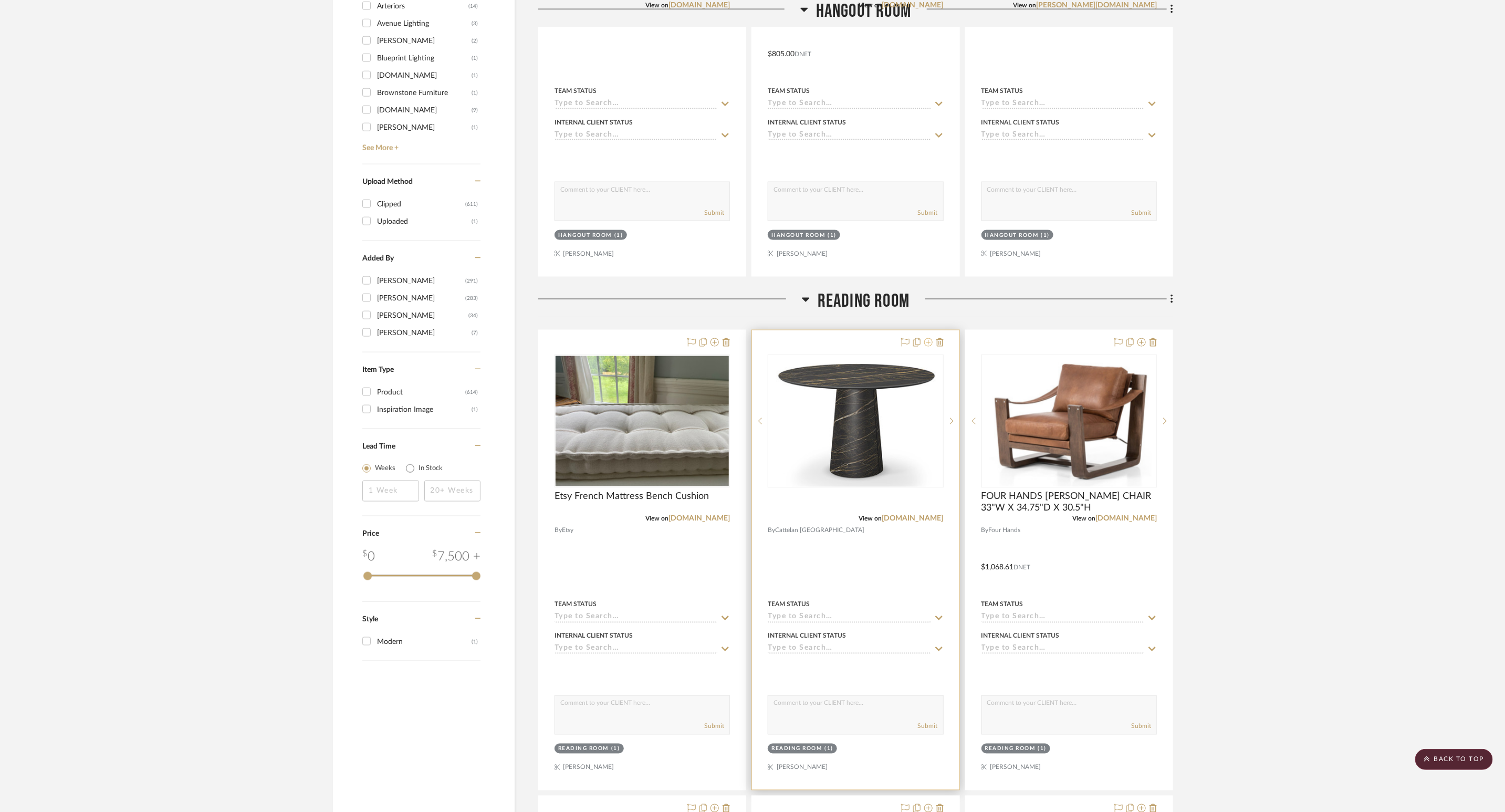
click at [927, 346] on icon at bounding box center [928, 342] width 8 height 8
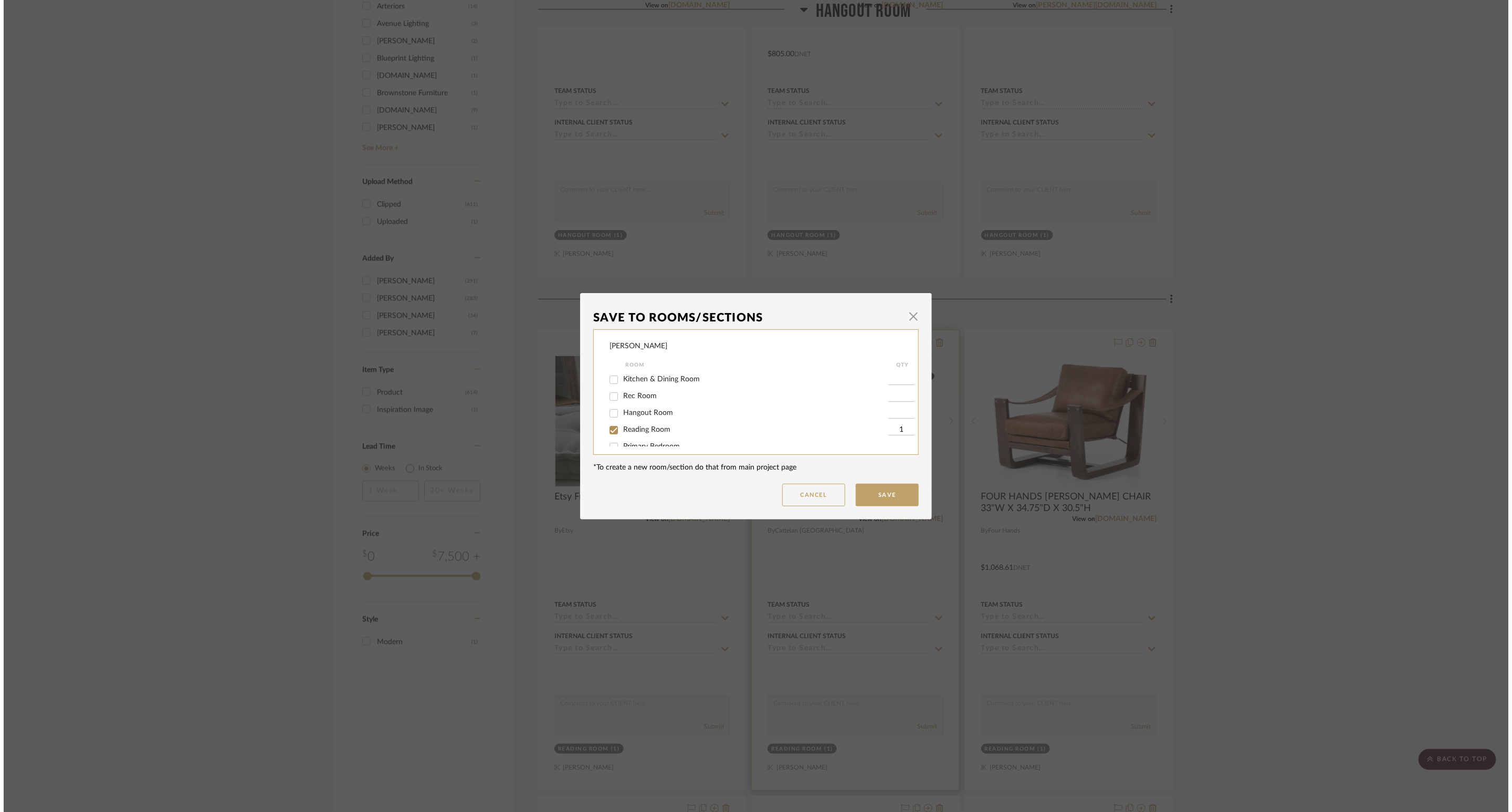
scroll to position [0, 0]
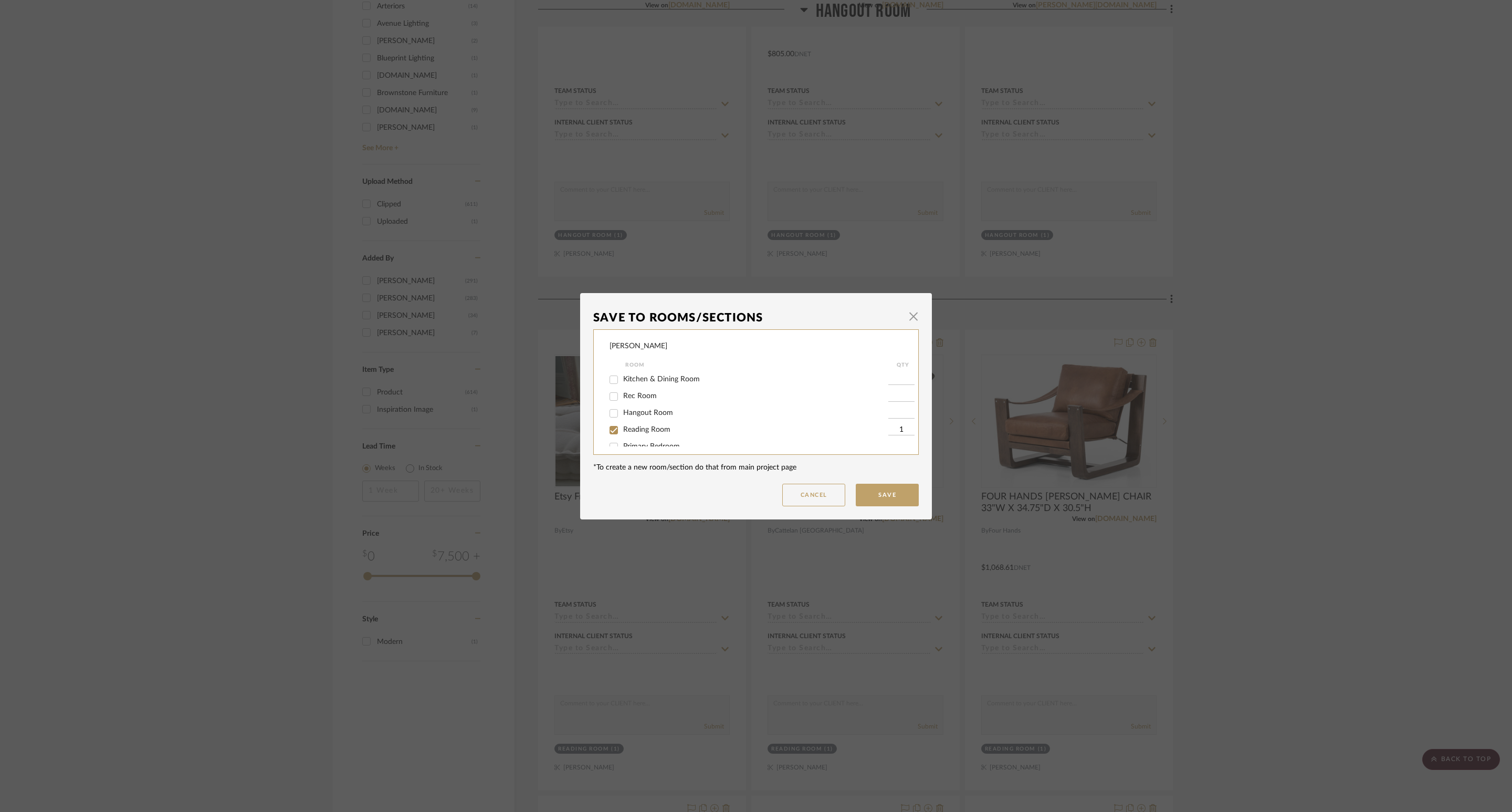
click at [658, 422] on div "Reading Room" at bounding box center [749, 430] width 279 height 17
click at [666, 428] on label "Reading Room" at bounding box center [756, 430] width 265 height 9
click at [622, 428] on input "Reading Room" at bounding box center [613, 430] width 17 height 17
checkbox input "false"
click at [911, 495] on button "Save" at bounding box center [887, 495] width 63 height 23
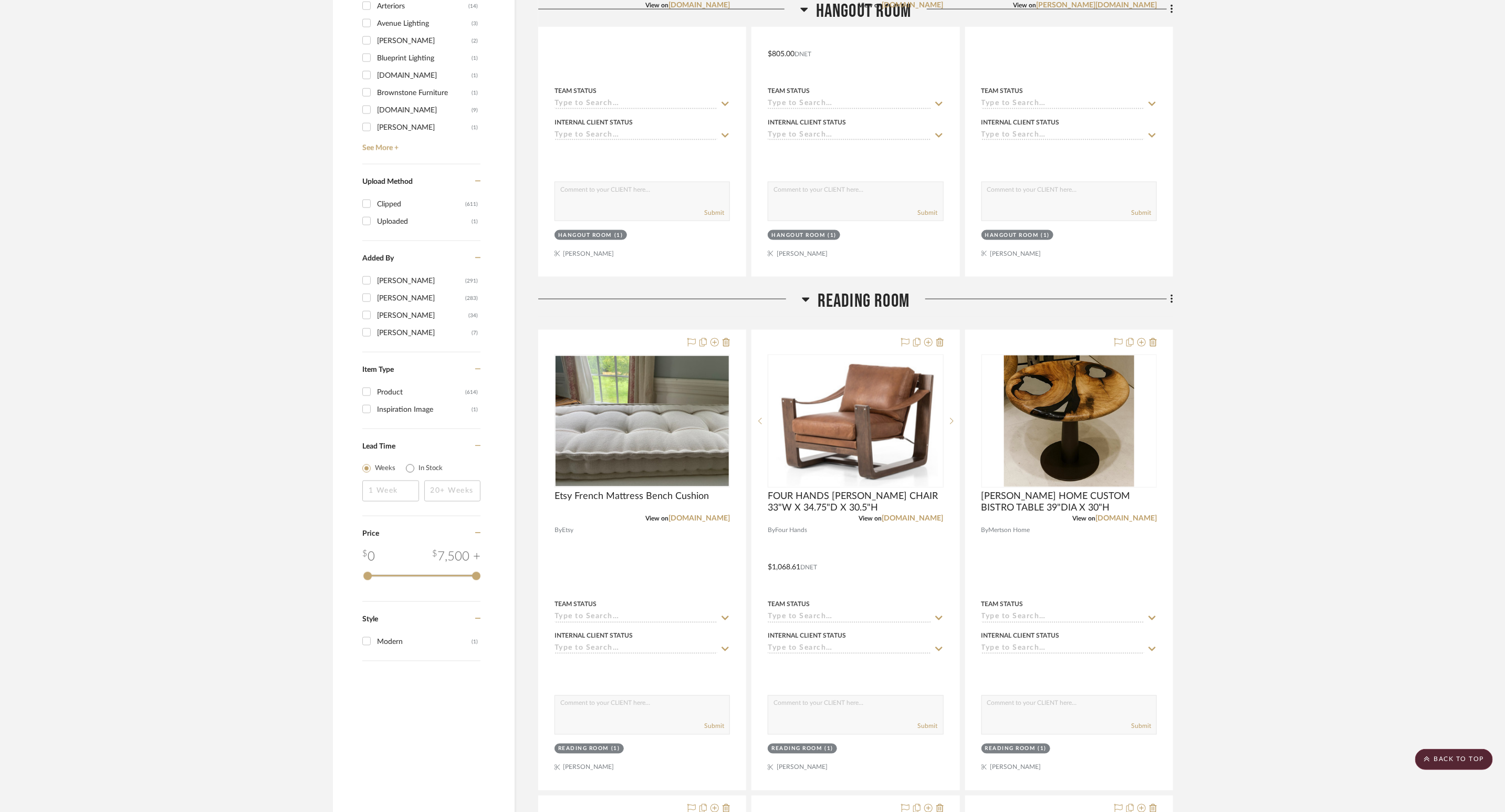
scroll to position [1182, 0]
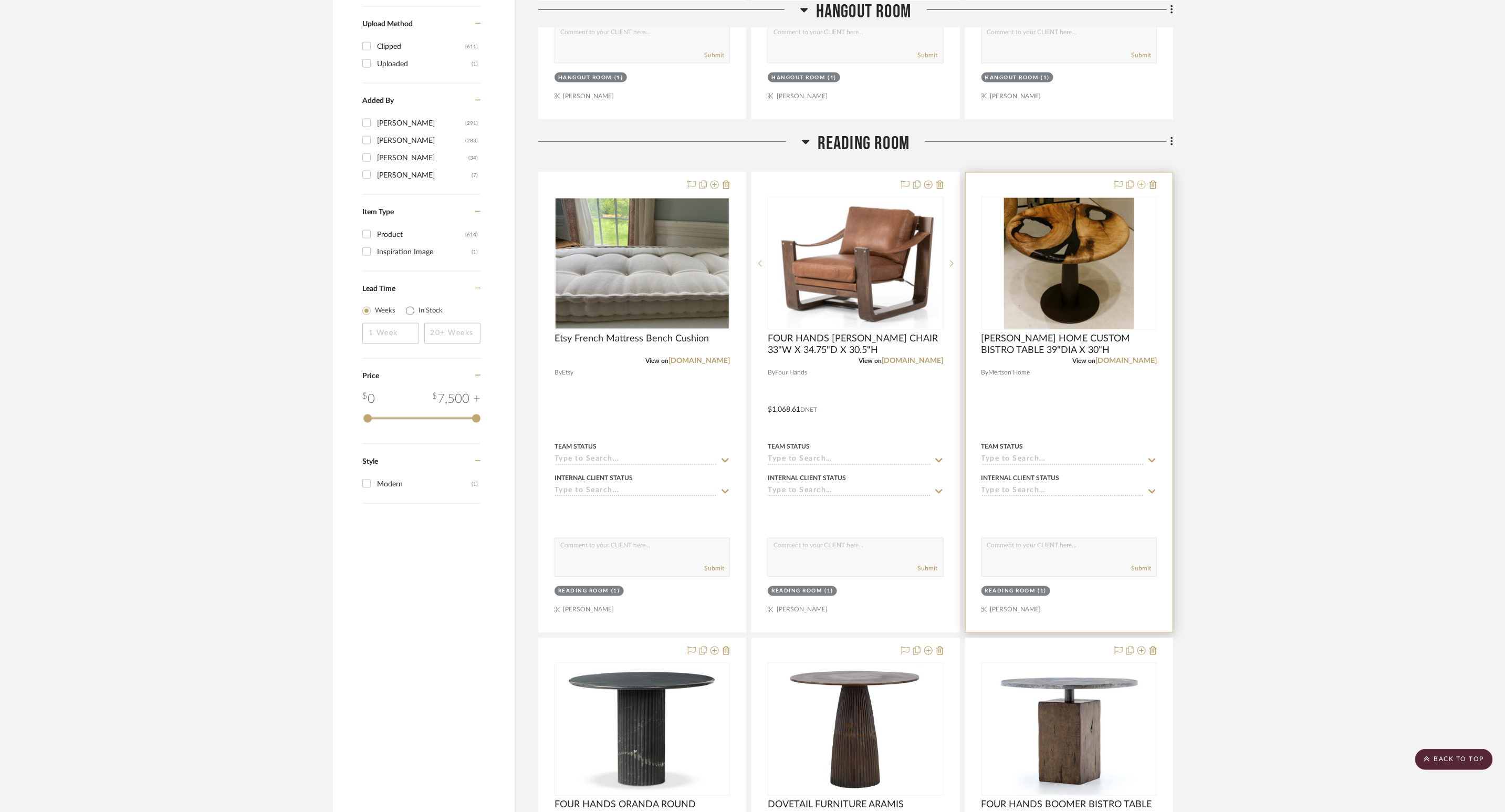
click at [1008, 189] on icon at bounding box center [1141, 185] width 8 height 8
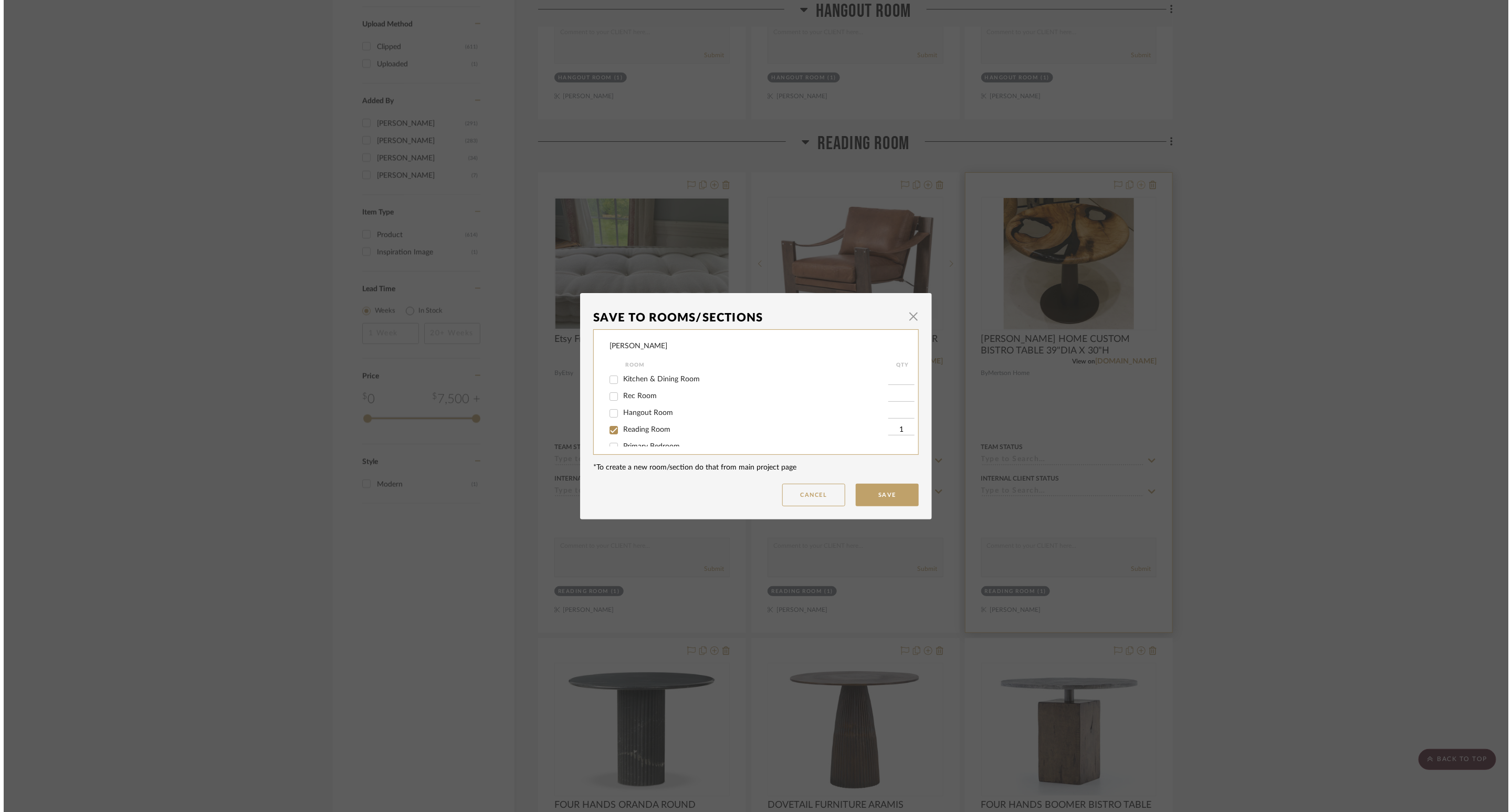
scroll to position [0, 0]
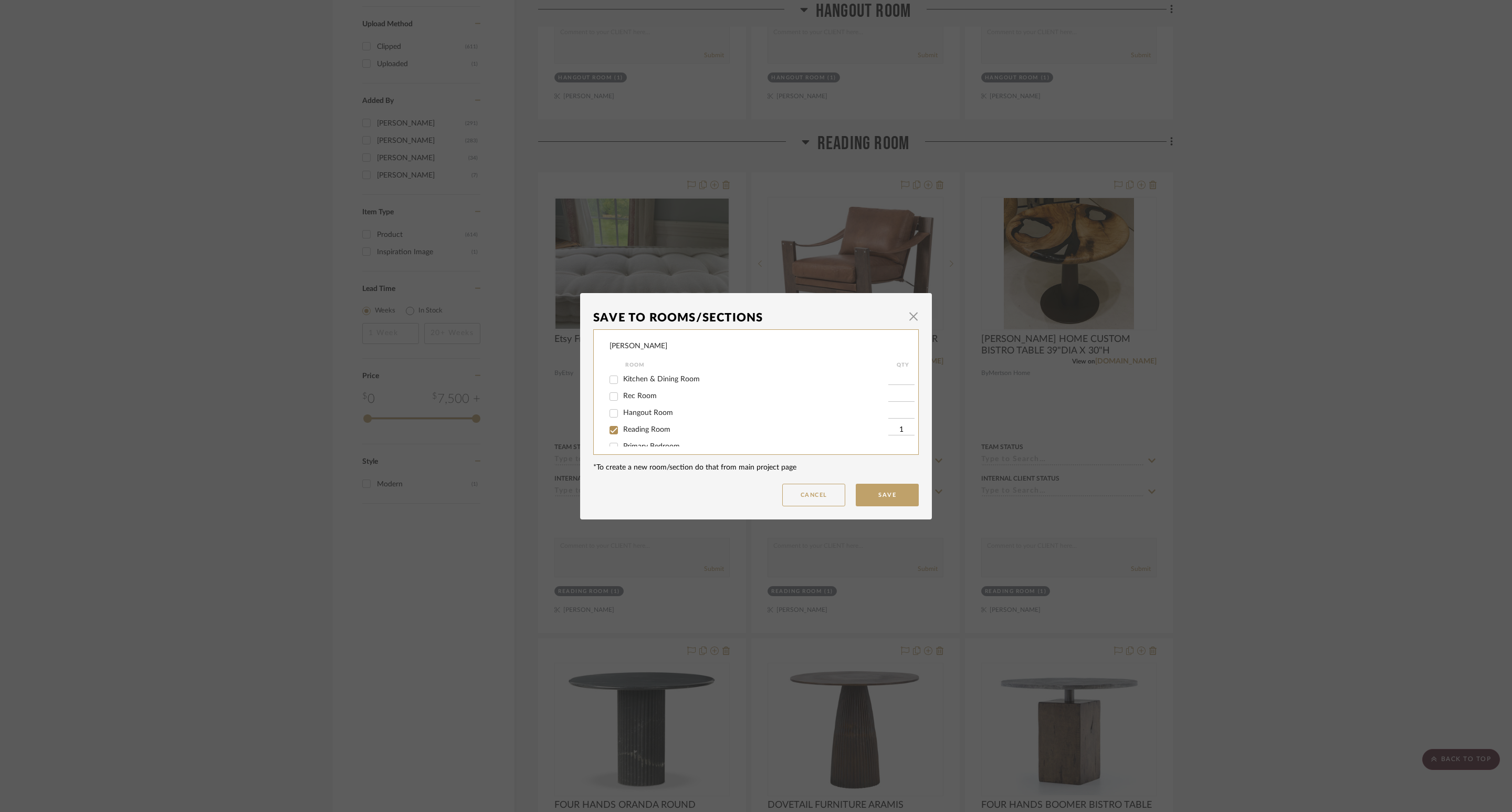
drag, startPoint x: 642, startPoint y: 427, endPoint x: 848, endPoint y: 458, distance: 208.3
click at [648, 427] on span "Reading Room" at bounding box center [646, 429] width 47 height 7
click at [610, 428] on input "Reading Room" at bounding box center [613, 430] width 17 height 17
checkbox input "false"
click at [881, 495] on button "Save" at bounding box center [887, 495] width 63 height 23
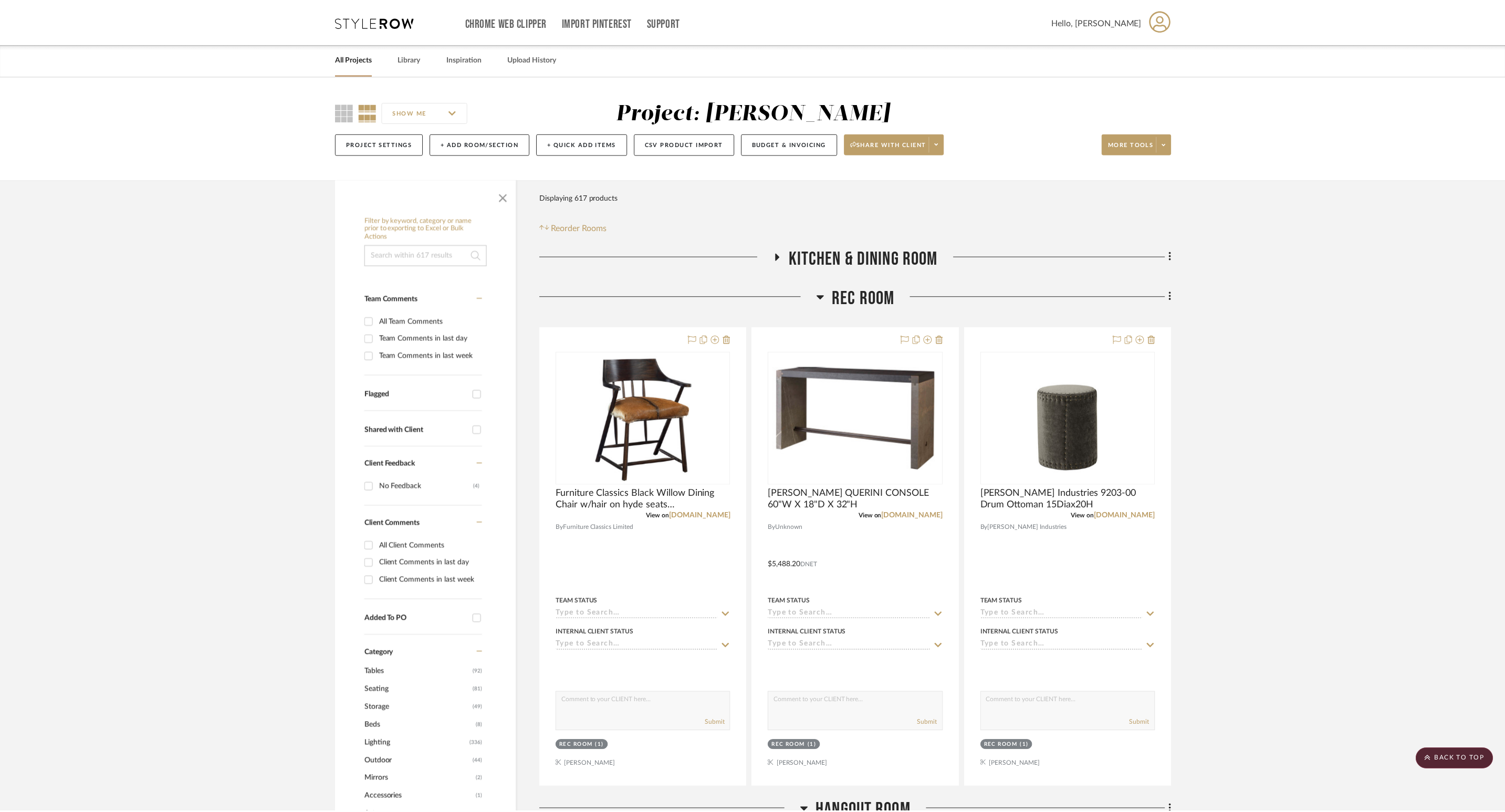
scroll to position [1182, 0]
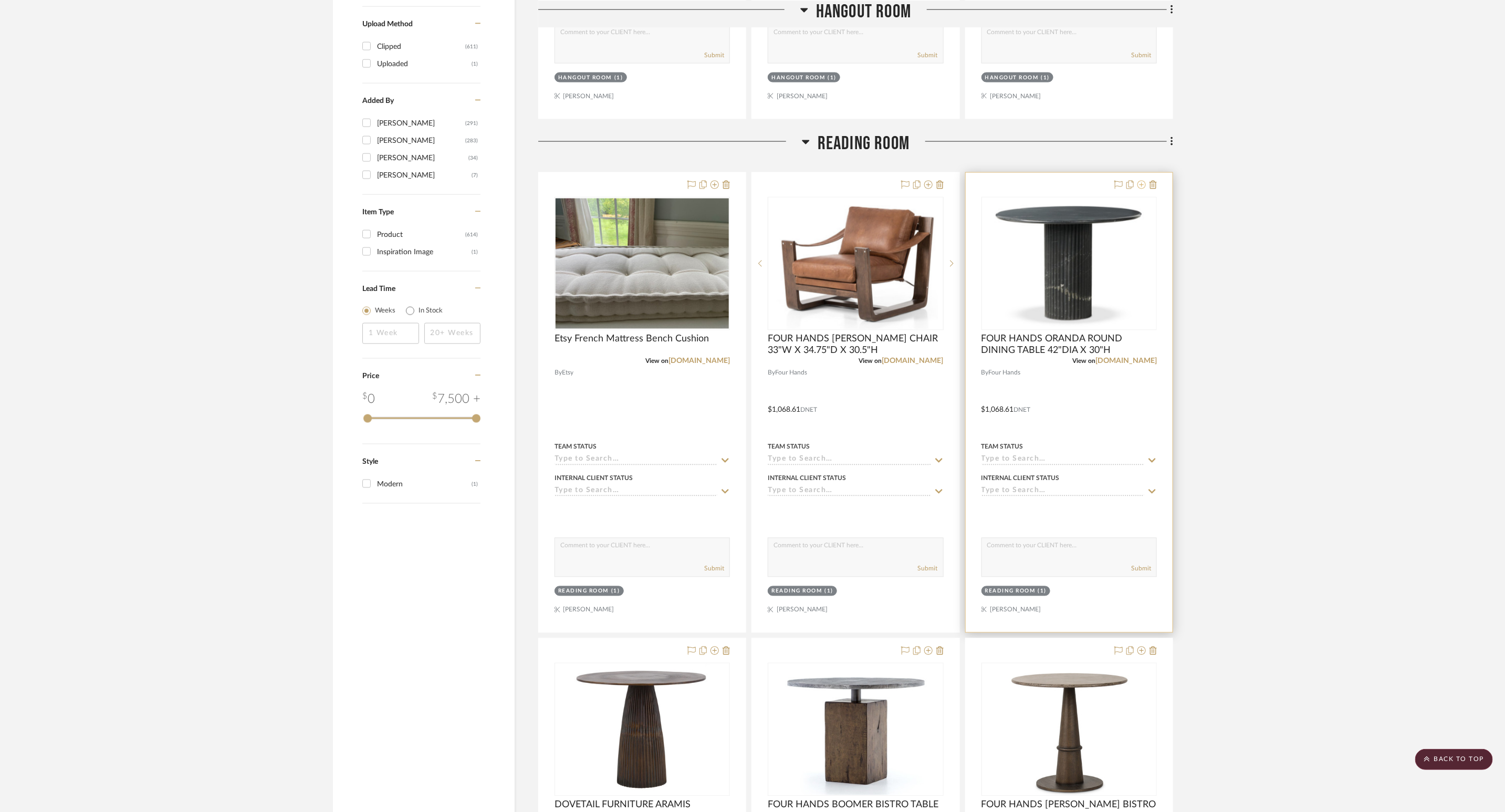
click at [1008, 189] on icon at bounding box center [1141, 185] width 8 height 8
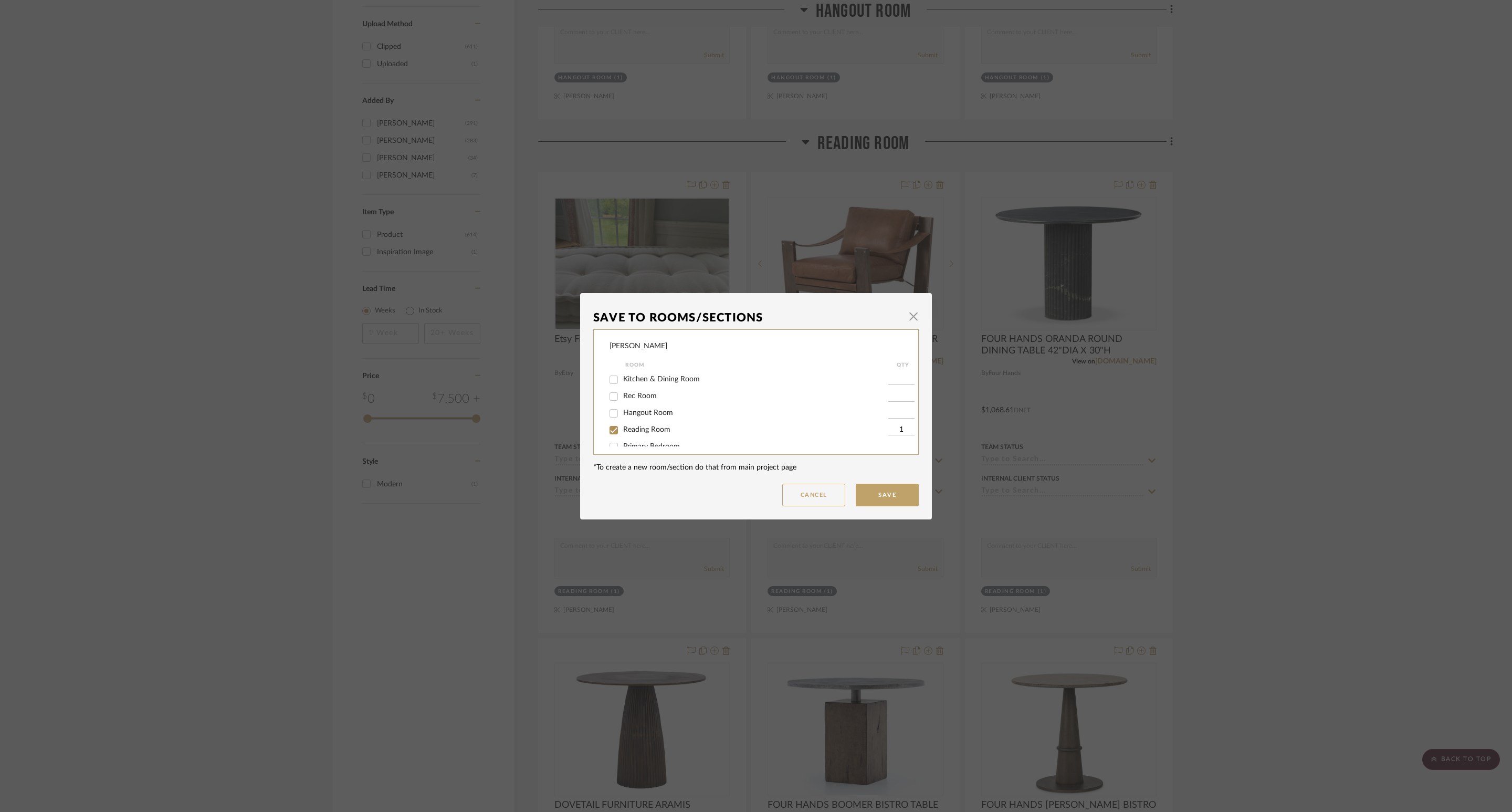
click at [639, 428] on span "Reading Room" at bounding box center [646, 429] width 47 height 7
click at [622, 428] on input "Reading Room" at bounding box center [613, 430] width 17 height 17
checkbox input "false"
click at [882, 490] on button "Save" at bounding box center [887, 495] width 63 height 23
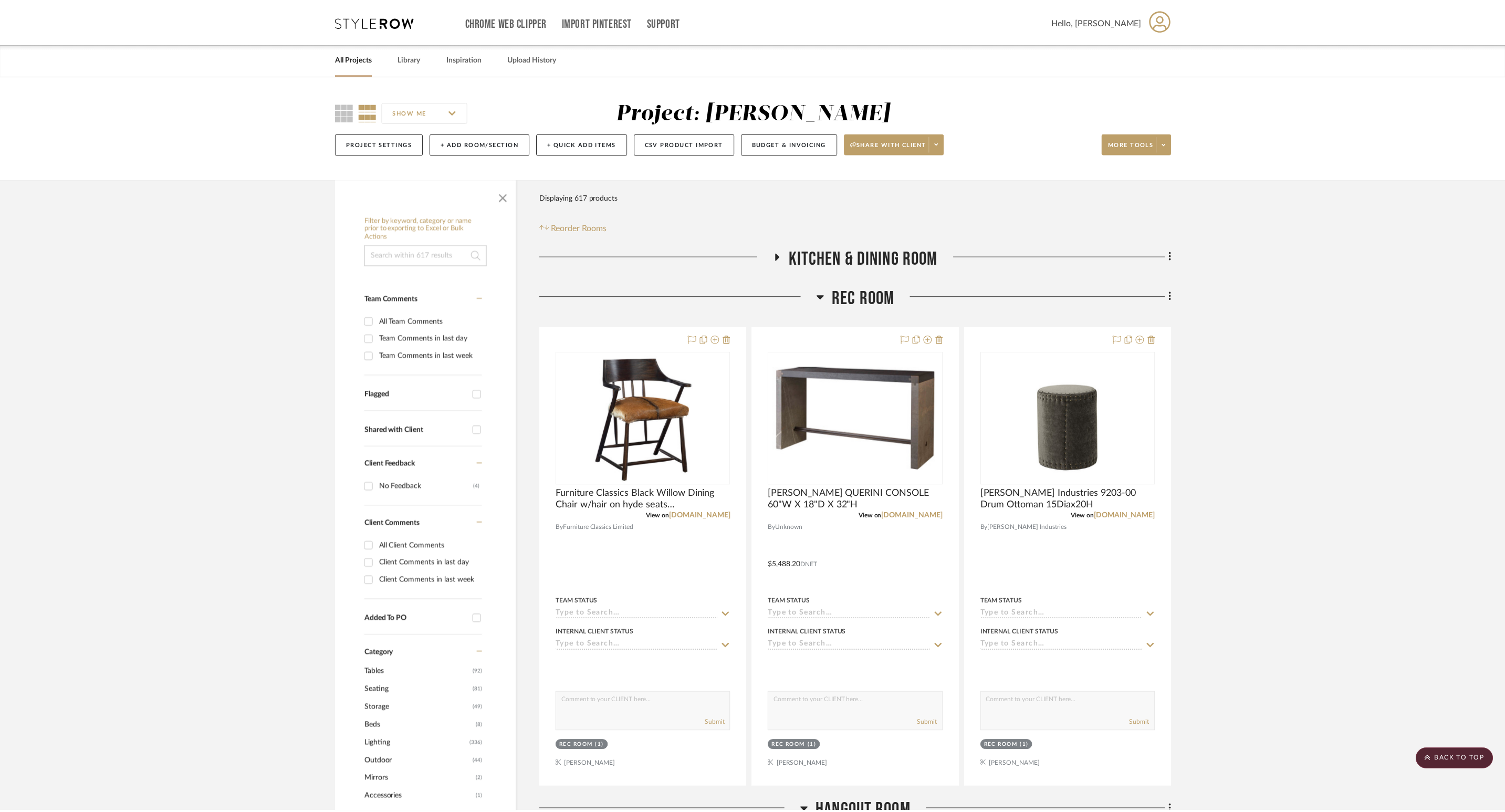
scroll to position [1182, 0]
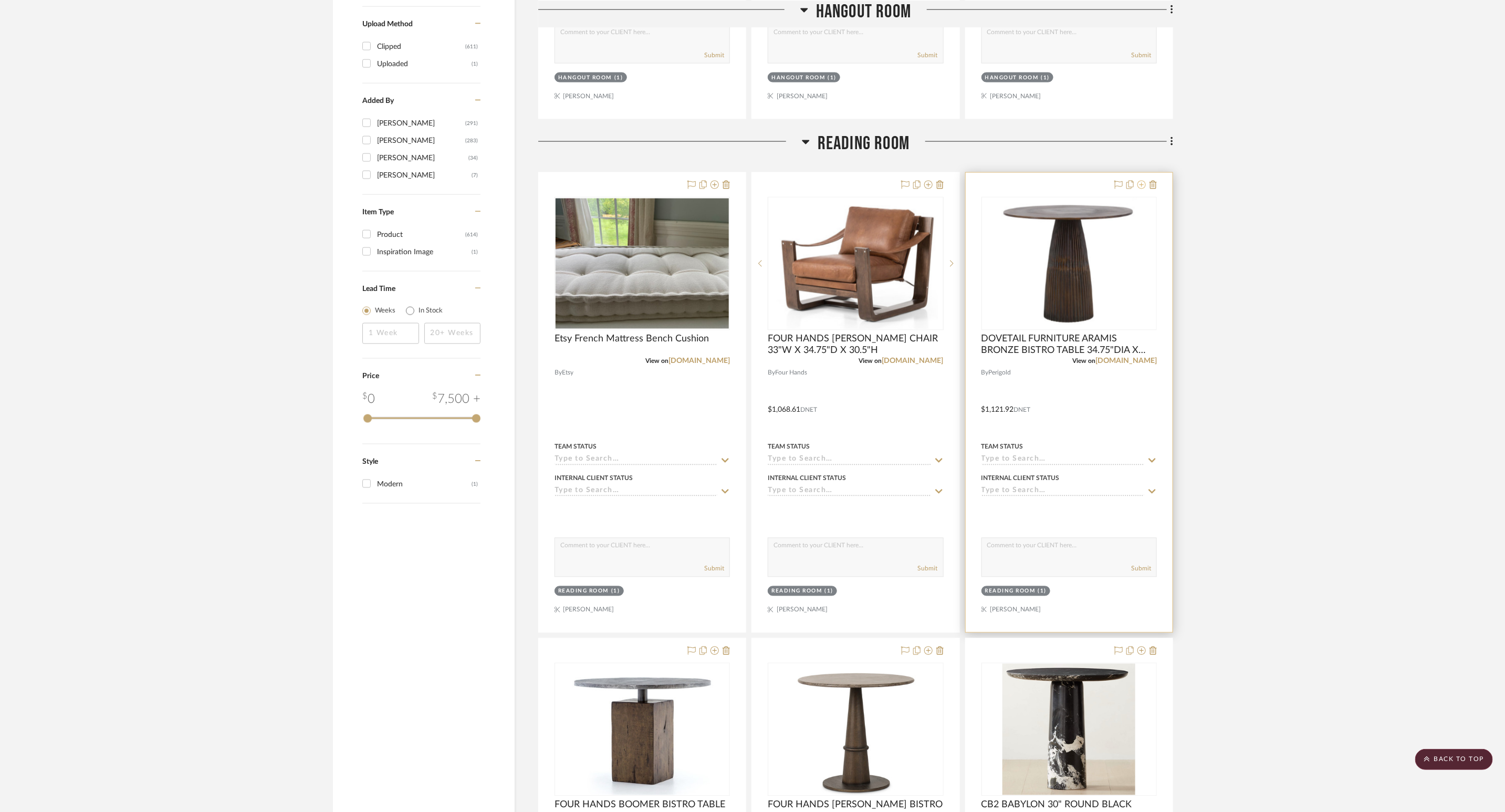
click at [1008, 189] on icon at bounding box center [1141, 185] width 8 height 8
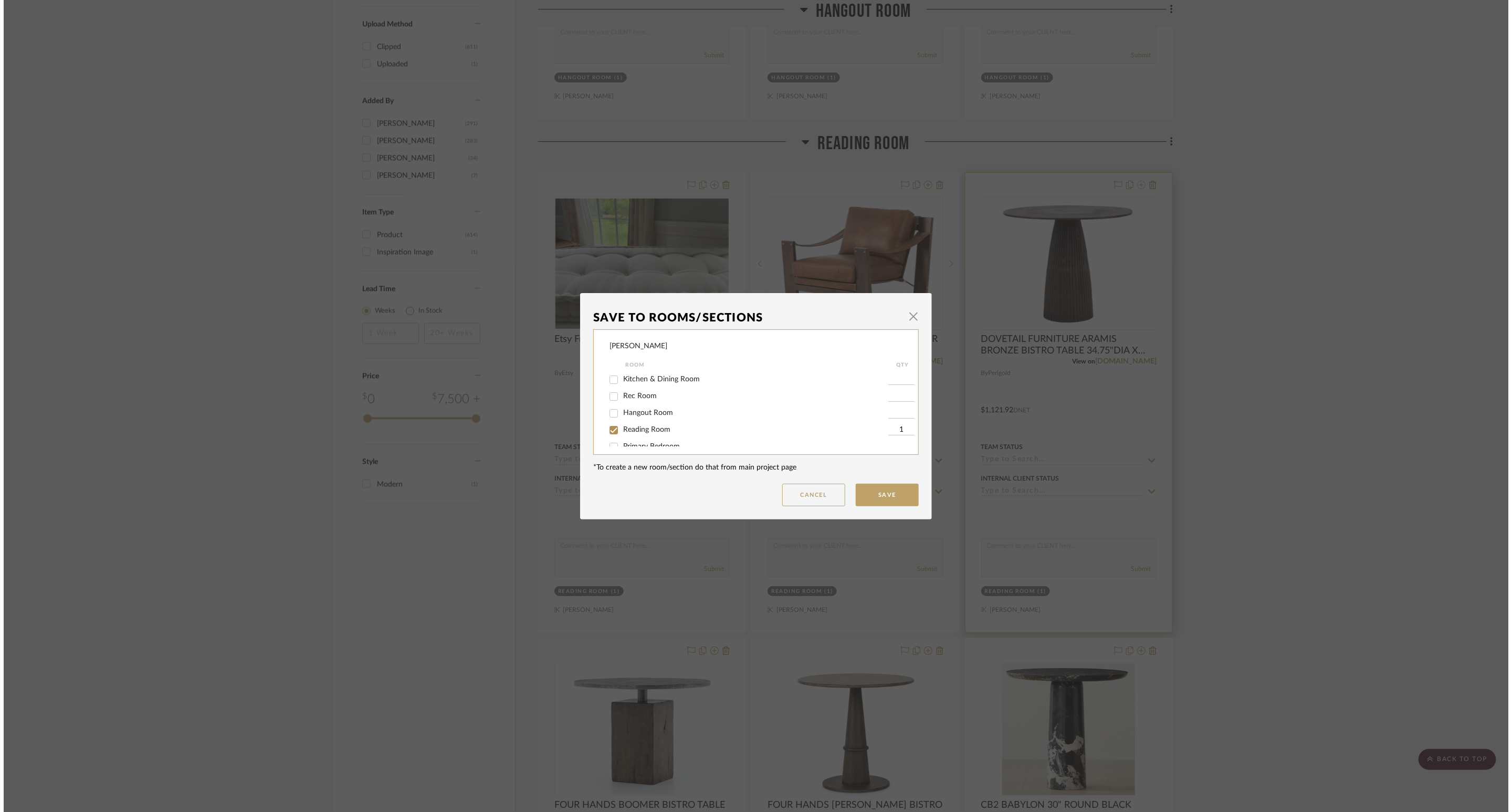
scroll to position [0, 0]
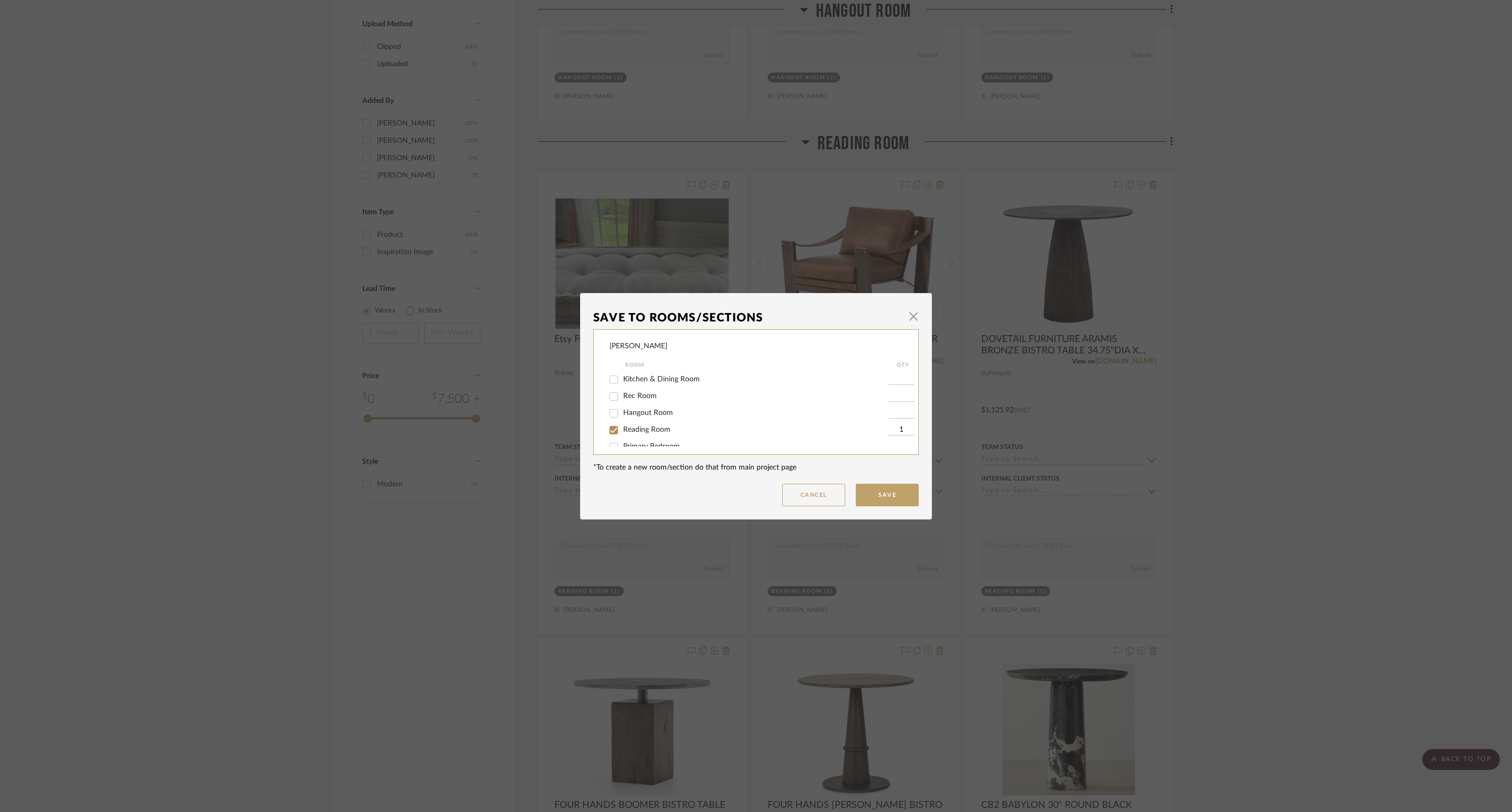
drag, startPoint x: 639, startPoint y: 430, endPoint x: 796, endPoint y: 457, distance: 159.3
click at [643, 430] on span "Reading Room" at bounding box center [646, 429] width 47 height 7
drag, startPoint x: 605, startPoint y: 428, endPoint x: 646, endPoint y: 435, distance: 41.6
click at [608, 428] on input "Reading Room" at bounding box center [613, 430] width 17 height 17
checkbox input "false"
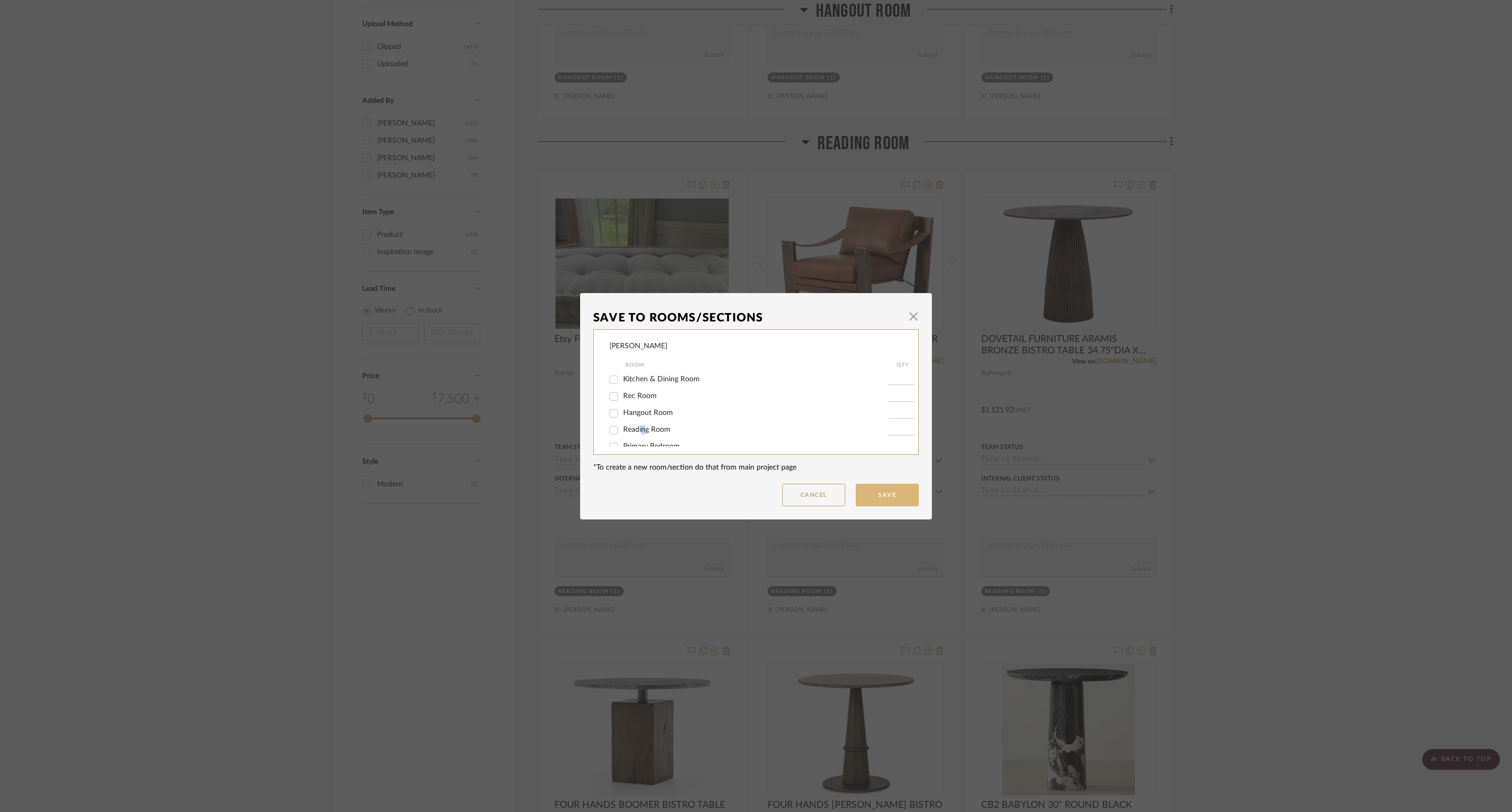
click at [861, 498] on button "Save" at bounding box center [887, 495] width 63 height 23
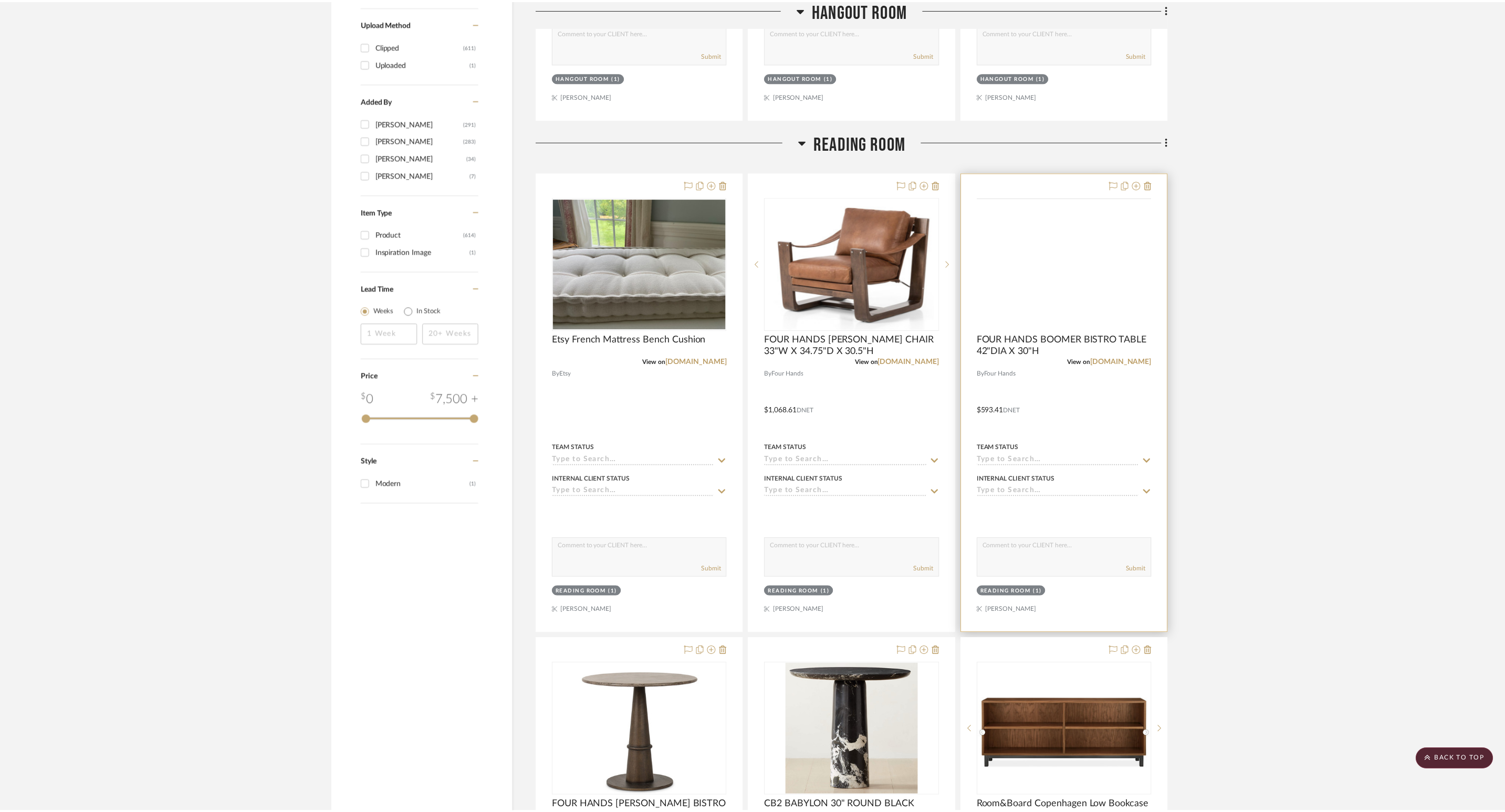
scroll to position [1182, 0]
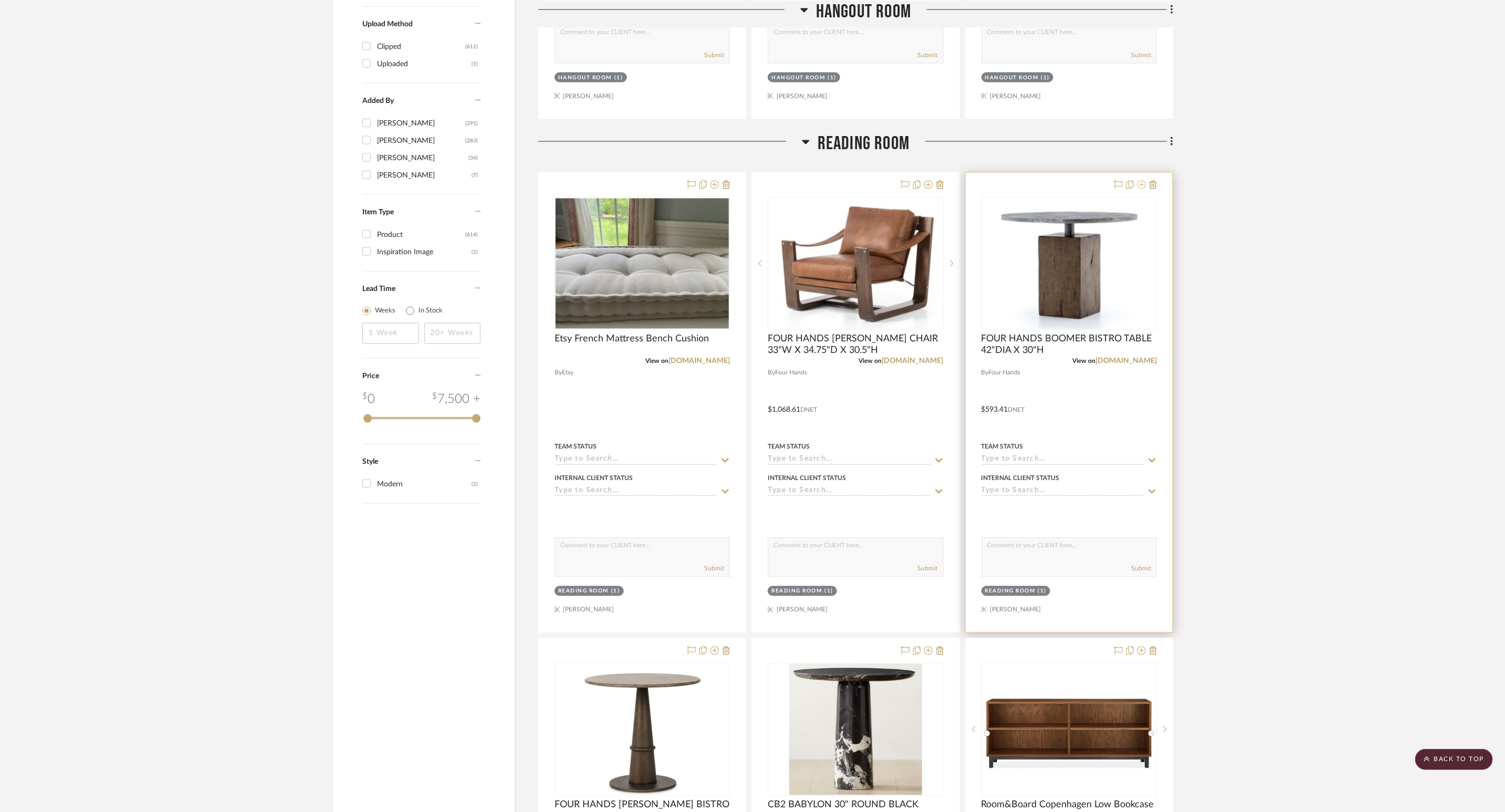
click at [1008, 192] on button at bounding box center [1141, 185] width 8 height 13
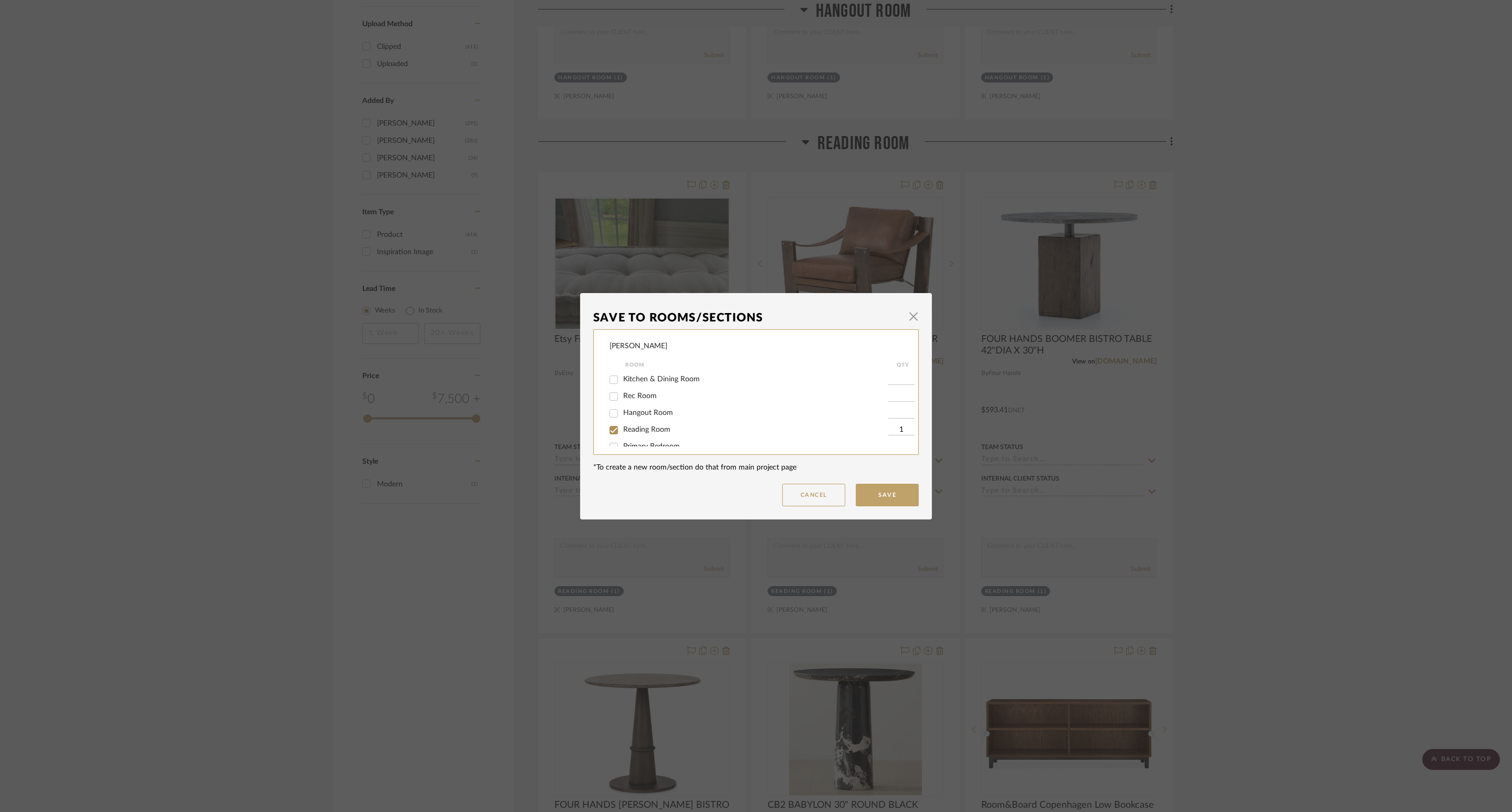
click at [616, 432] on input "Reading Room" at bounding box center [613, 430] width 17 height 17
checkbox input "false"
click at [876, 498] on button "Save" at bounding box center [887, 495] width 63 height 23
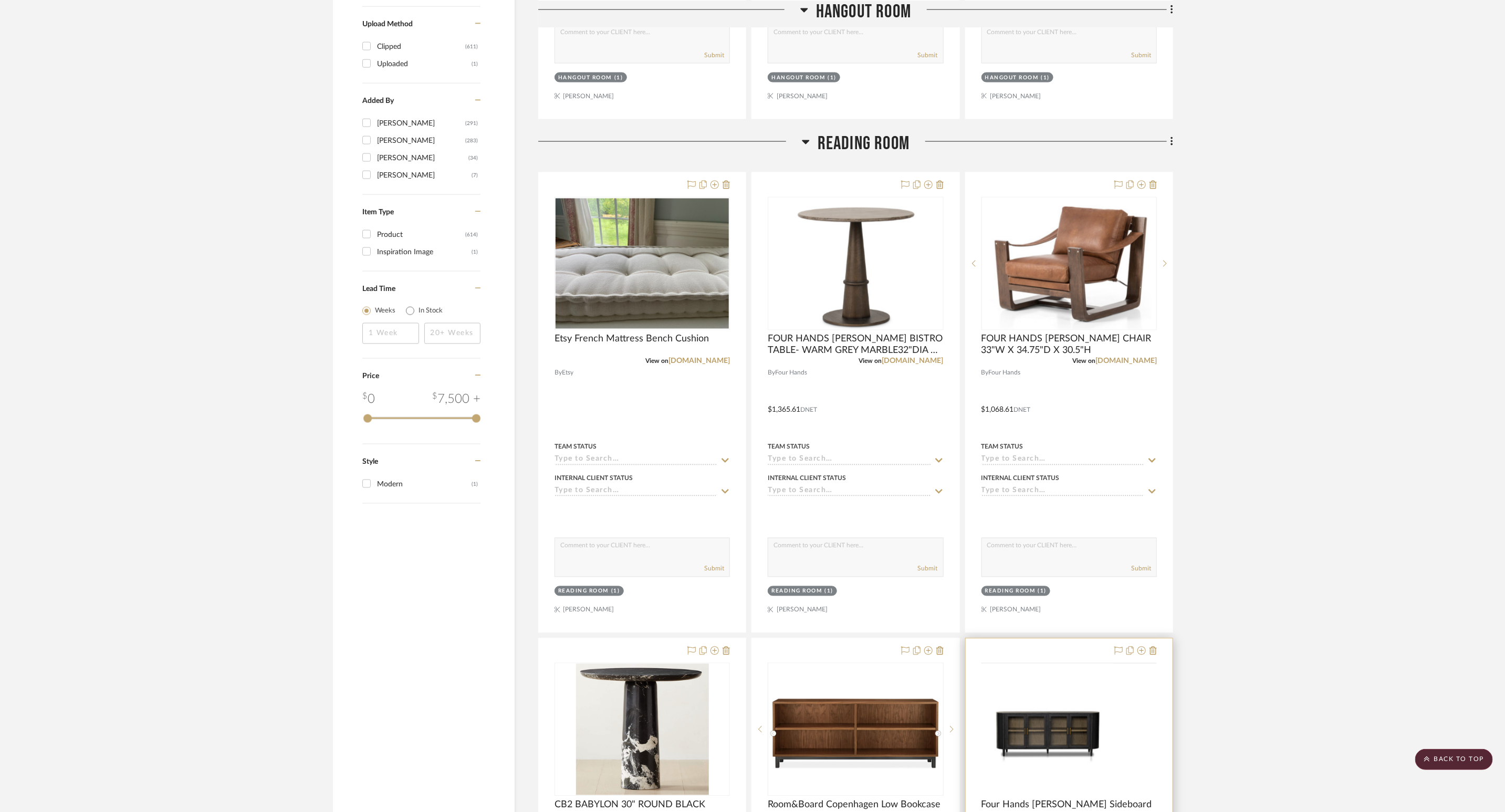
scroll to position [1339, 0]
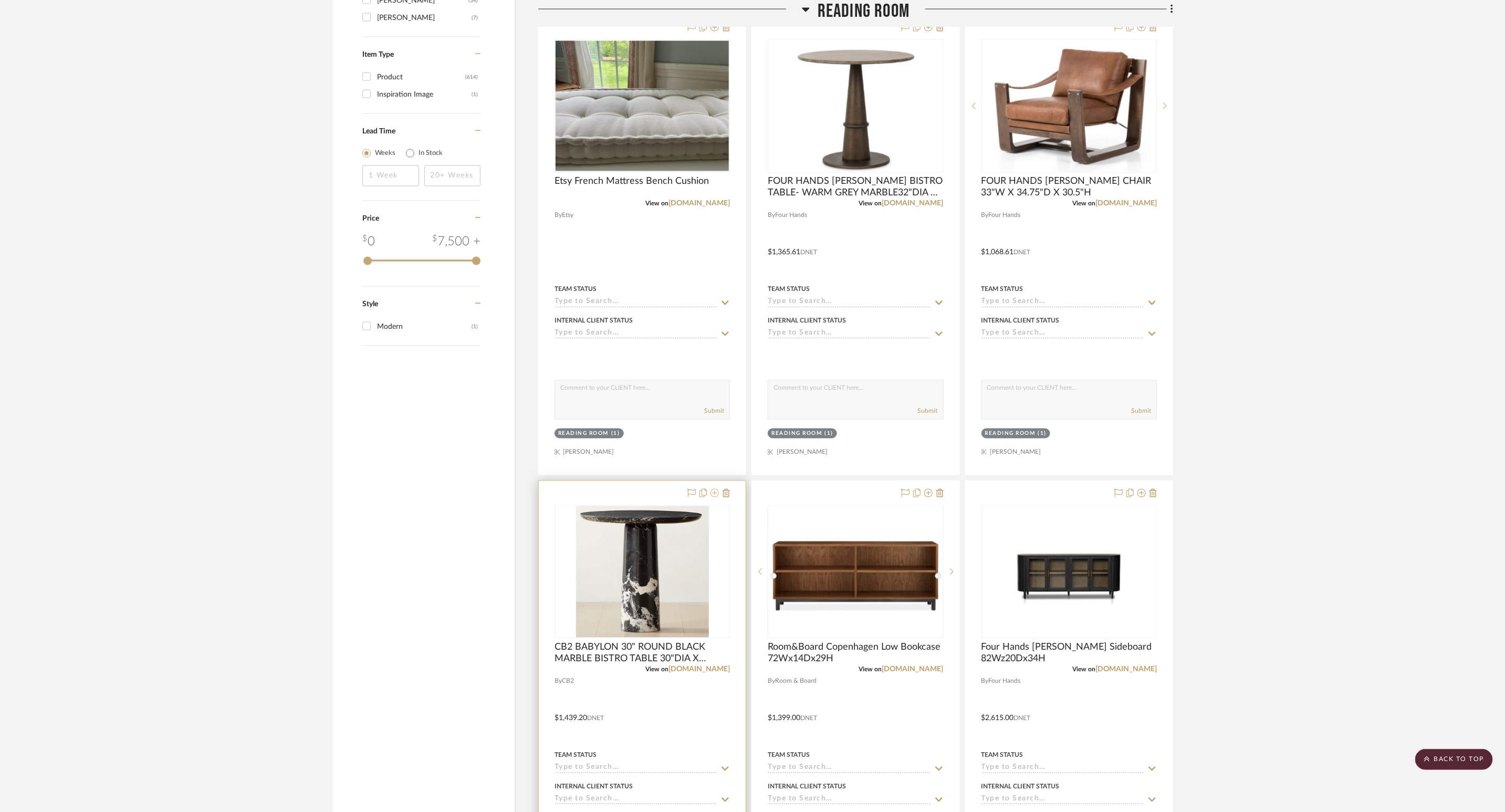
click at [714, 497] on icon at bounding box center [714, 493] width 8 height 8
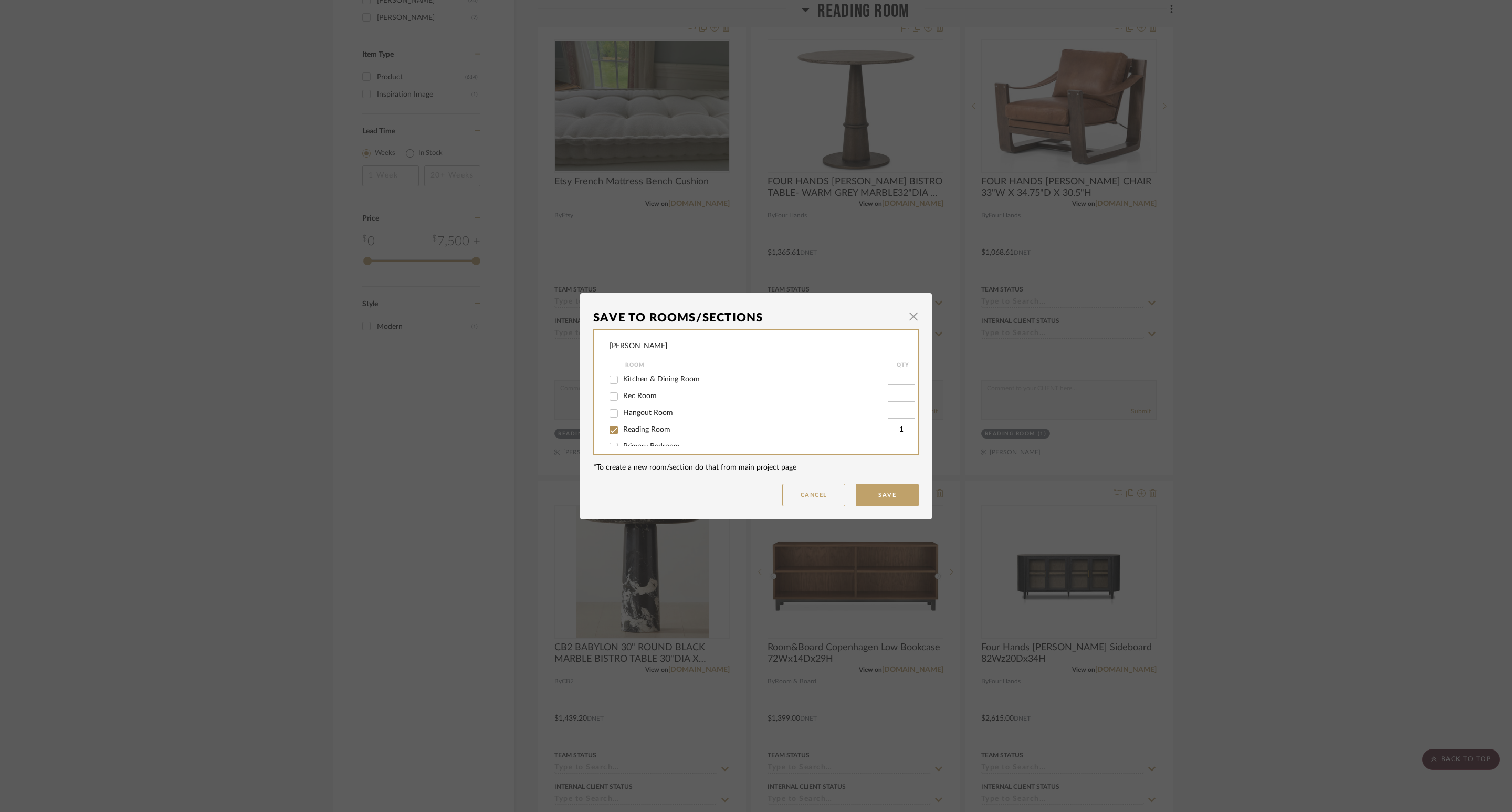
click at [648, 427] on span "Reading Room" at bounding box center [646, 429] width 47 height 7
click at [622, 427] on input "Reading Room" at bounding box center [613, 430] width 17 height 17
checkbox input "false"
click at [904, 500] on button "Save" at bounding box center [887, 495] width 63 height 23
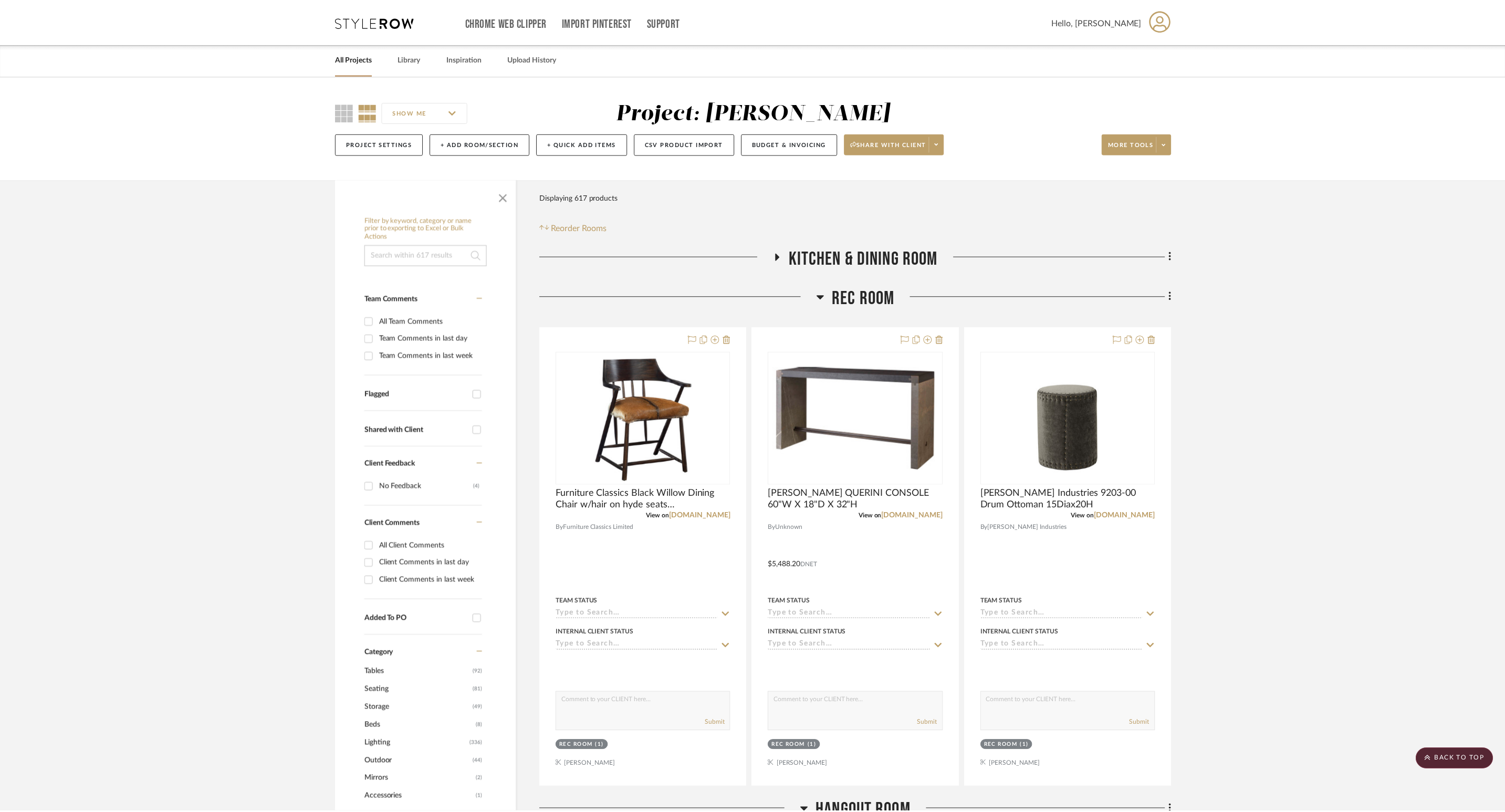
scroll to position [1339, 0]
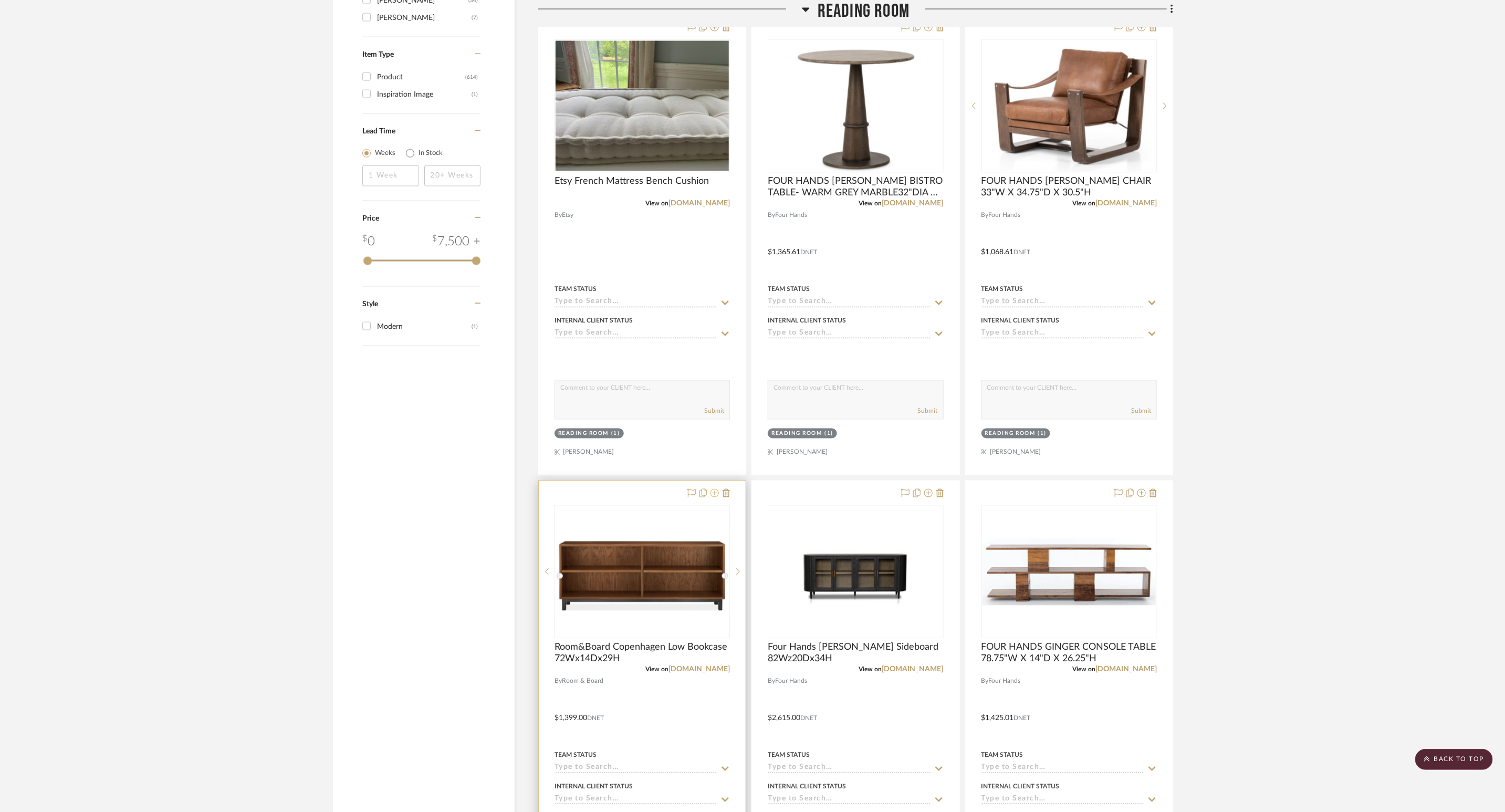
click at [715, 497] on icon at bounding box center [714, 493] width 8 height 8
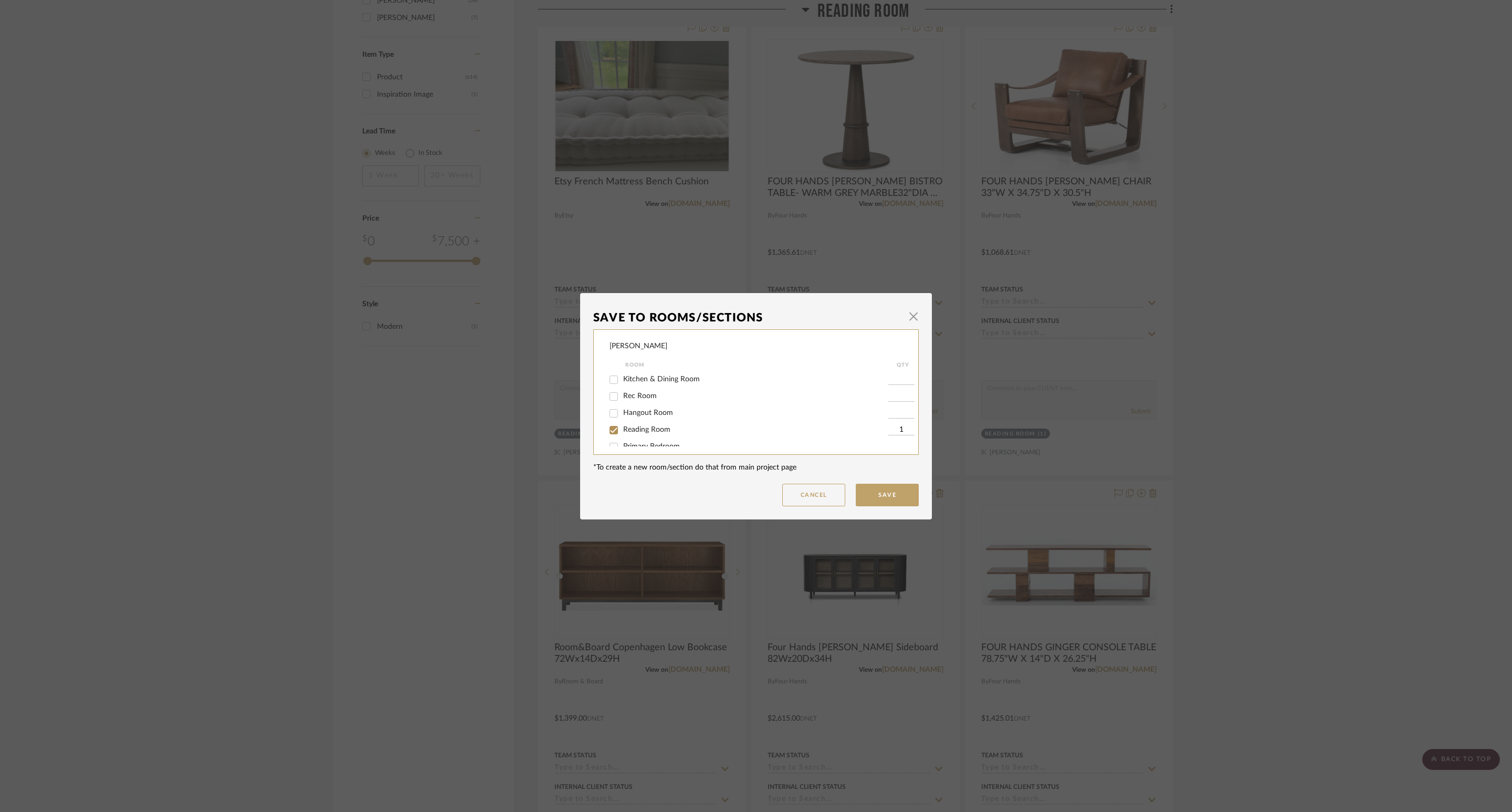
click at [636, 427] on span "Reading Room" at bounding box center [646, 429] width 47 height 7
click at [622, 427] on input "Reading Room" at bounding box center [613, 430] width 17 height 17
checkbox input "false"
click at [886, 487] on button "Save" at bounding box center [887, 495] width 63 height 23
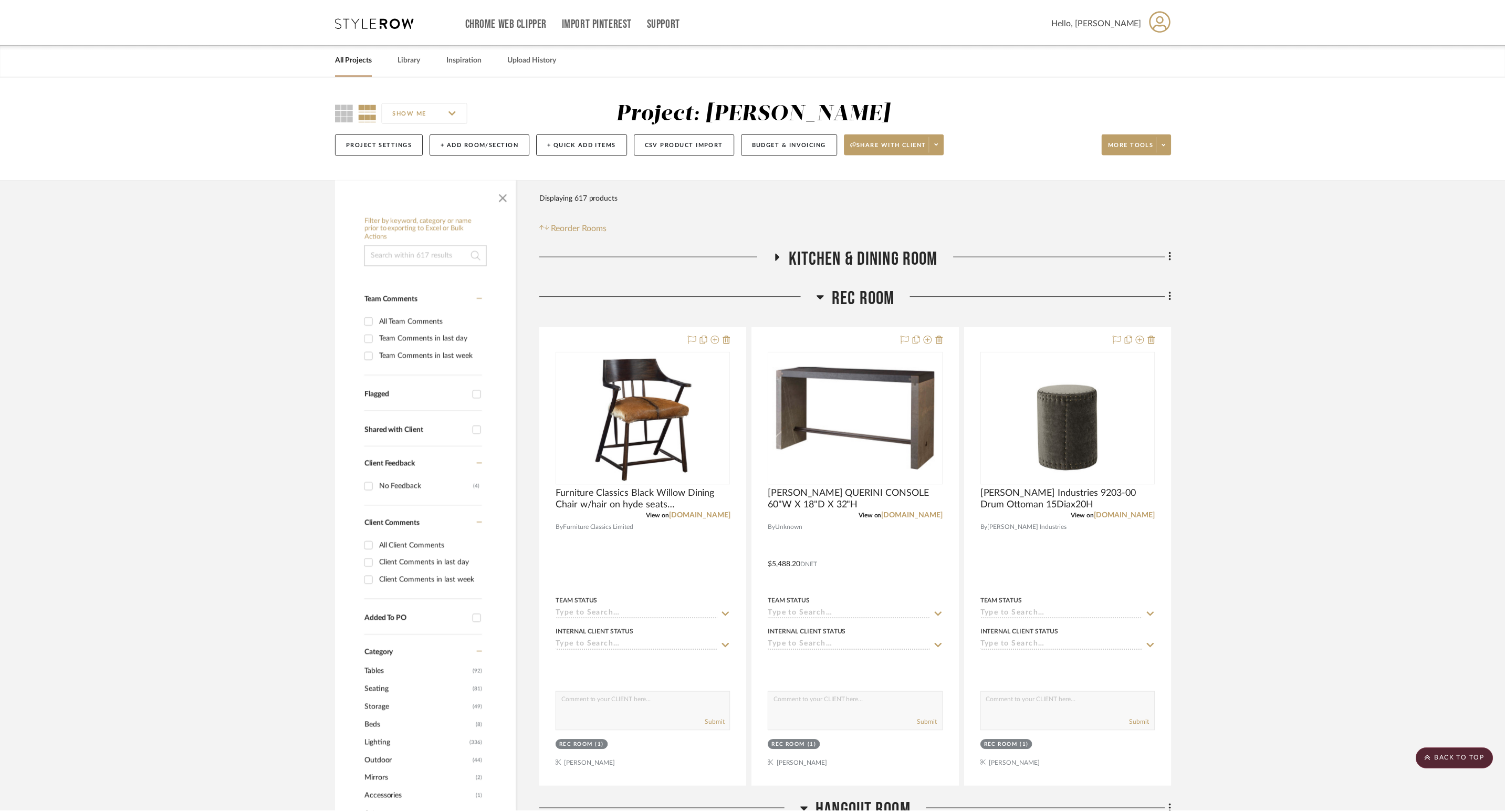
scroll to position [1339, 0]
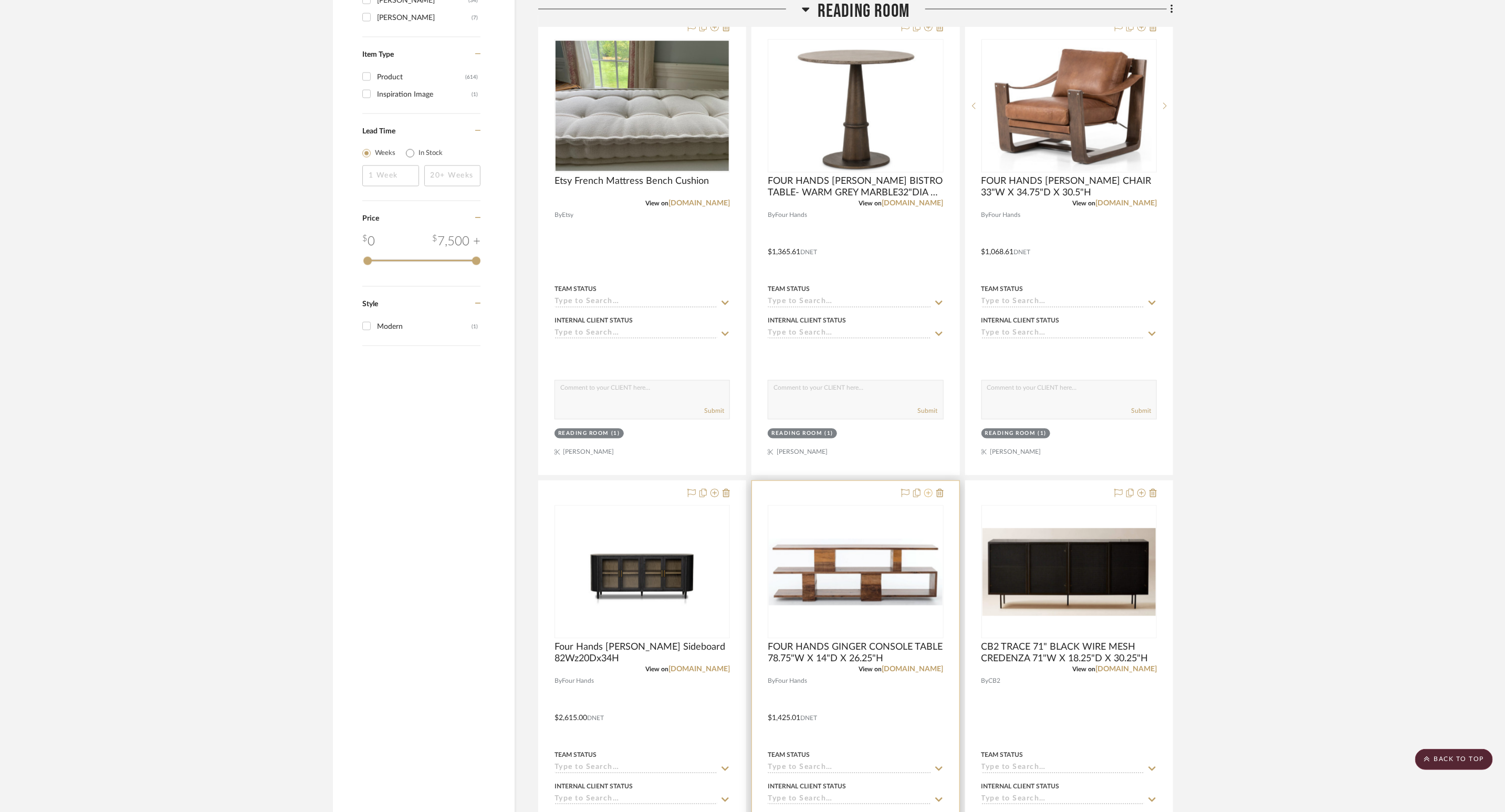
click at [925, 497] on icon at bounding box center [928, 493] width 8 height 8
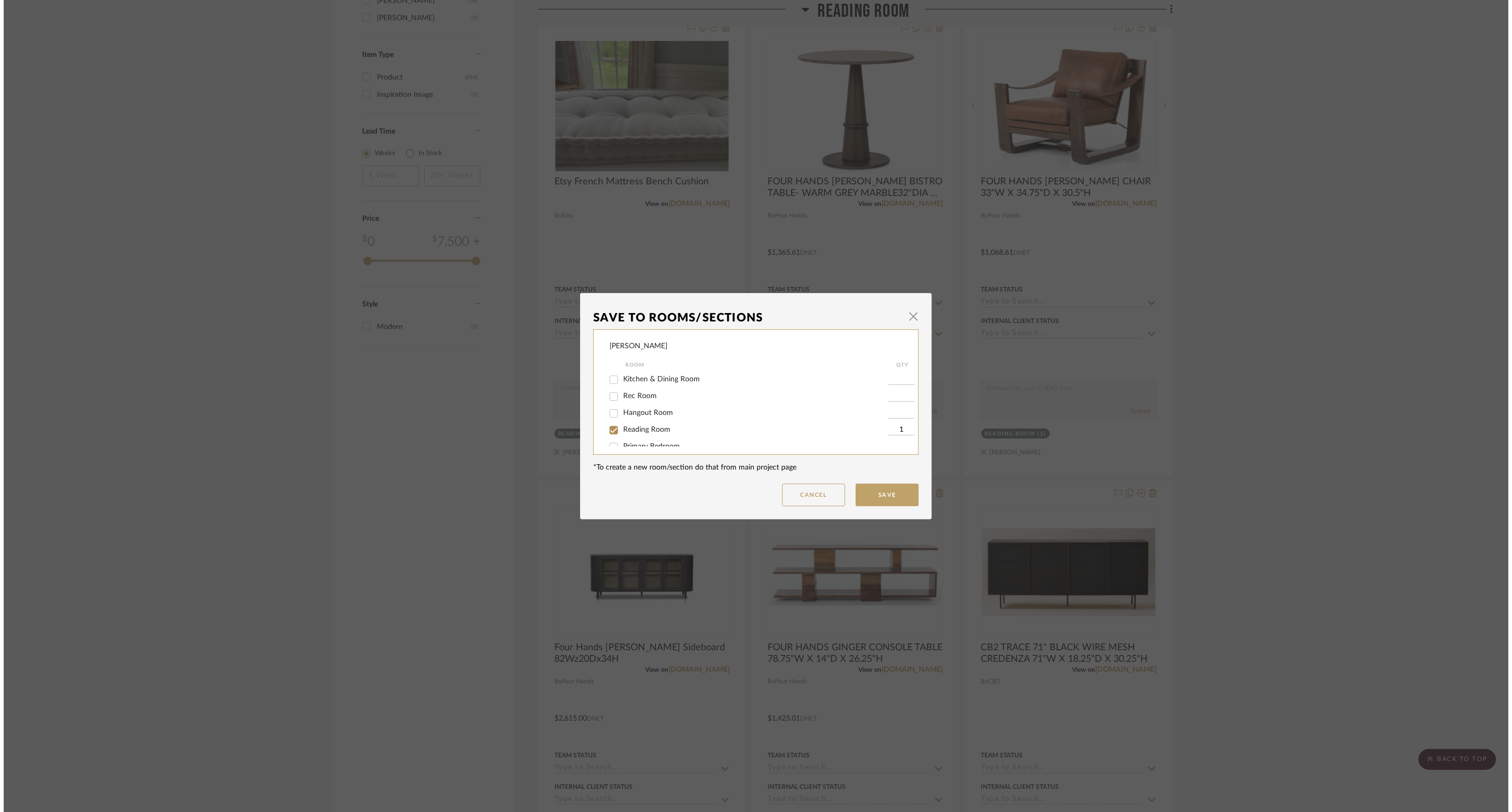
scroll to position [0, 0]
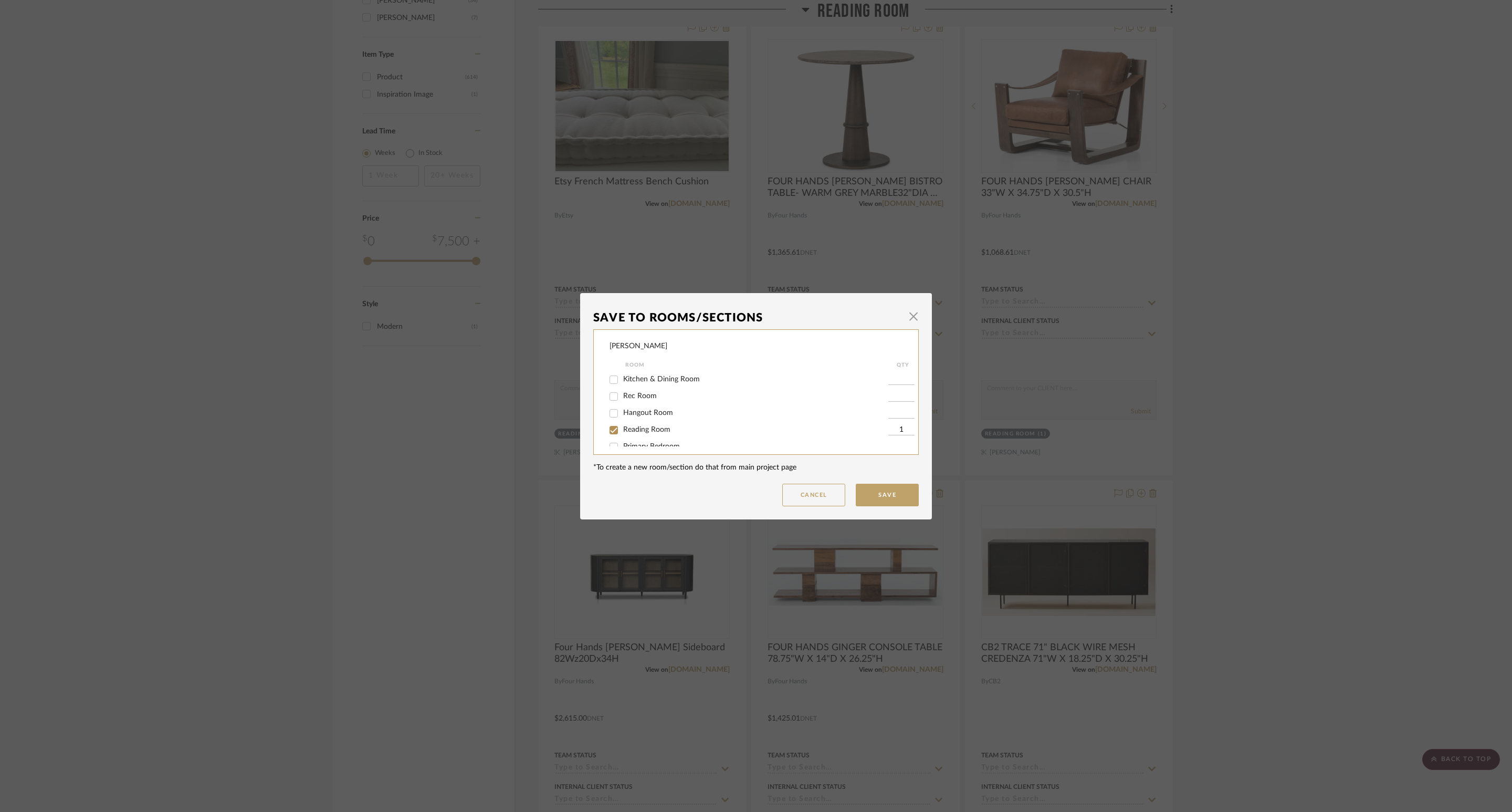
click at [666, 434] on label "Reading Room" at bounding box center [756, 430] width 265 height 9
click at [622, 434] on input "Reading Room" at bounding box center [613, 430] width 17 height 17
checkbox input "false"
click at [868, 492] on button "Save" at bounding box center [887, 495] width 63 height 23
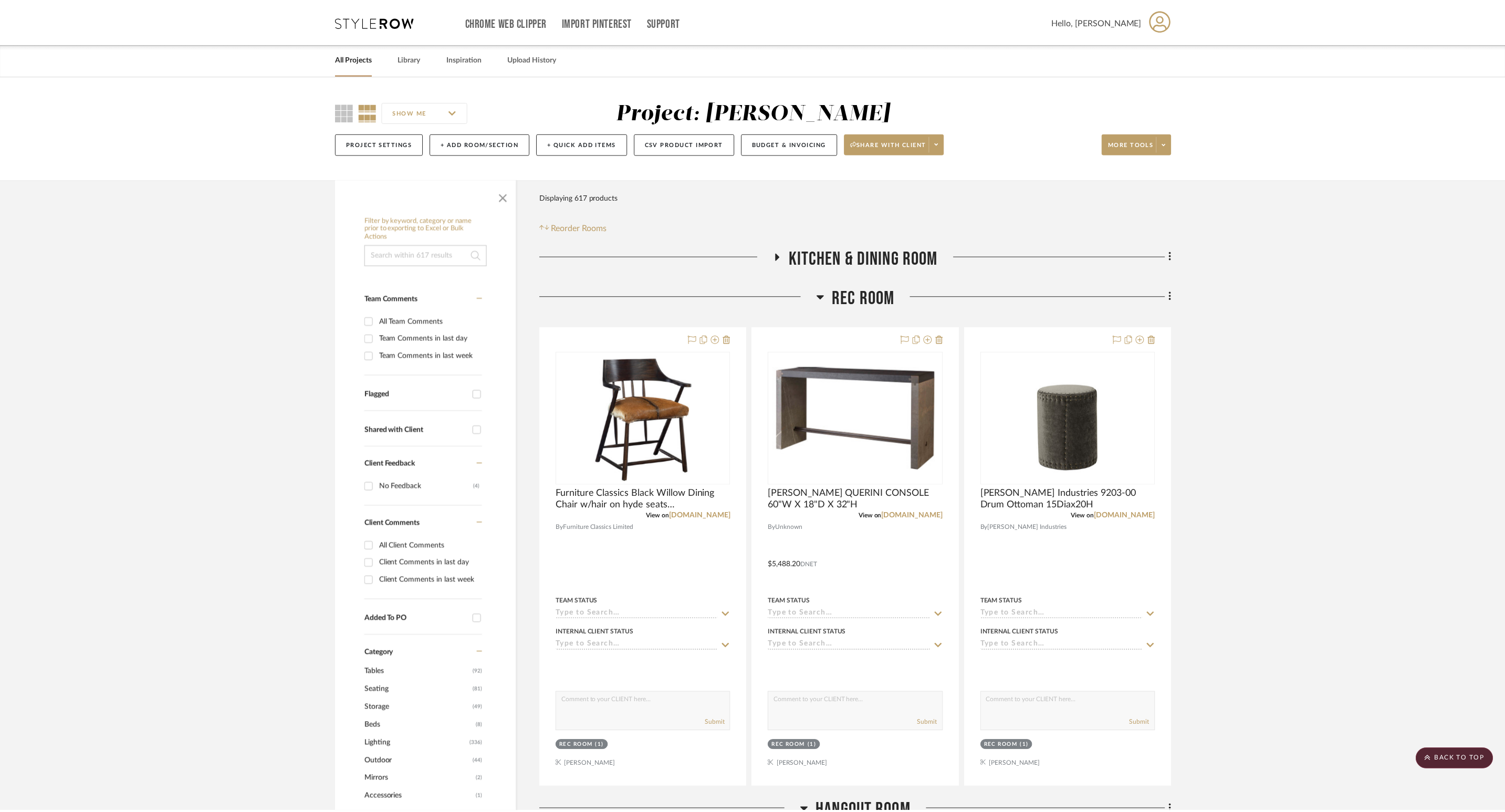
scroll to position [1339, 0]
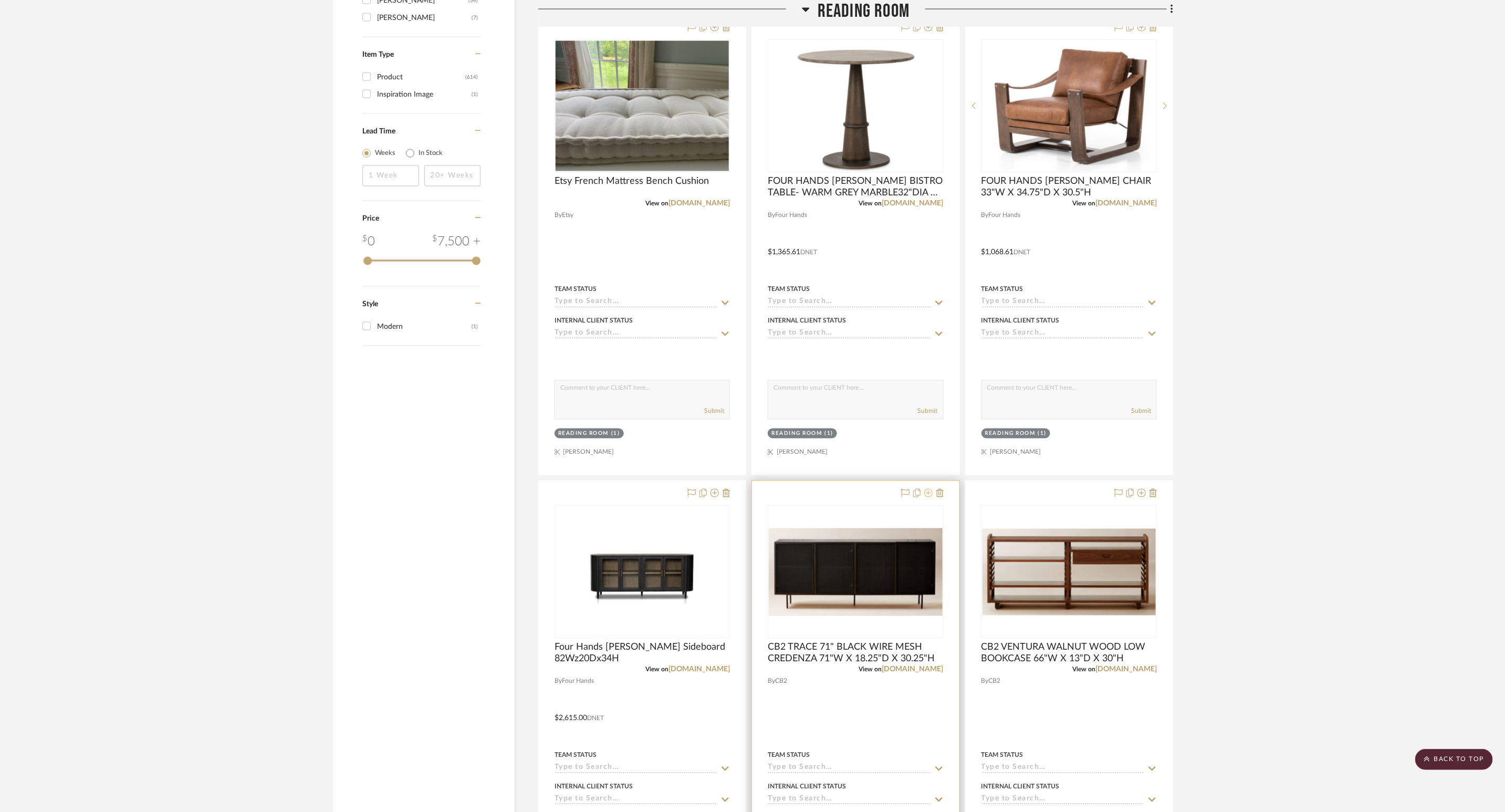
click at [931, 497] on icon at bounding box center [928, 493] width 8 height 8
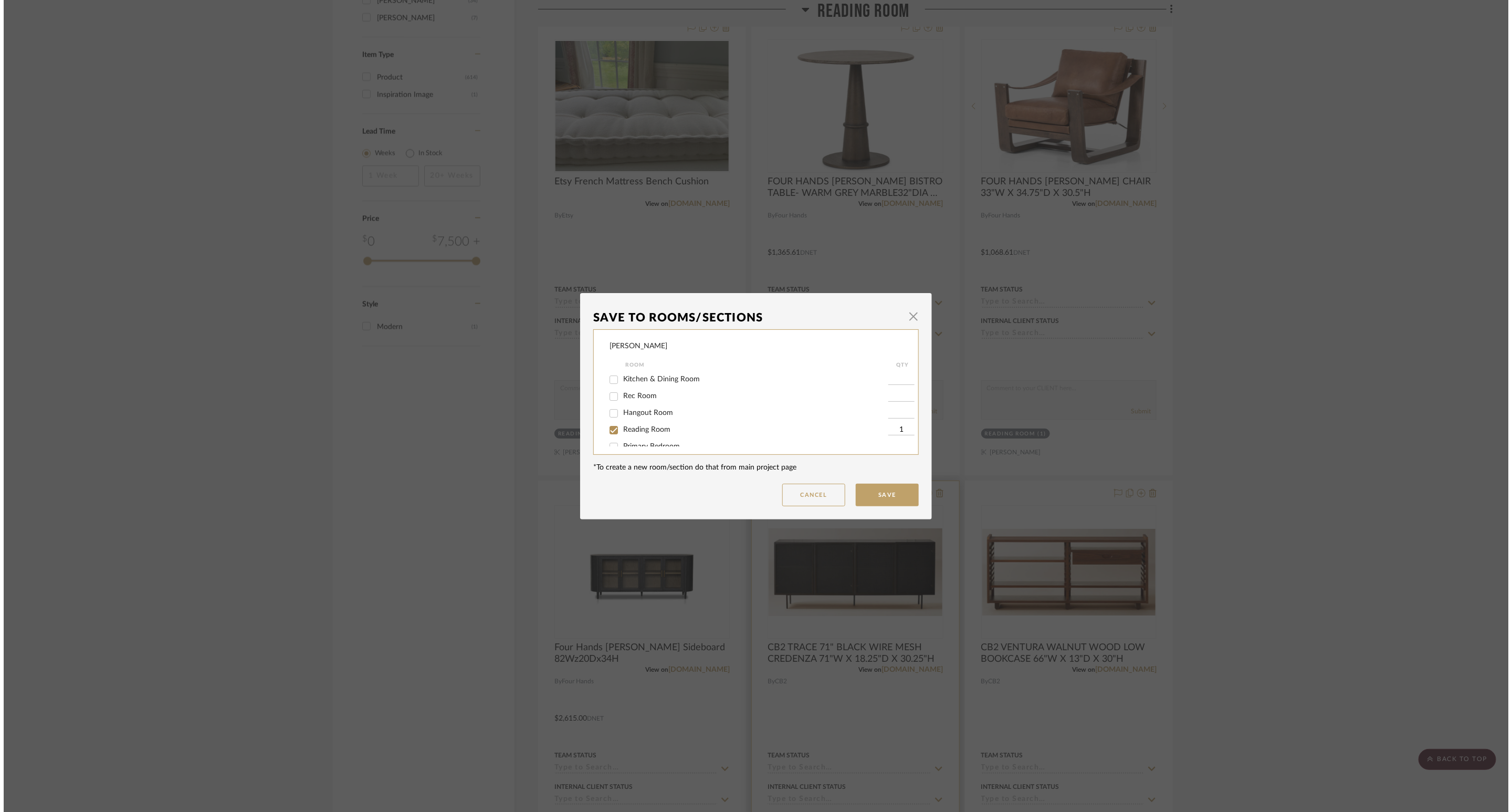
scroll to position [0, 0]
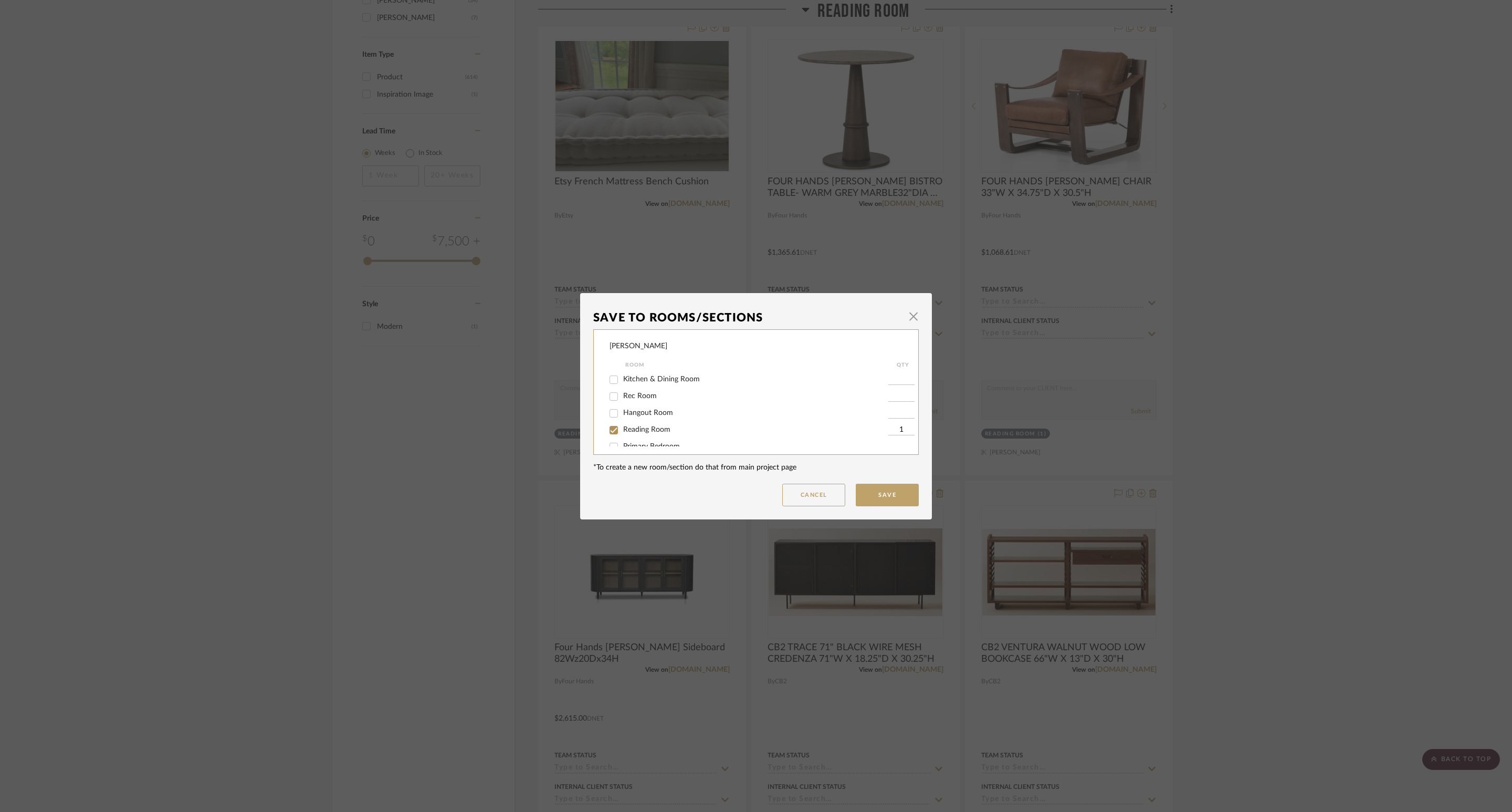
click at [681, 433] on label "Reading Room" at bounding box center [756, 430] width 265 height 9
click at [622, 433] on input "Reading Room" at bounding box center [613, 430] width 17 height 17
checkbox input "false"
click at [907, 495] on button "Save" at bounding box center [887, 495] width 63 height 23
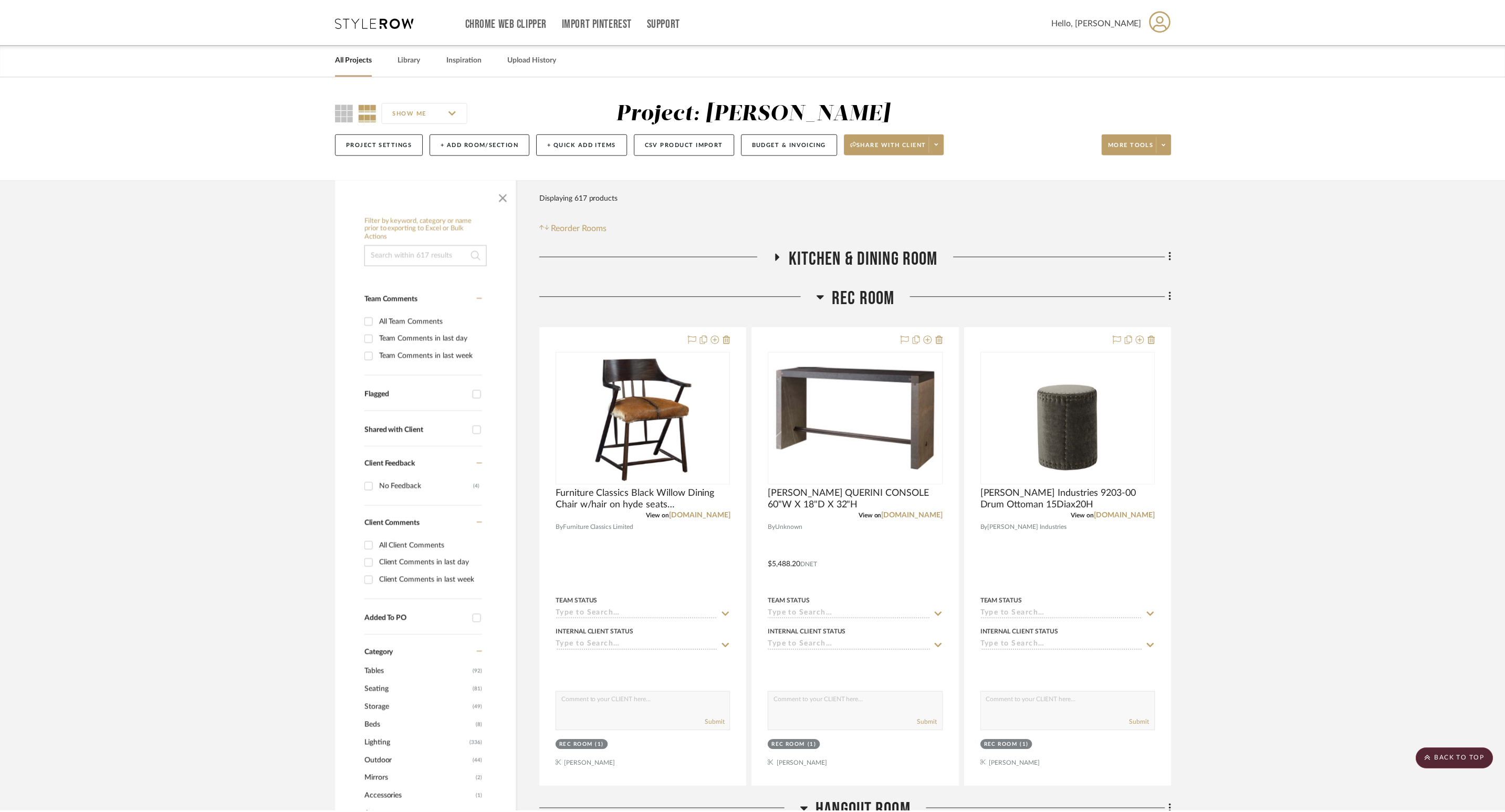
scroll to position [1339, 0]
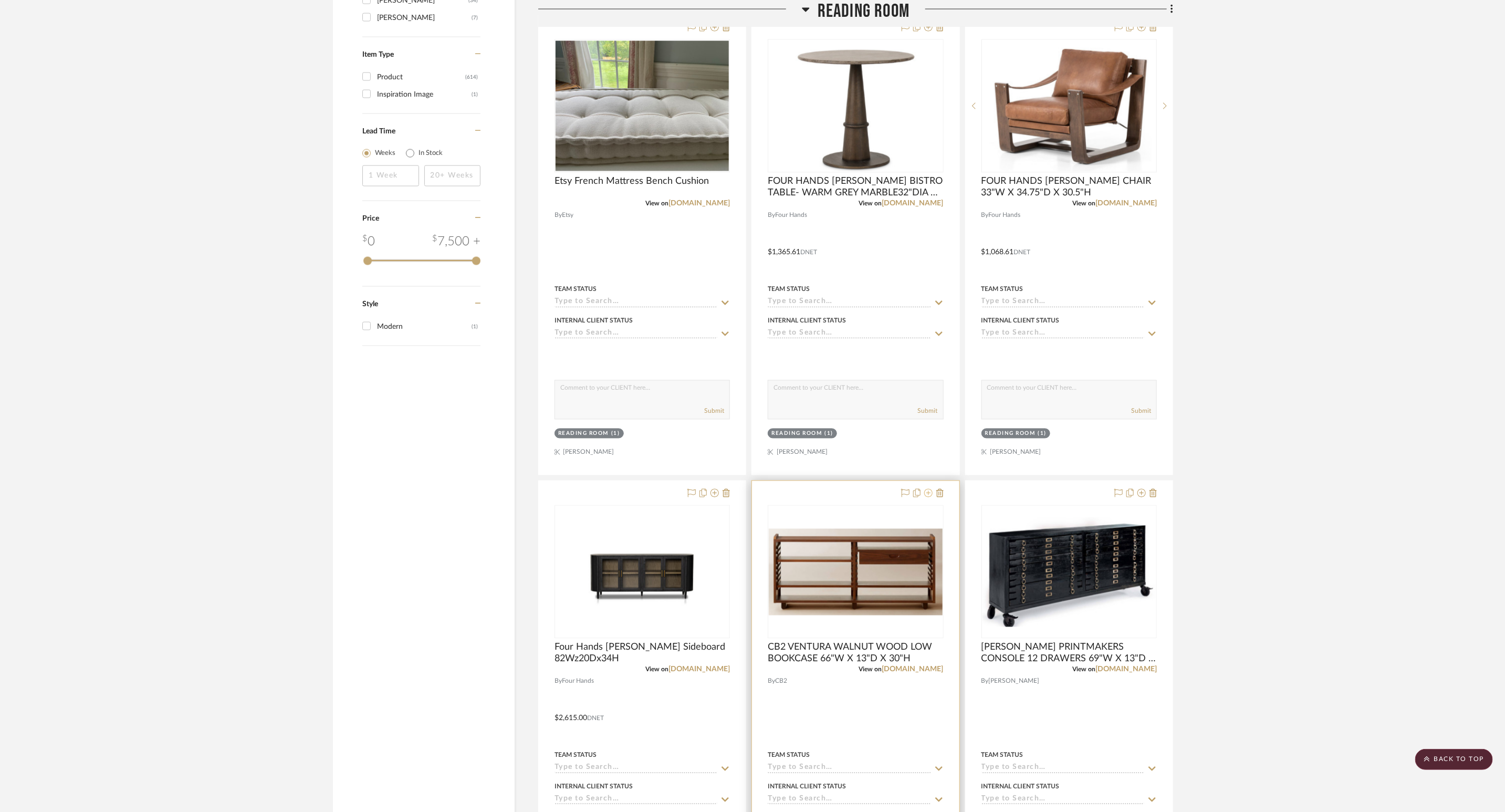
click at [927, 496] on icon at bounding box center [928, 493] width 8 height 8
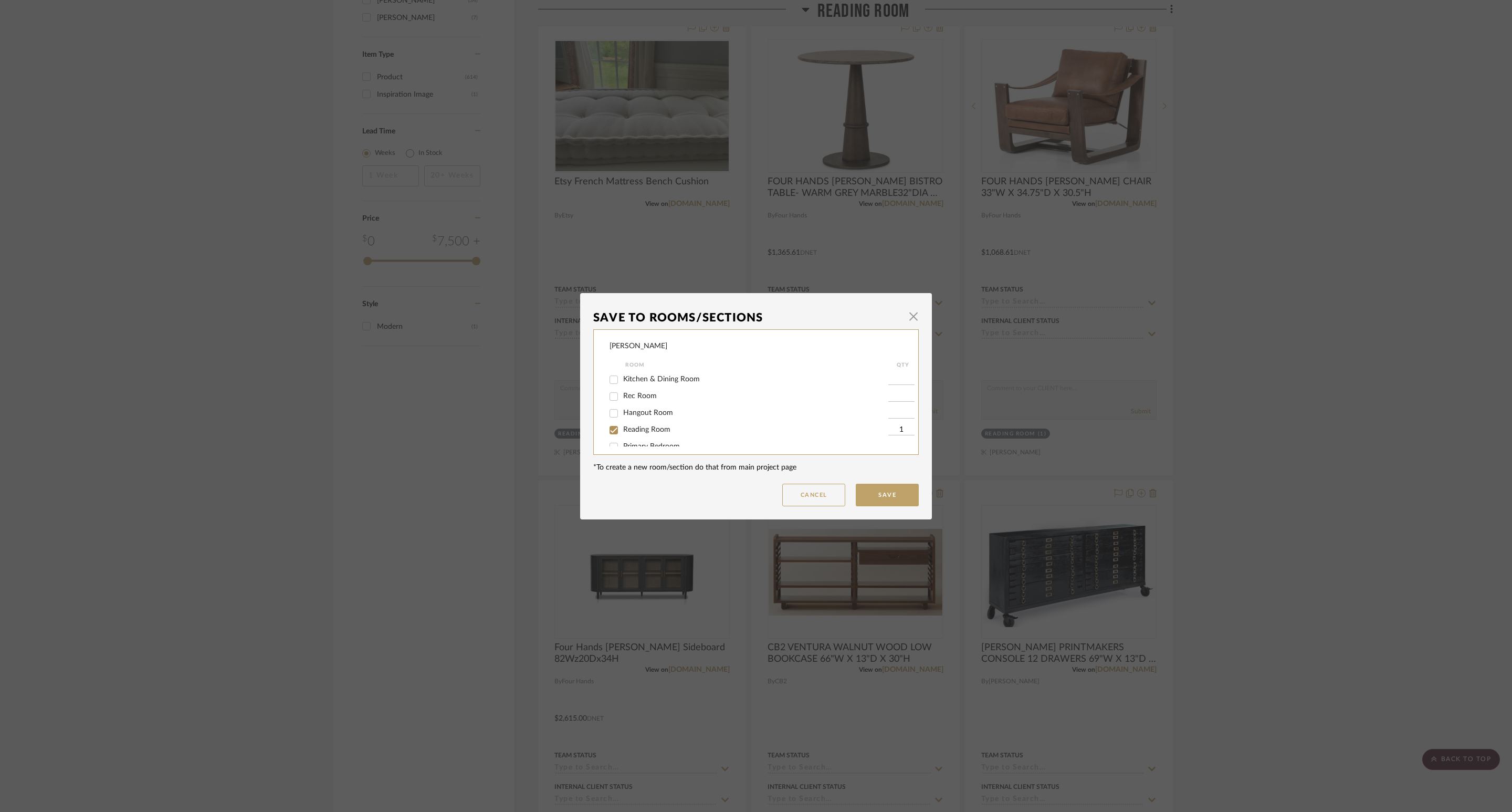
click at [653, 430] on span "Reading Room" at bounding box center [646, 429] width 47 height 7
click at [622, 430] on input "Reading Room" at bounding box center [613, 430] width 17 height 17
checkbox input "false"
click at [864, 484] on button "Save" at bounding box center [887, 495] width 63 height 23
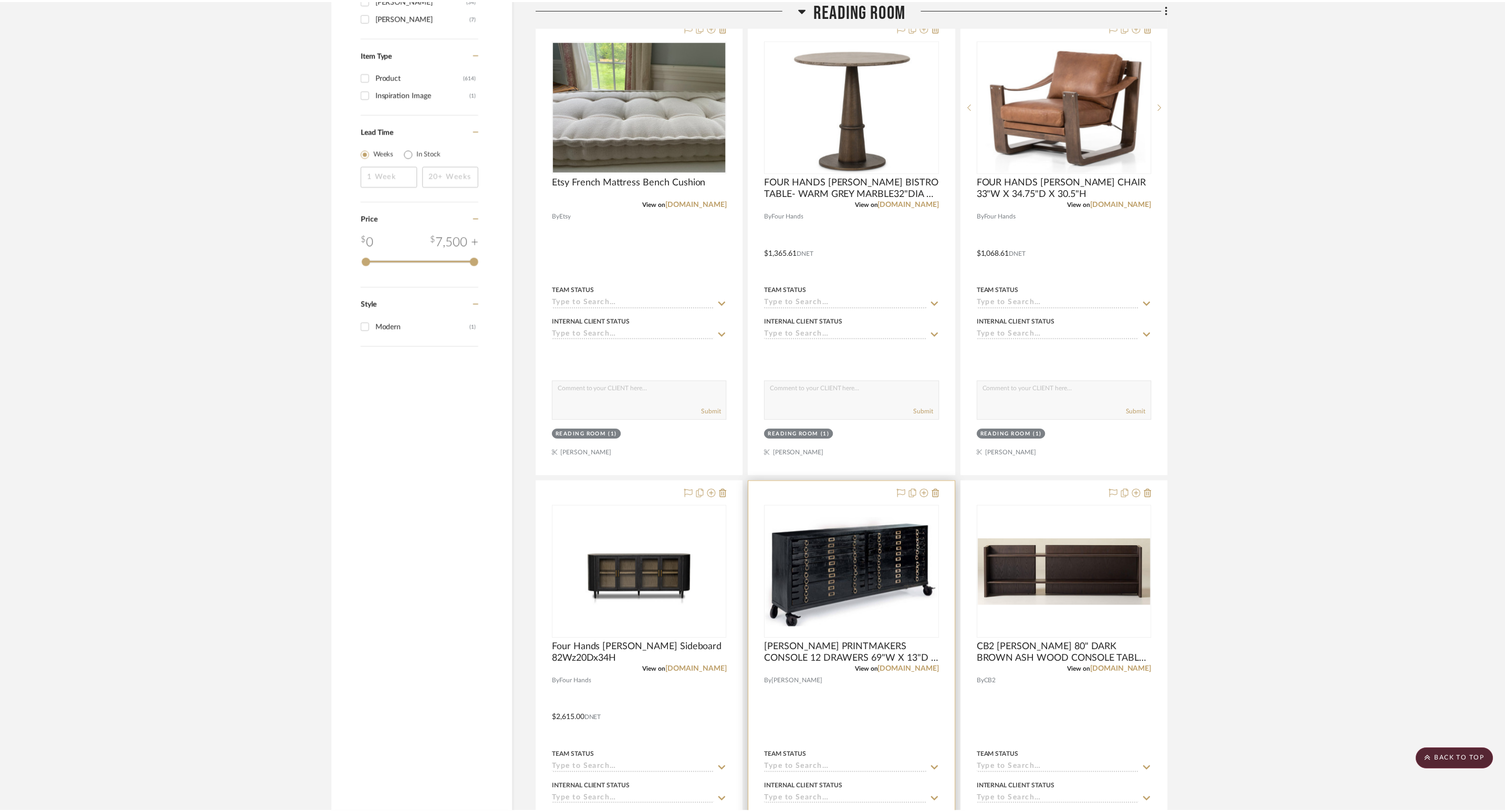
scroll to position [1339, 0]
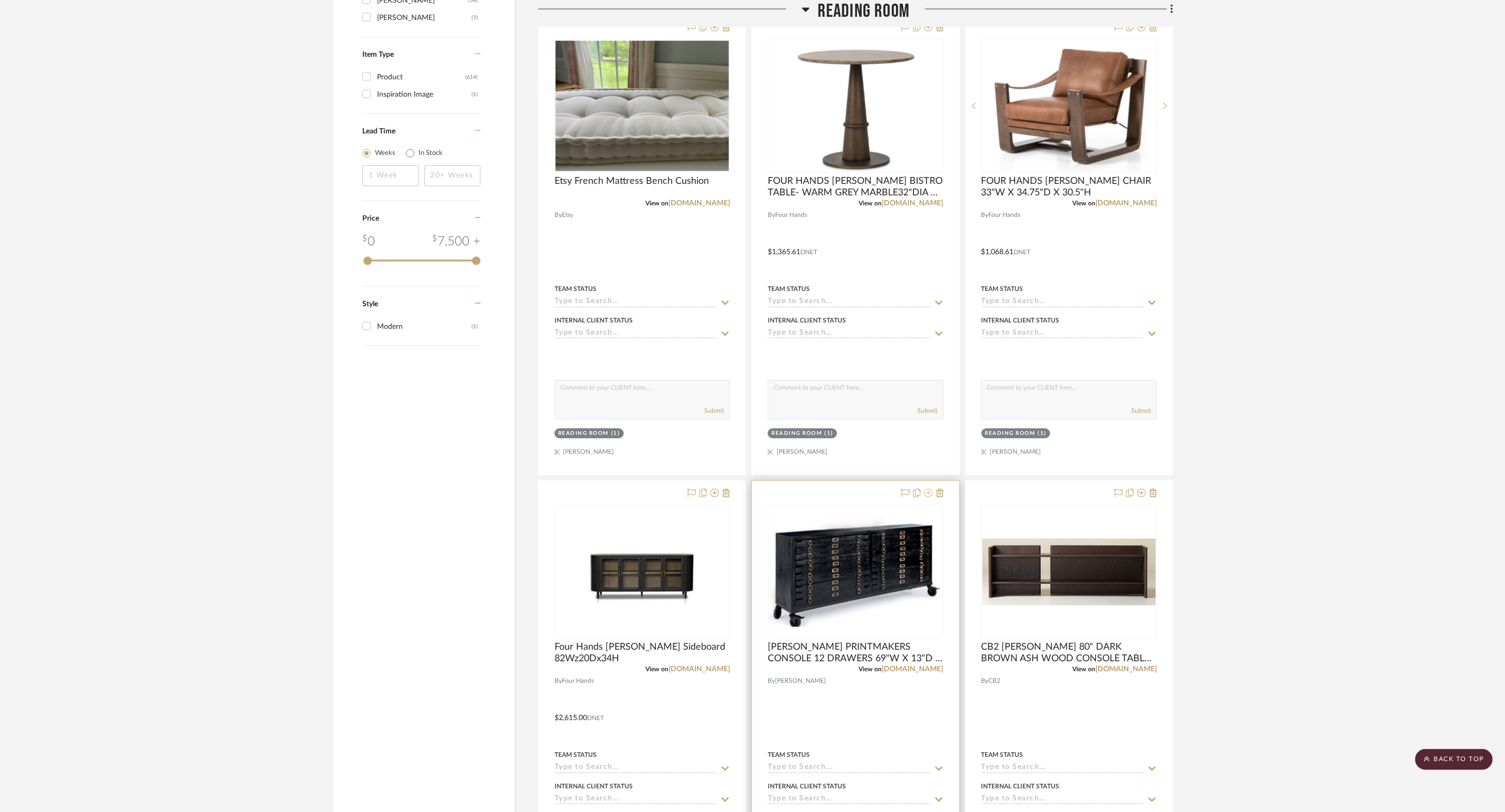
click at [927, 497] on icon at bounding box center [928, 493] width 8 height 8
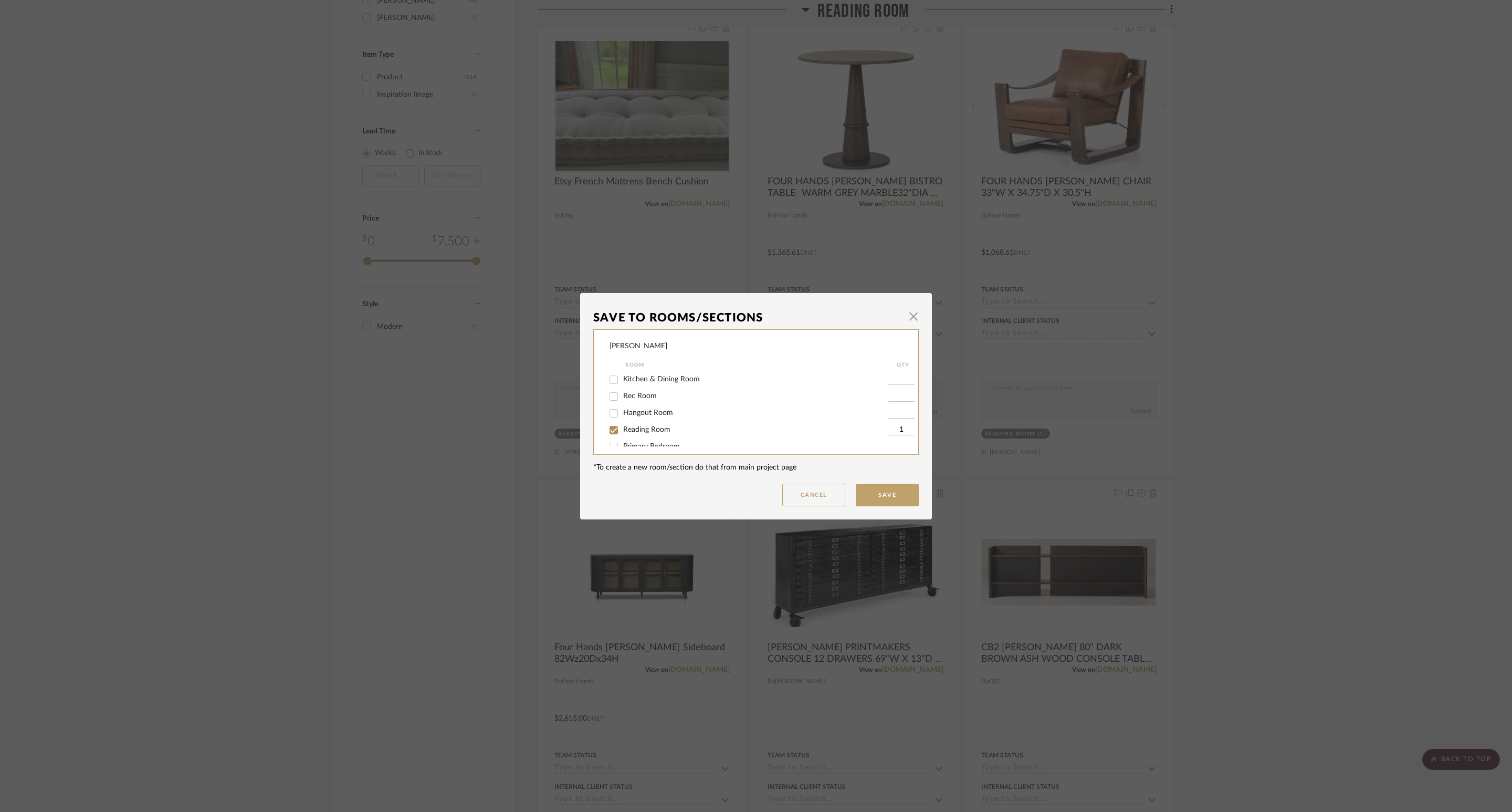
click at [646, 432] on span "Reading Room" at bounding box center [646, 429] width 47 height 7
click at [622, 432] on input "Reading Room" at bounding box center [613, 430] width 17 height 17
checkbox input "false"
click at [881, 492] on button "Save" at bounding box center [887, 495] width 63 height 23
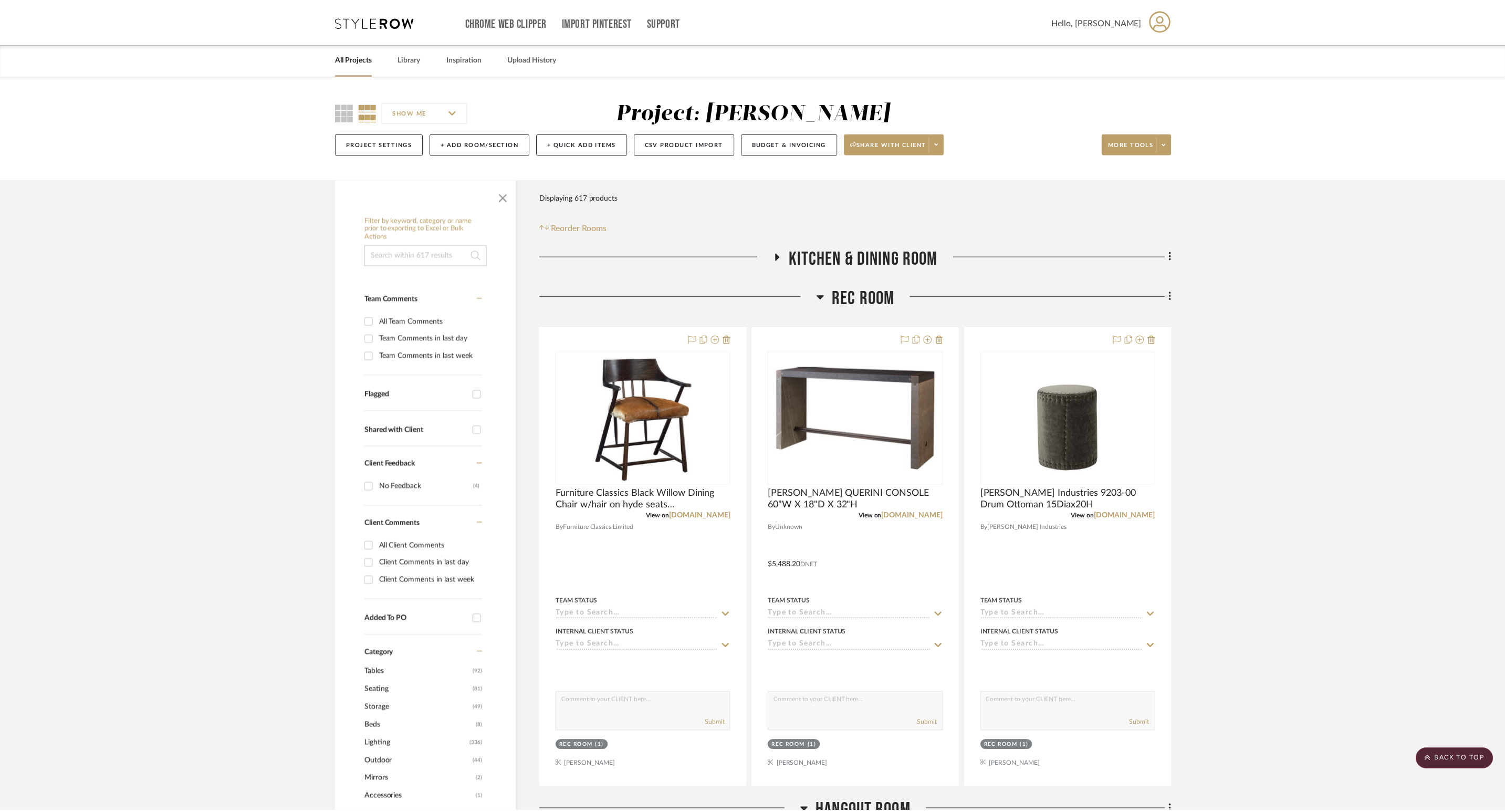
scroll to position [1339, 0]
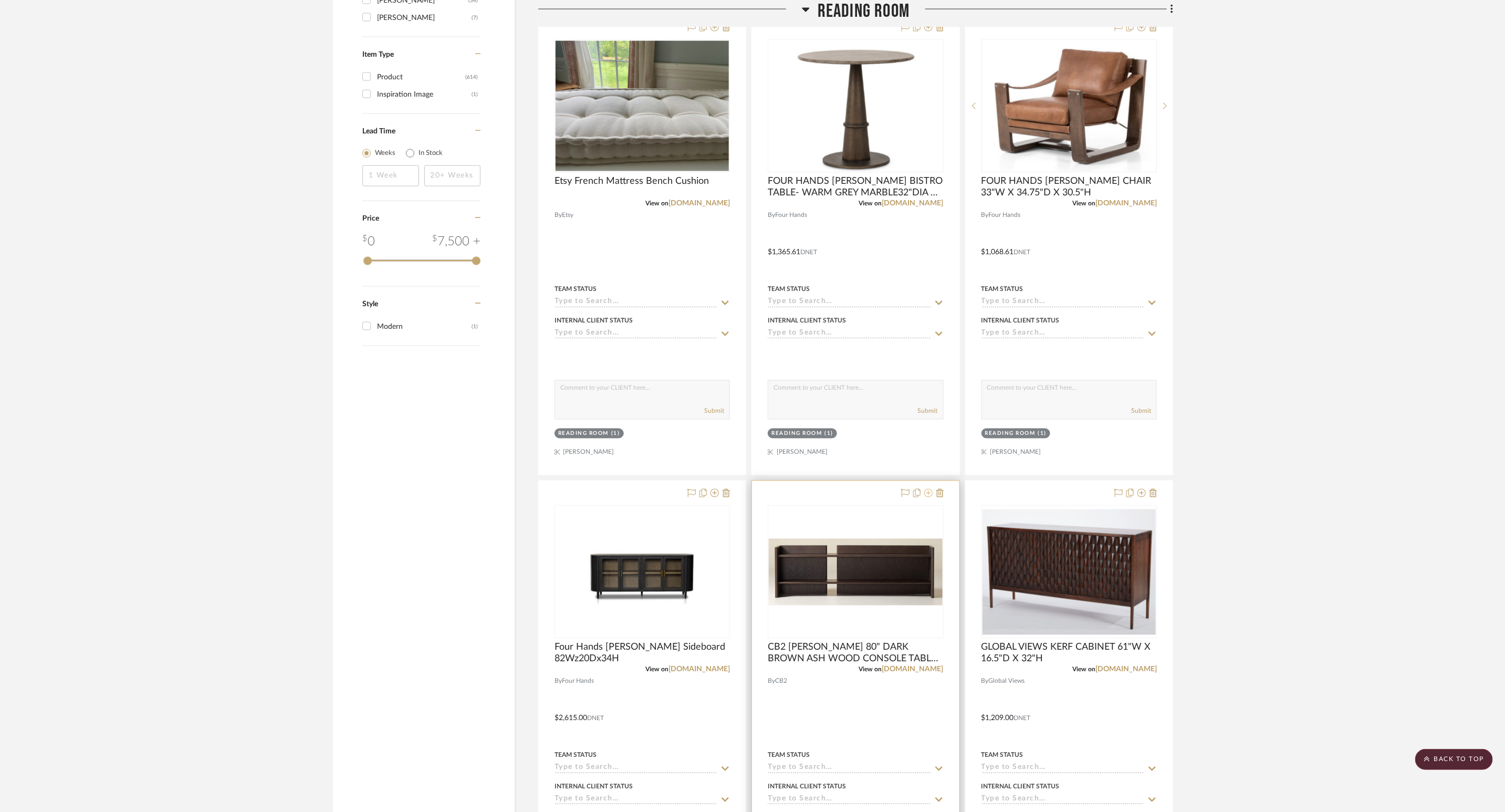
click at [929, 496] on icon at bounding box center [928, 493] width 8 height 8
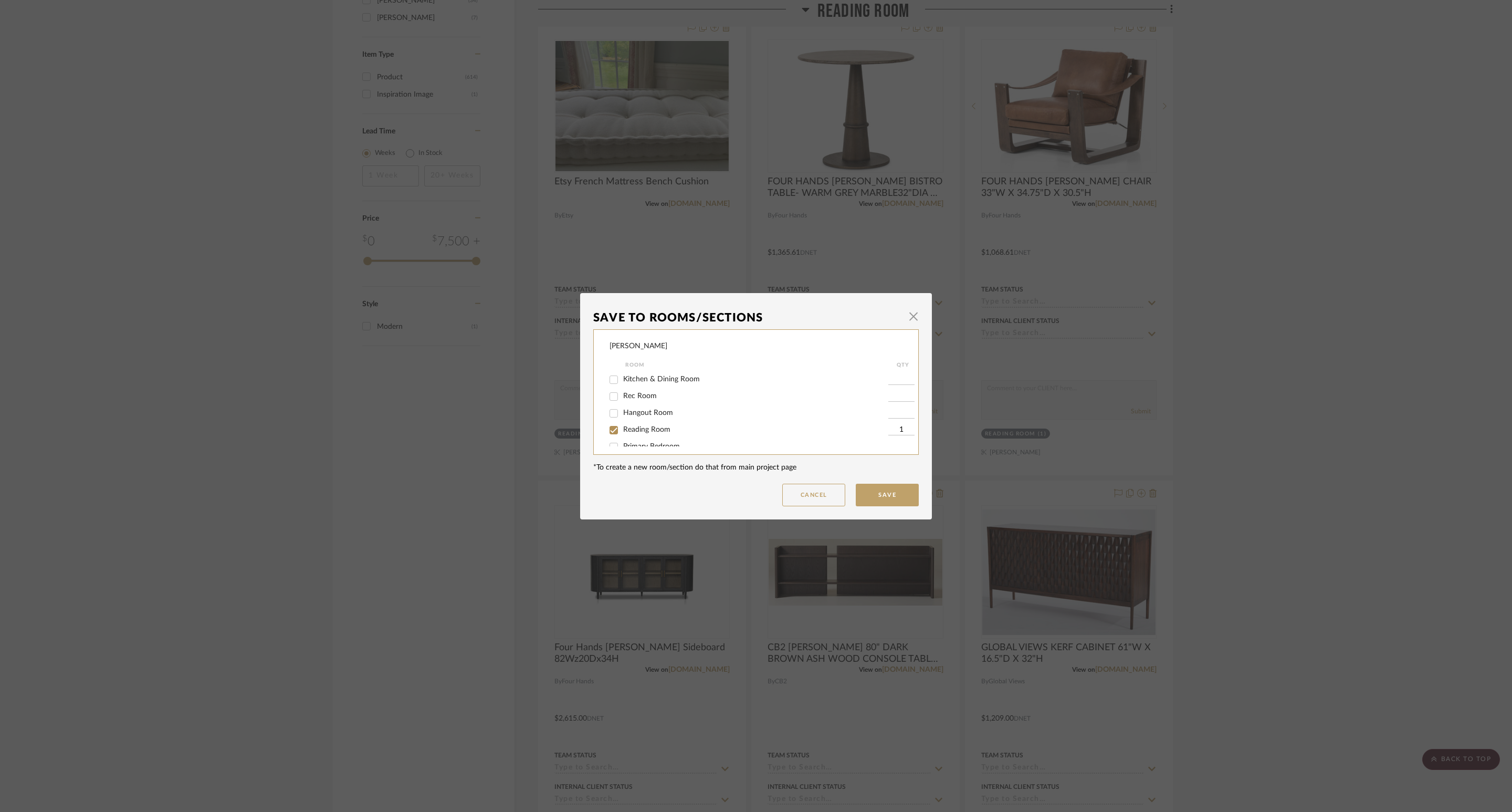
click at [657, 431] on span "Reading Room" at bounding box center [646, 429] width 47 height 7
click at [622, 431] on input "Reading Room" at bounding box center [613, 430] width 17 height 17
checkbox input "false"
click at [861, 488] on button "Save" at bounding box center [887, 495] width 63 height 23
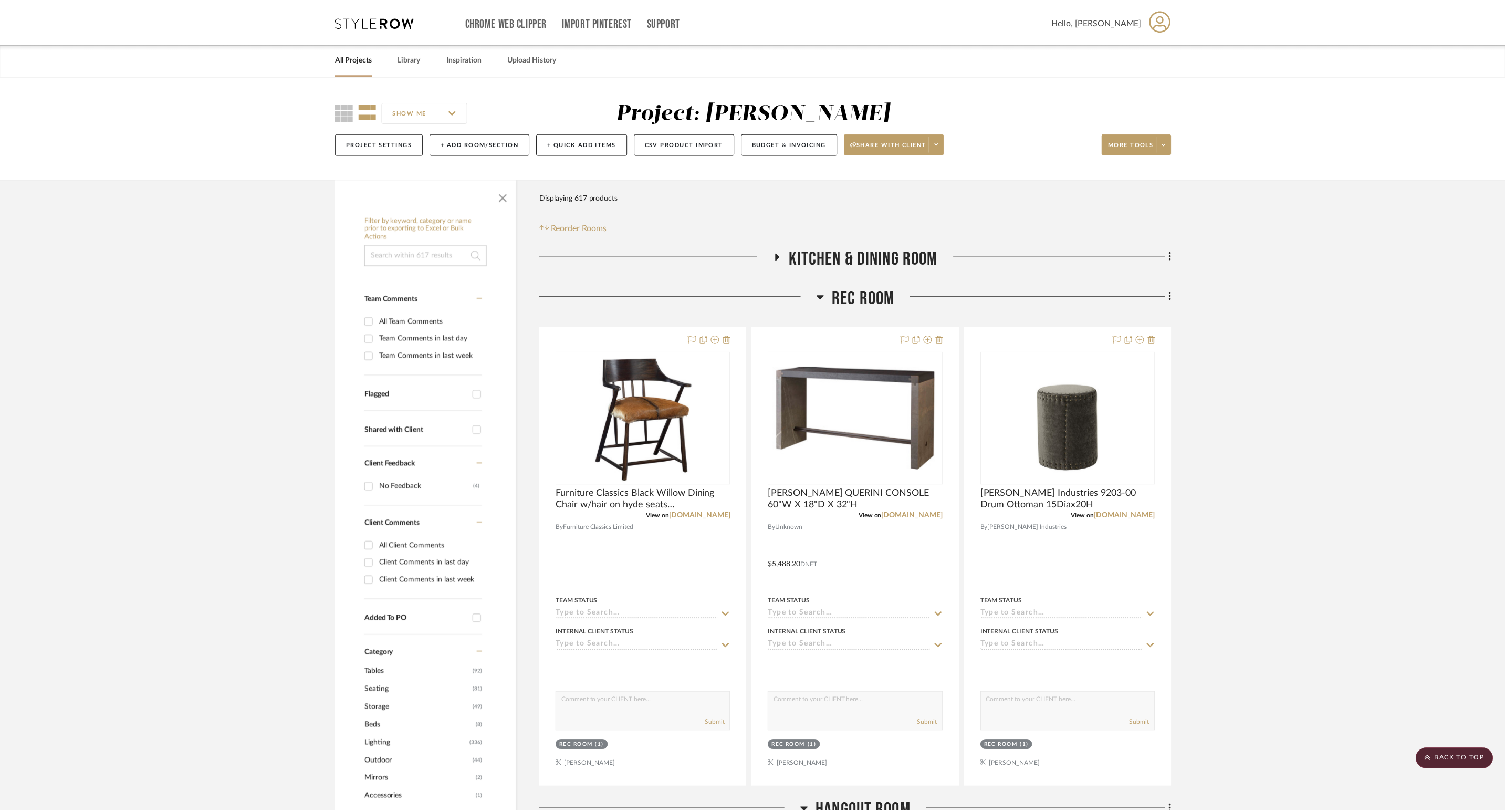
scroll to position [1339, 0]
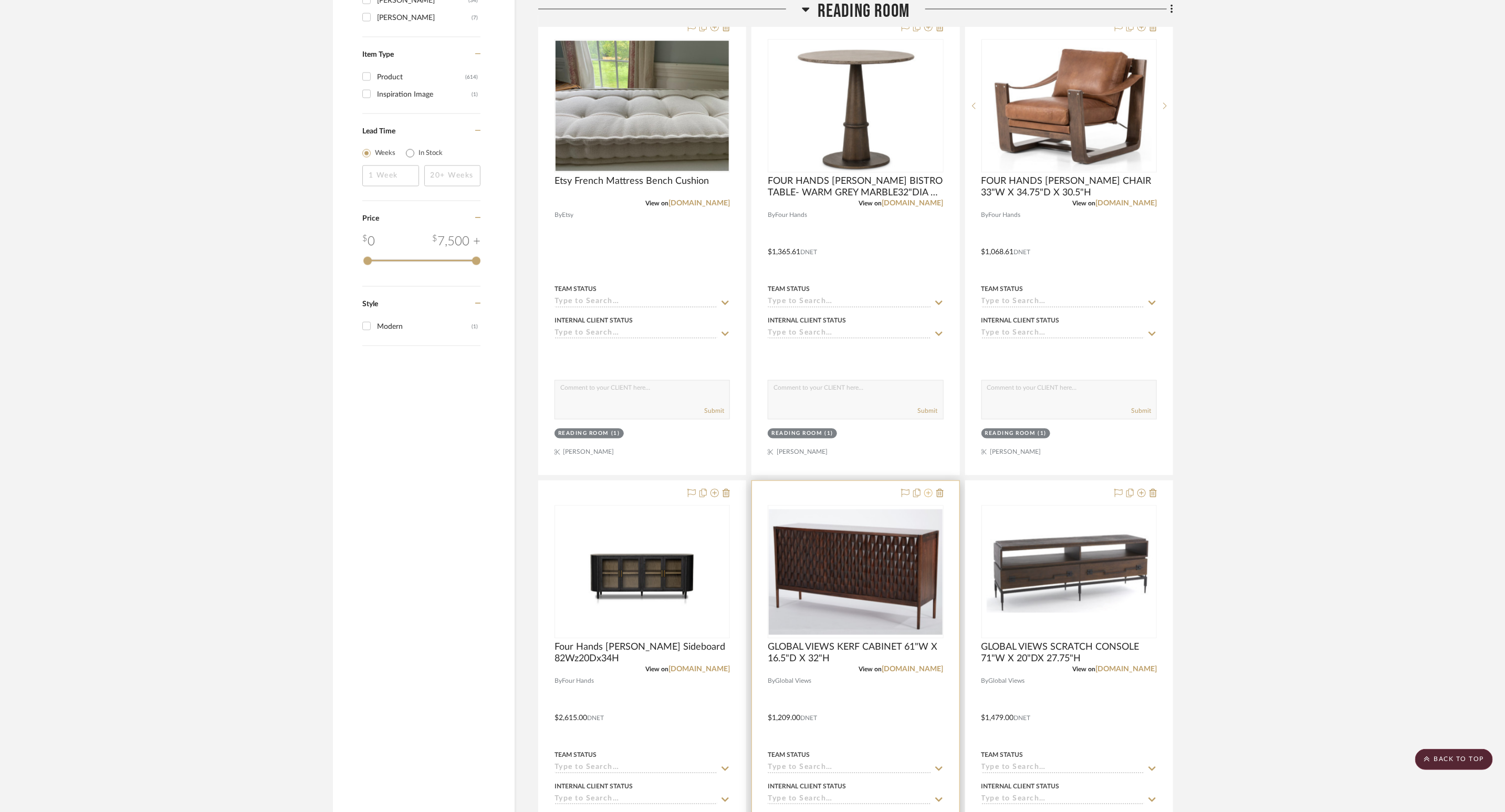
click at [925, 497] on icon at bounding box center [928, 493] width 8 height 8
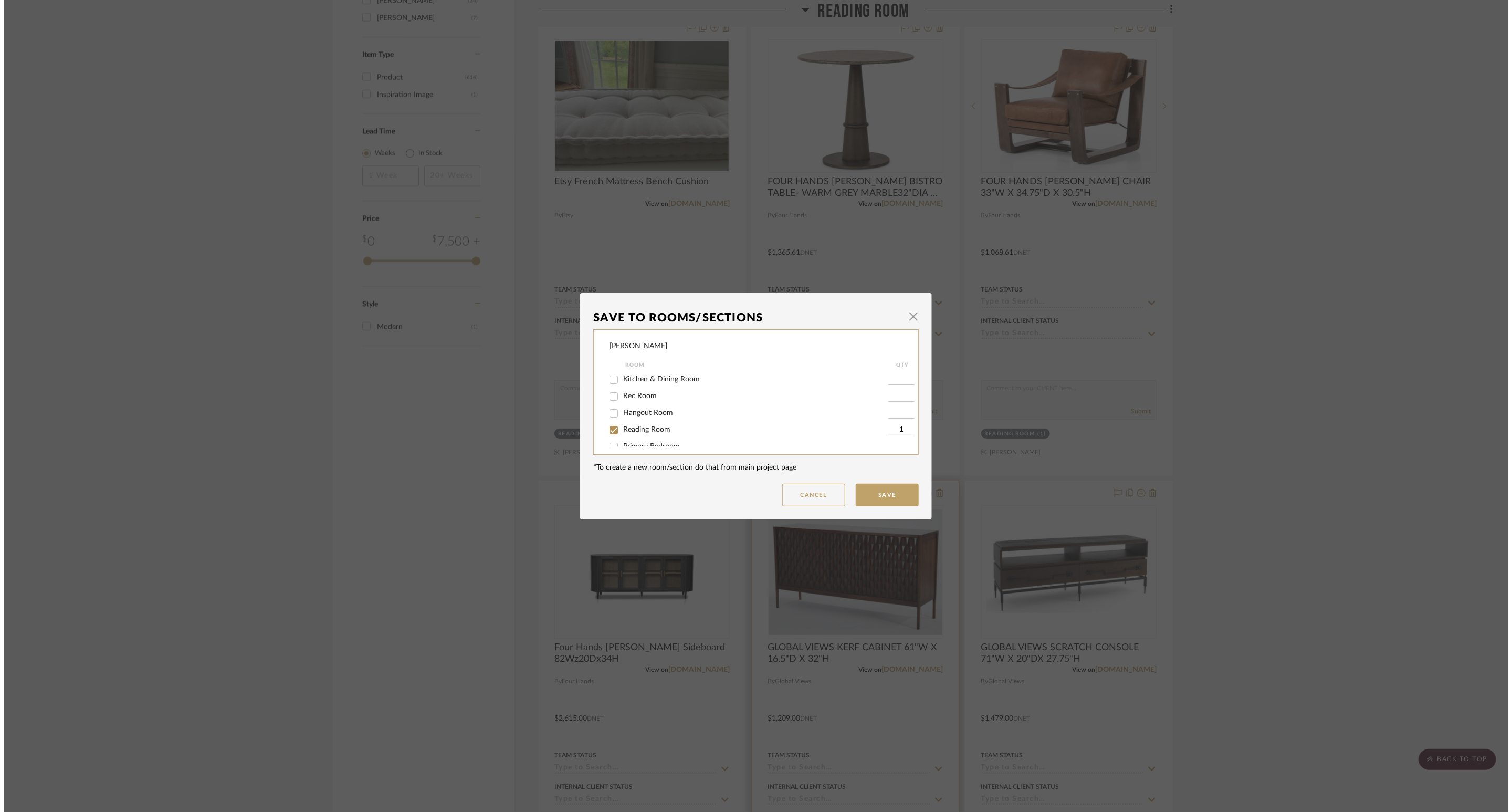
scroll to position [0, 0]
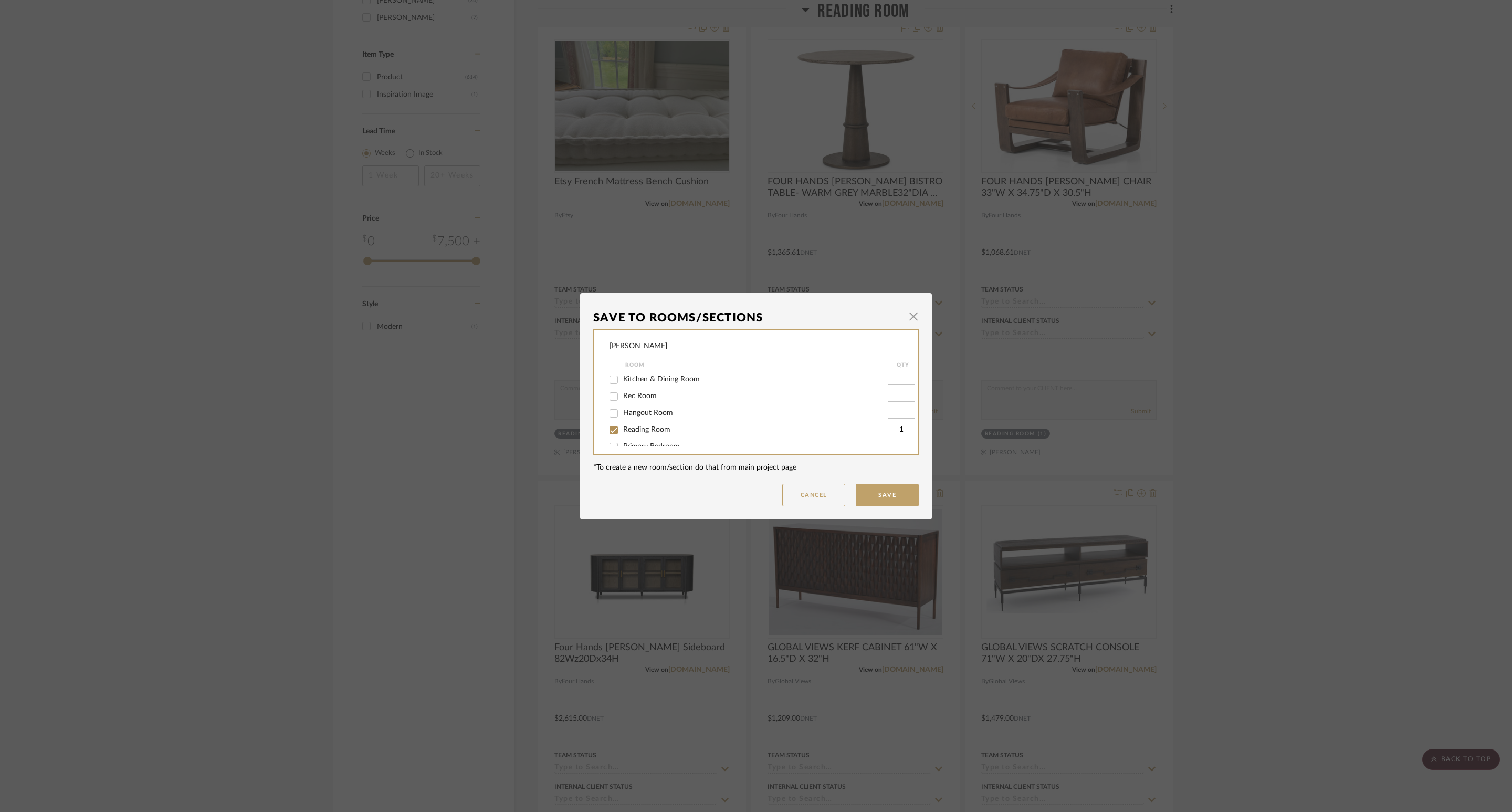
click at [662, 433] on span "Reading Room" at bounding box center [646, 429] width 47 height 7
click at [622, 433] on input "Reading Room" at bounding box center [613, 430] width 17 height 17
checkbox input "false"
click at [866, 494] on button "Save" at bounding box center [887, 495] width 63 height 23
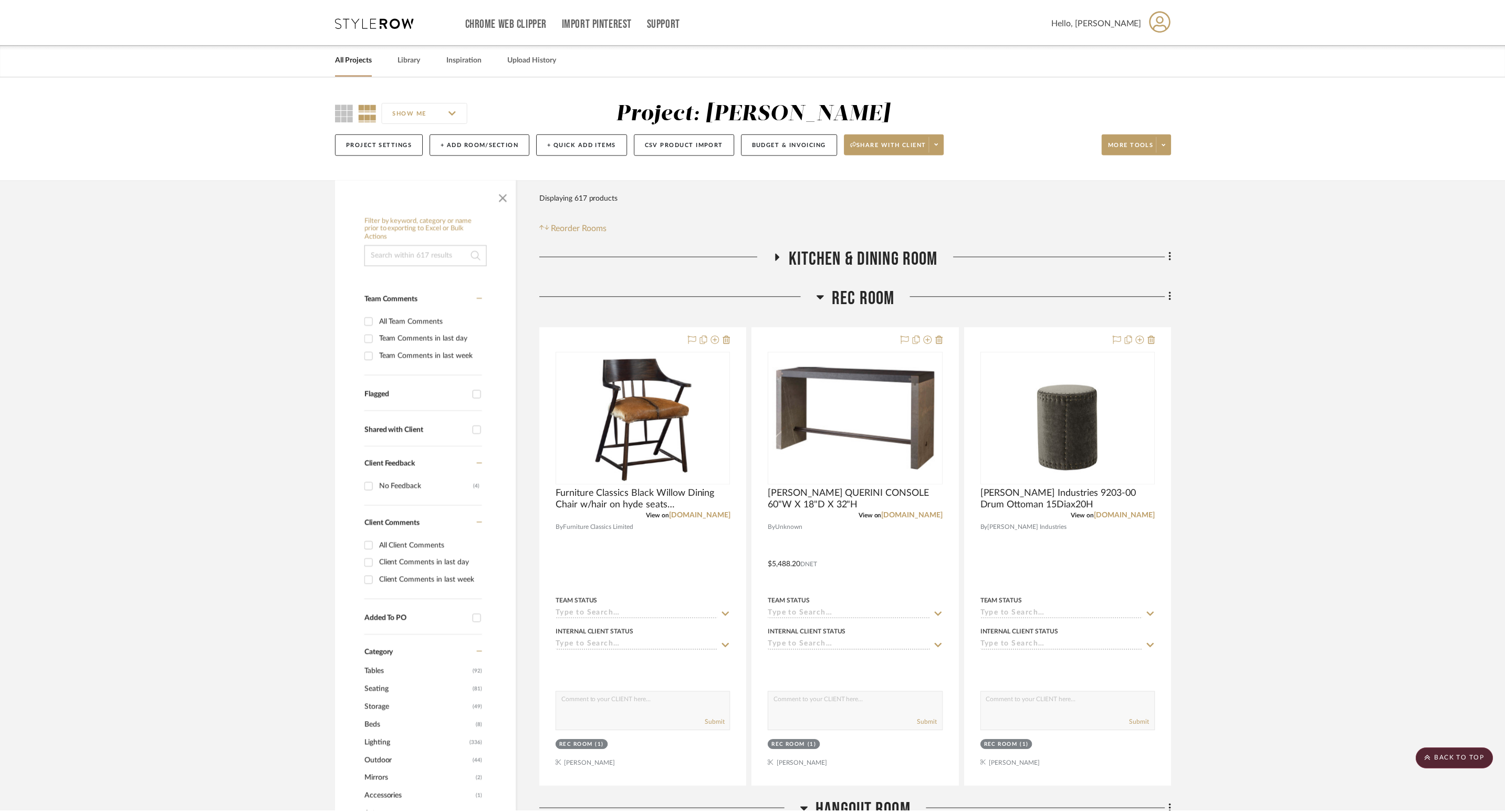
scroll to position [1339, 0]
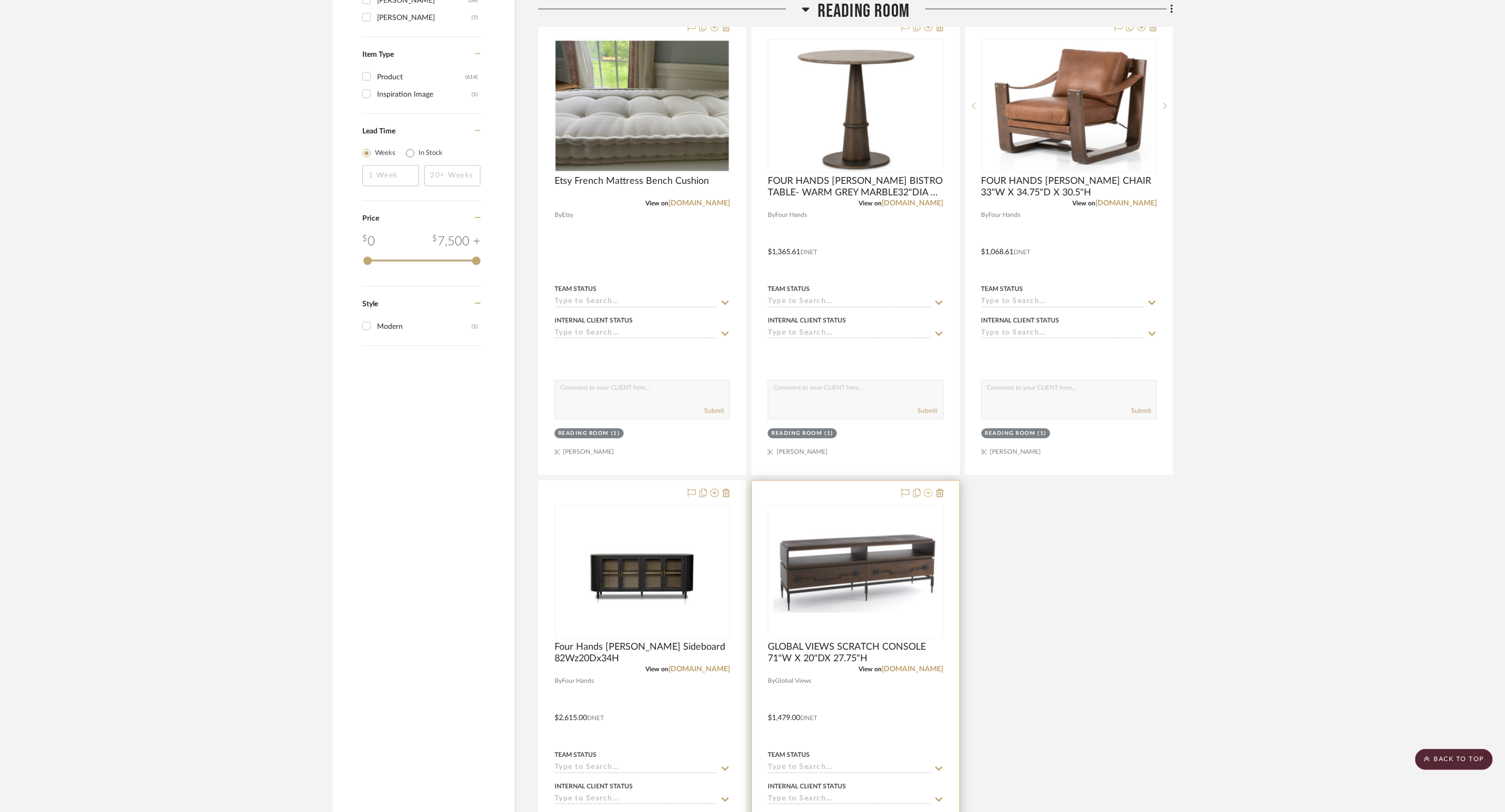
click at [927, 497] on icon at bounding box center [928, 493] width 8 height 8
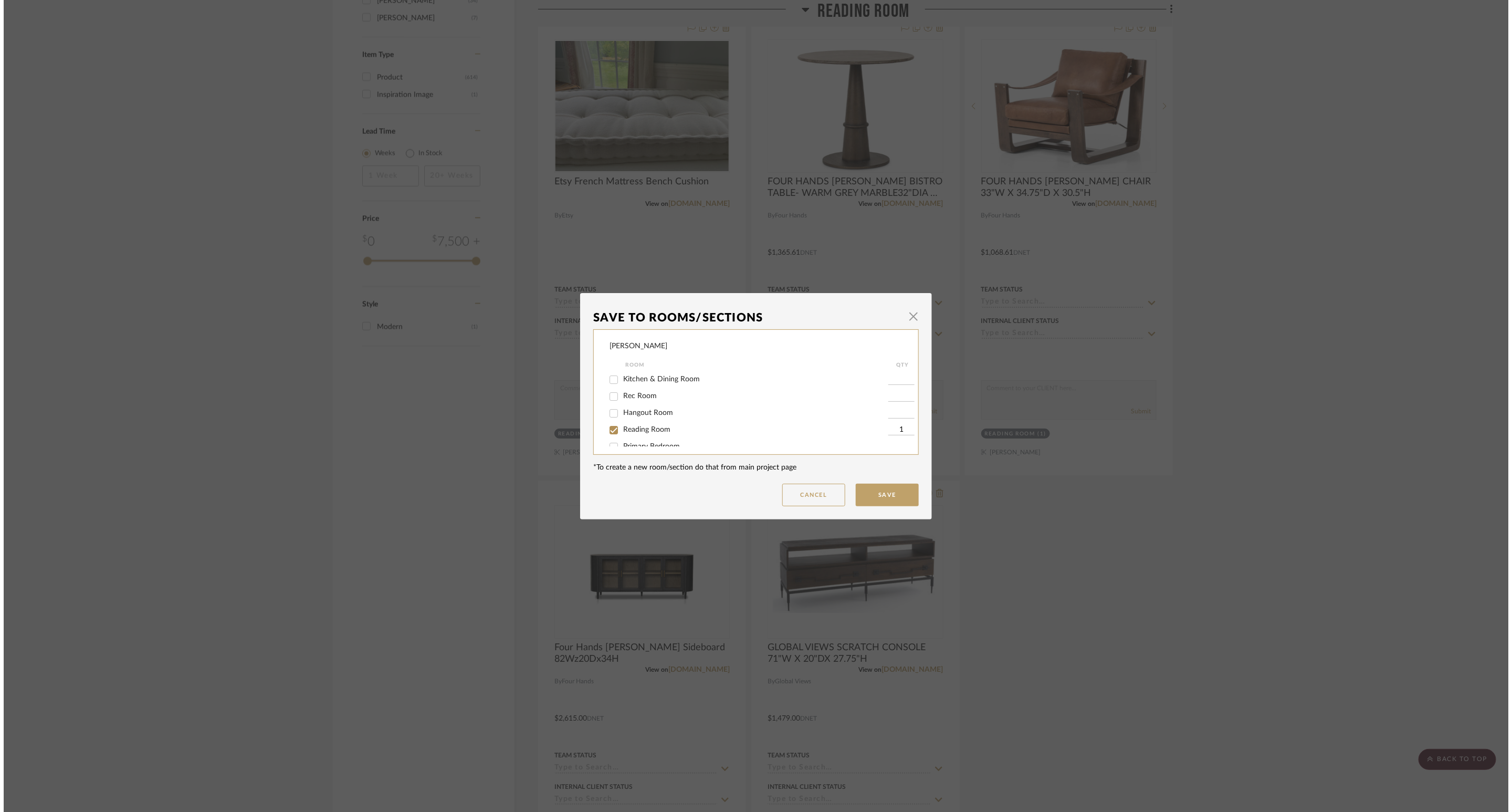
scroll to position [0, 0]
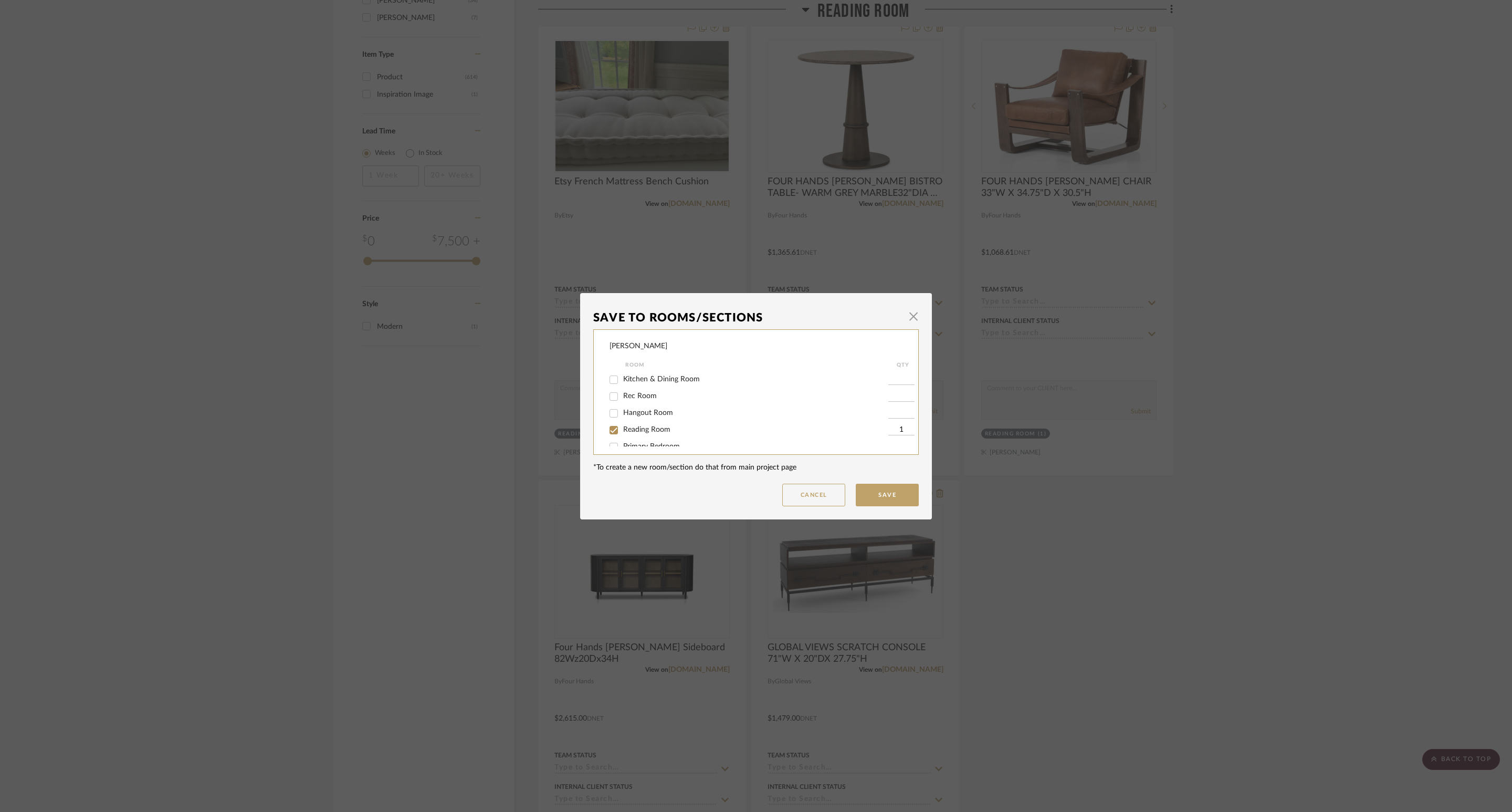
click at [653, 431] on span "Reading Room" at bounding box center [646, 429] width 47 height 7
click at [622, 431] on input "Reading Room" at bounding box center [613, 430] width 17 height 17
checkbox input "false"
click at [870, 491] on button "Save" at bounding box center [887, 495] width 63 height 23
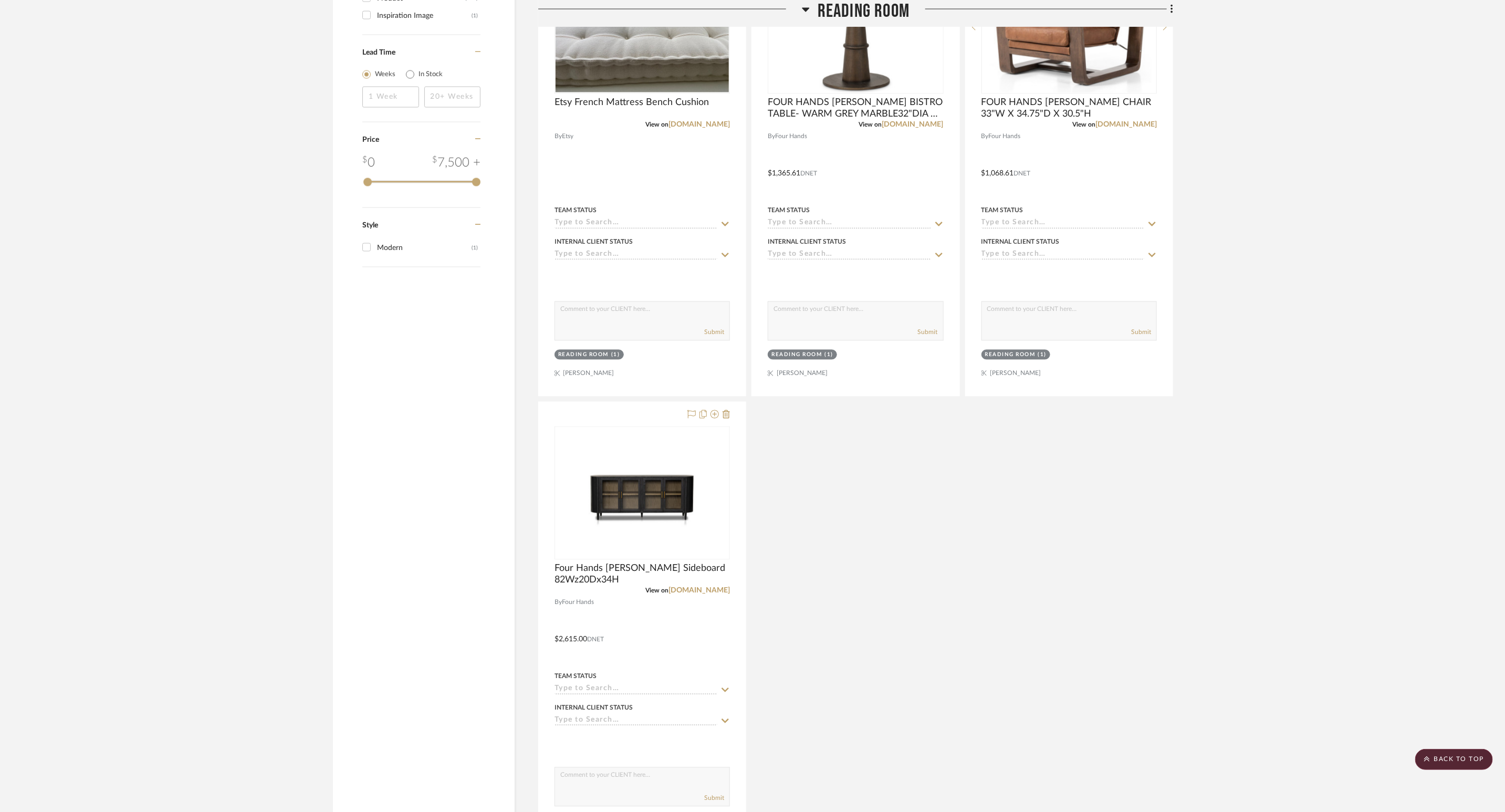
scroll to position [1733, 0]
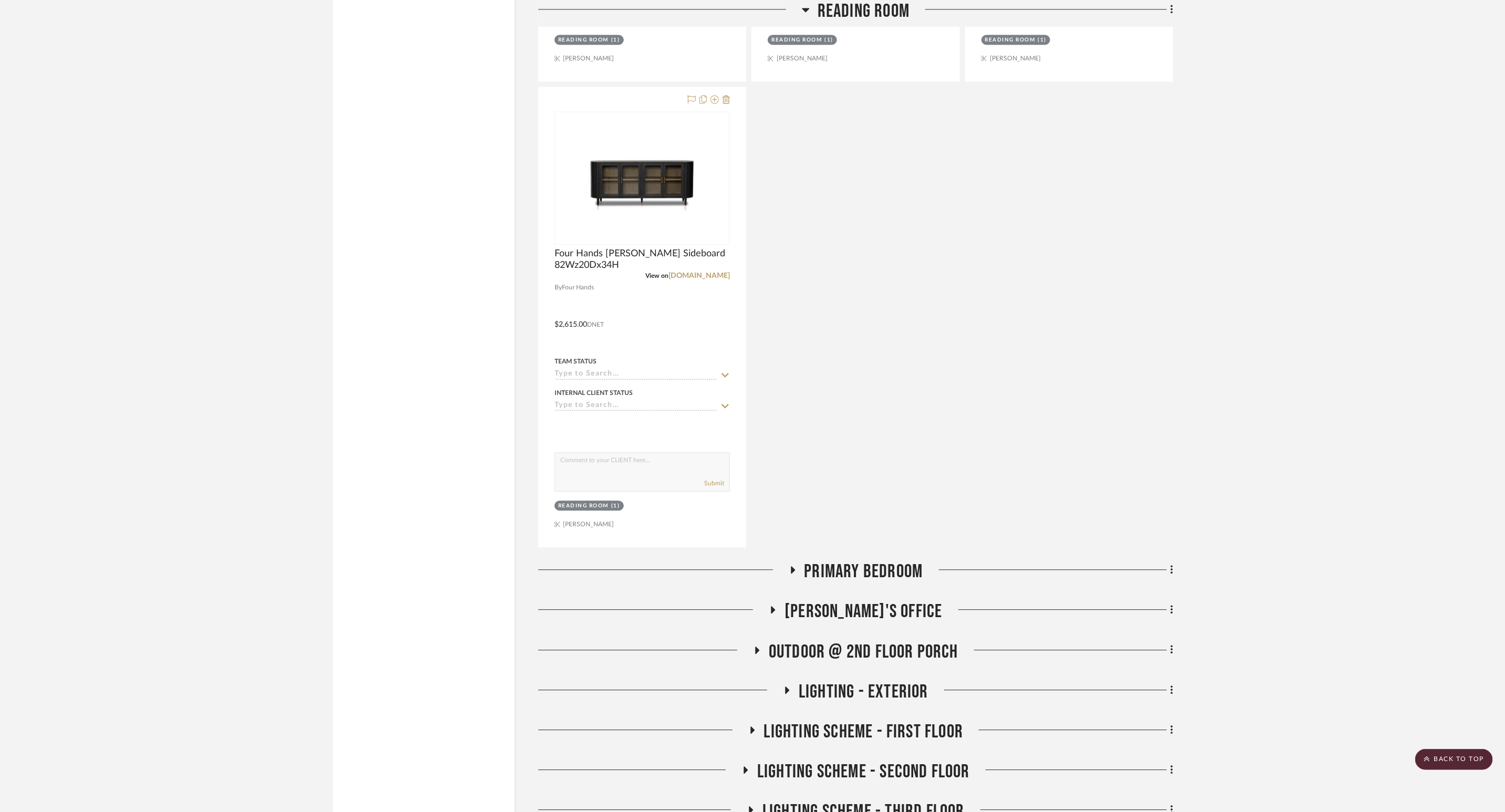
click at [796, 541] on icon at bounding box center [793, 570] width 13 height 8
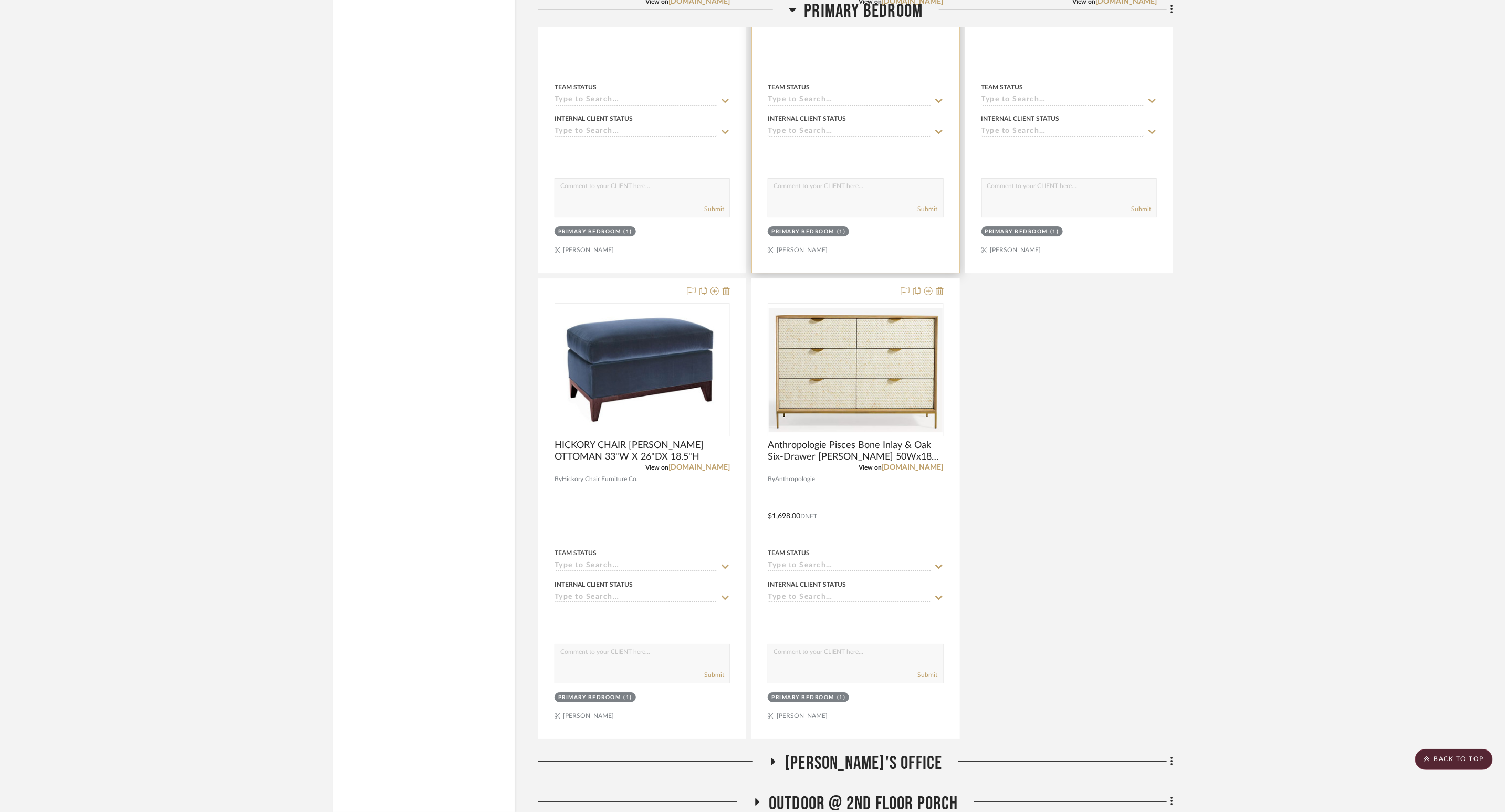
scroll to position [2836, 0]
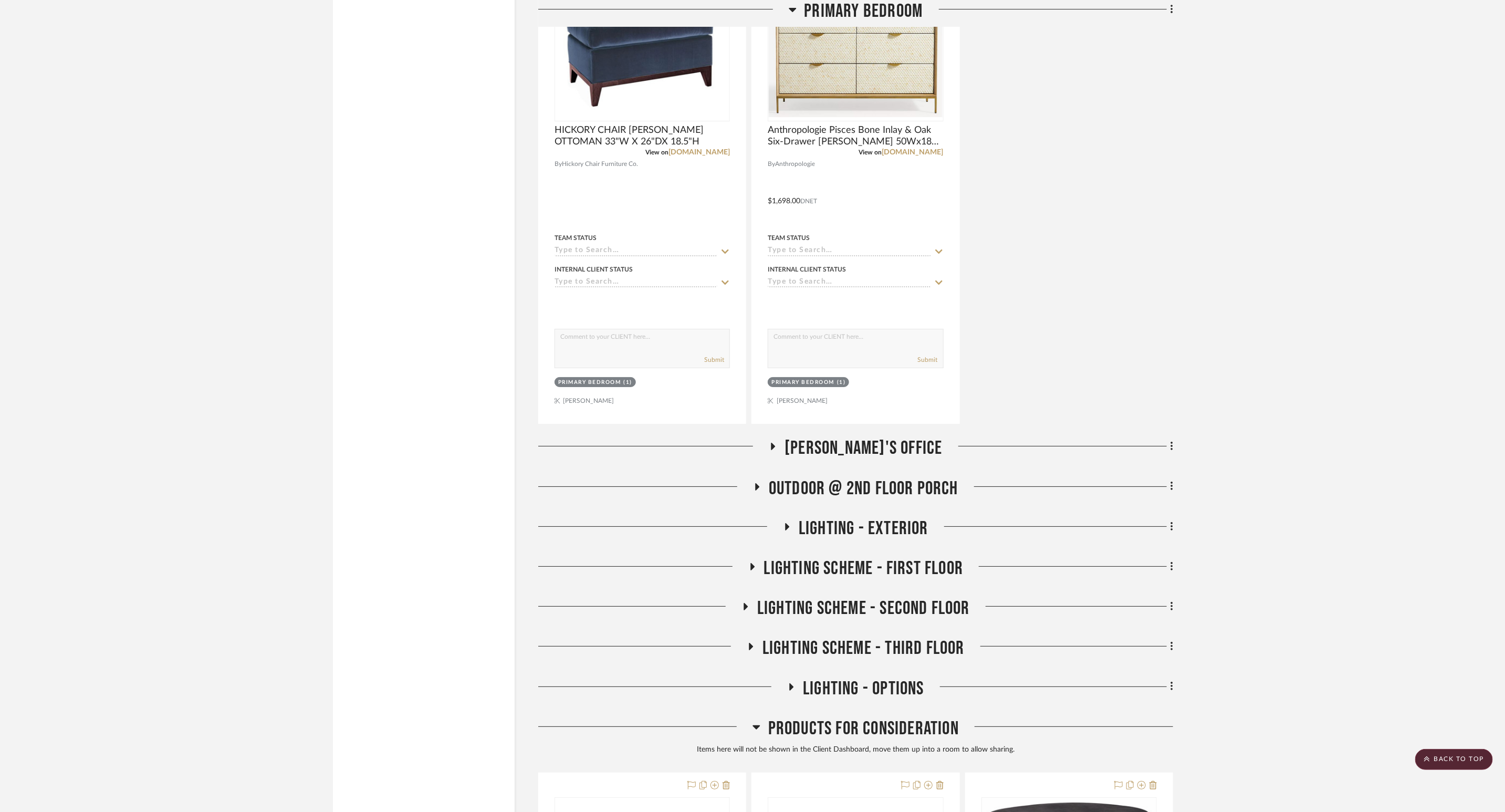
click at [779, 451] on icon at bounding box center [773, 447] width 13 height 8
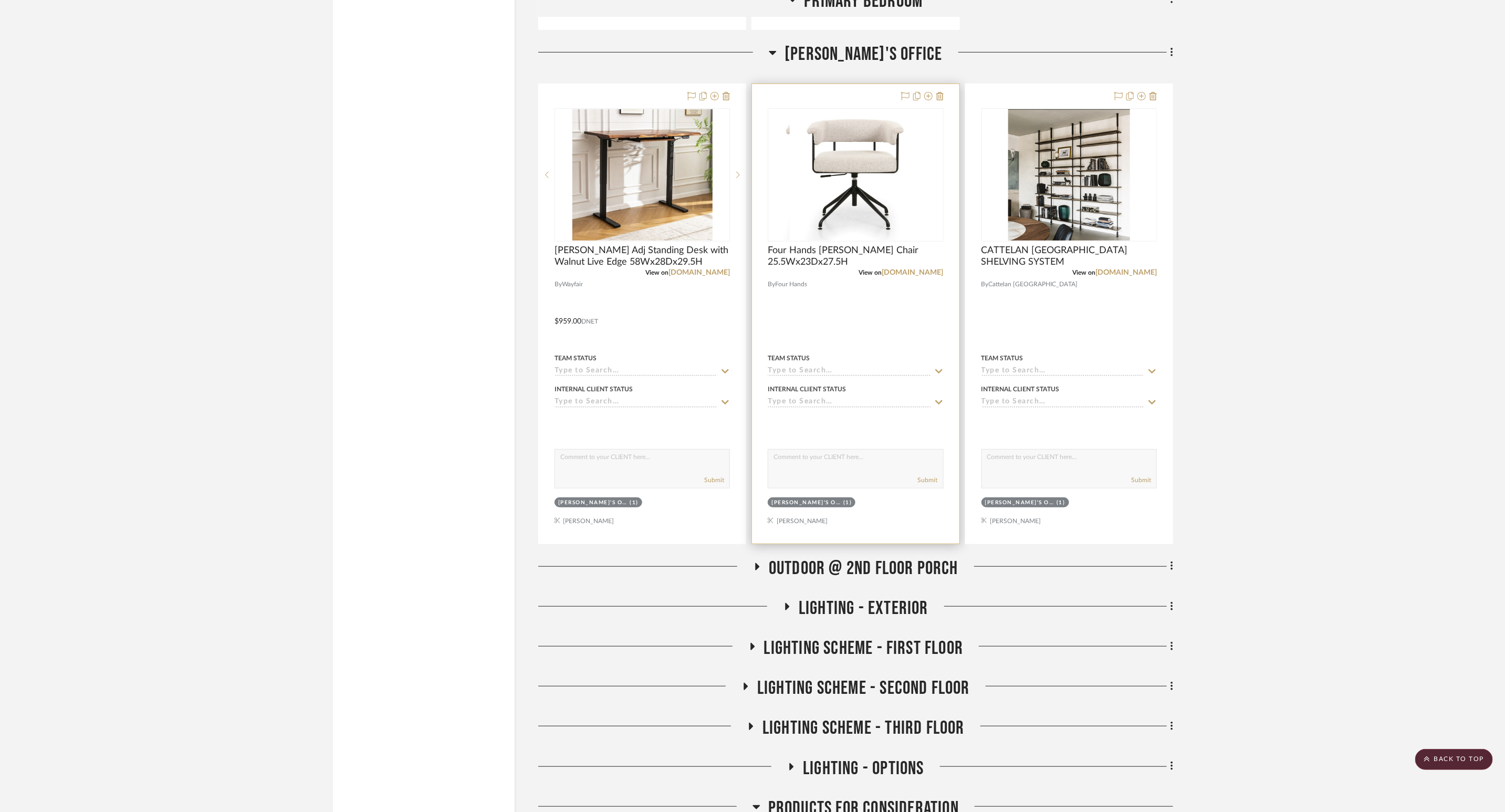
scroll to position [3309, 0]
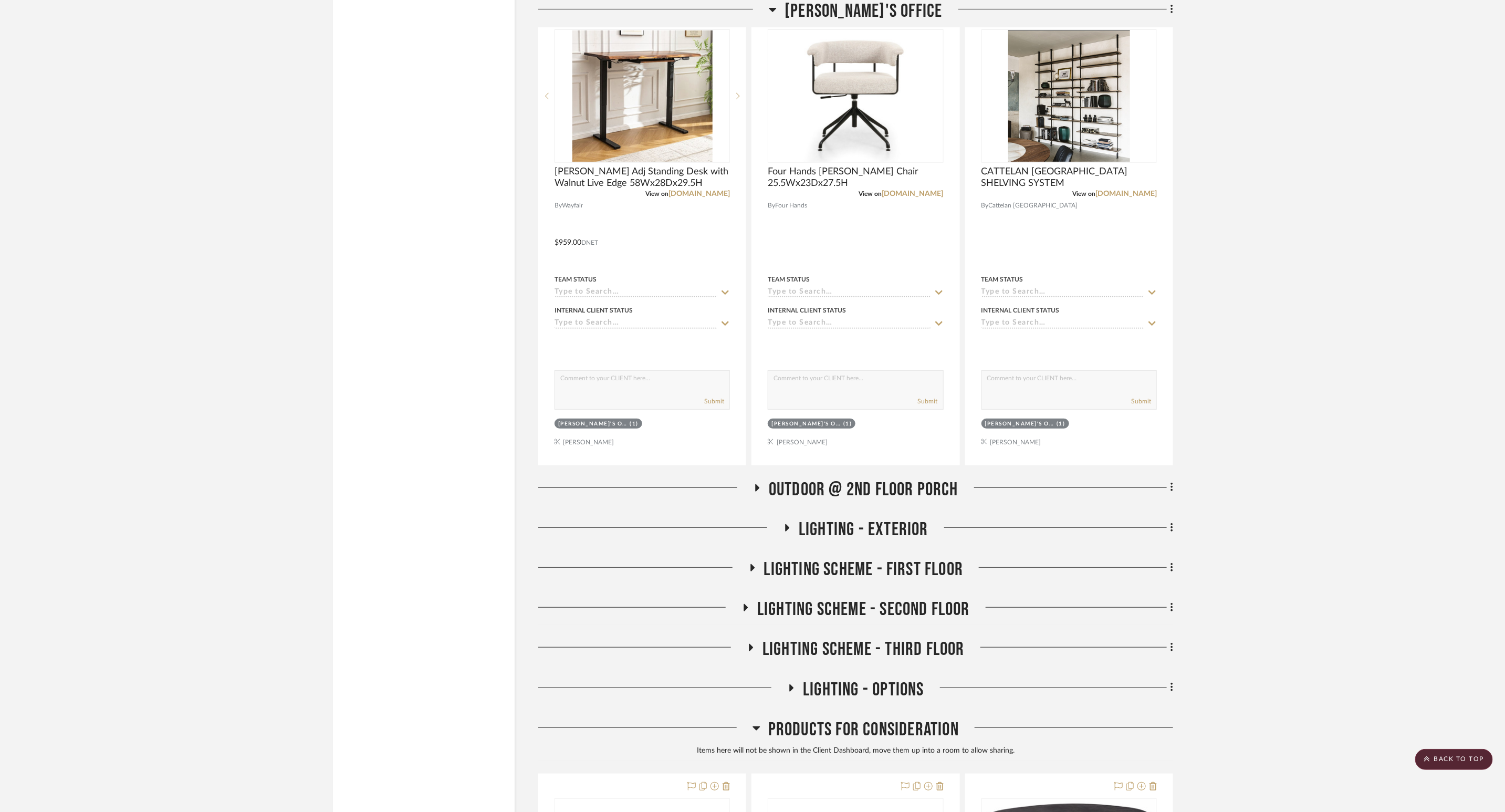
click at [759, 491] on icon at bounding box center [757, 487] width 13 height 8
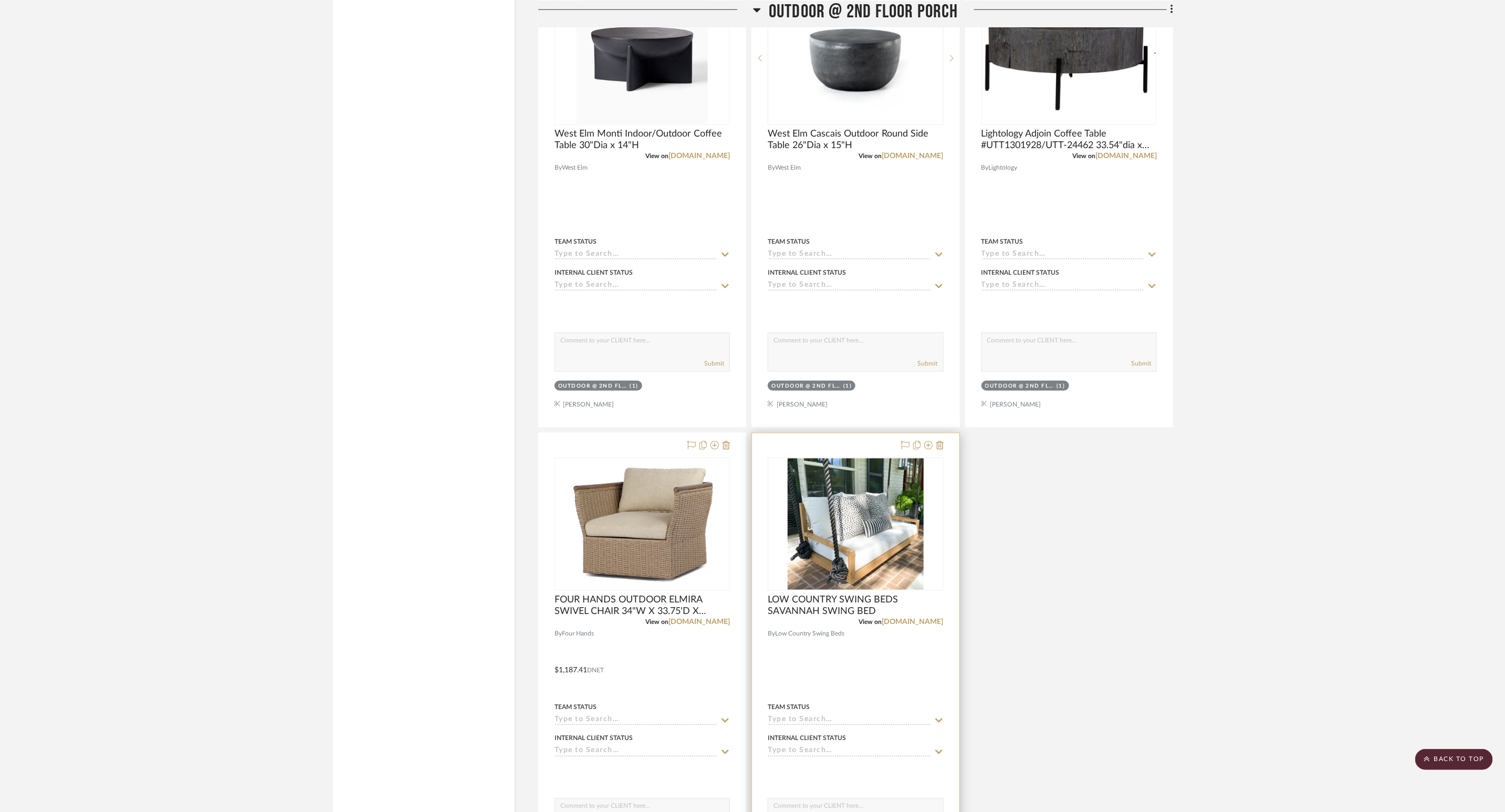
scroll to position [3939, 0]
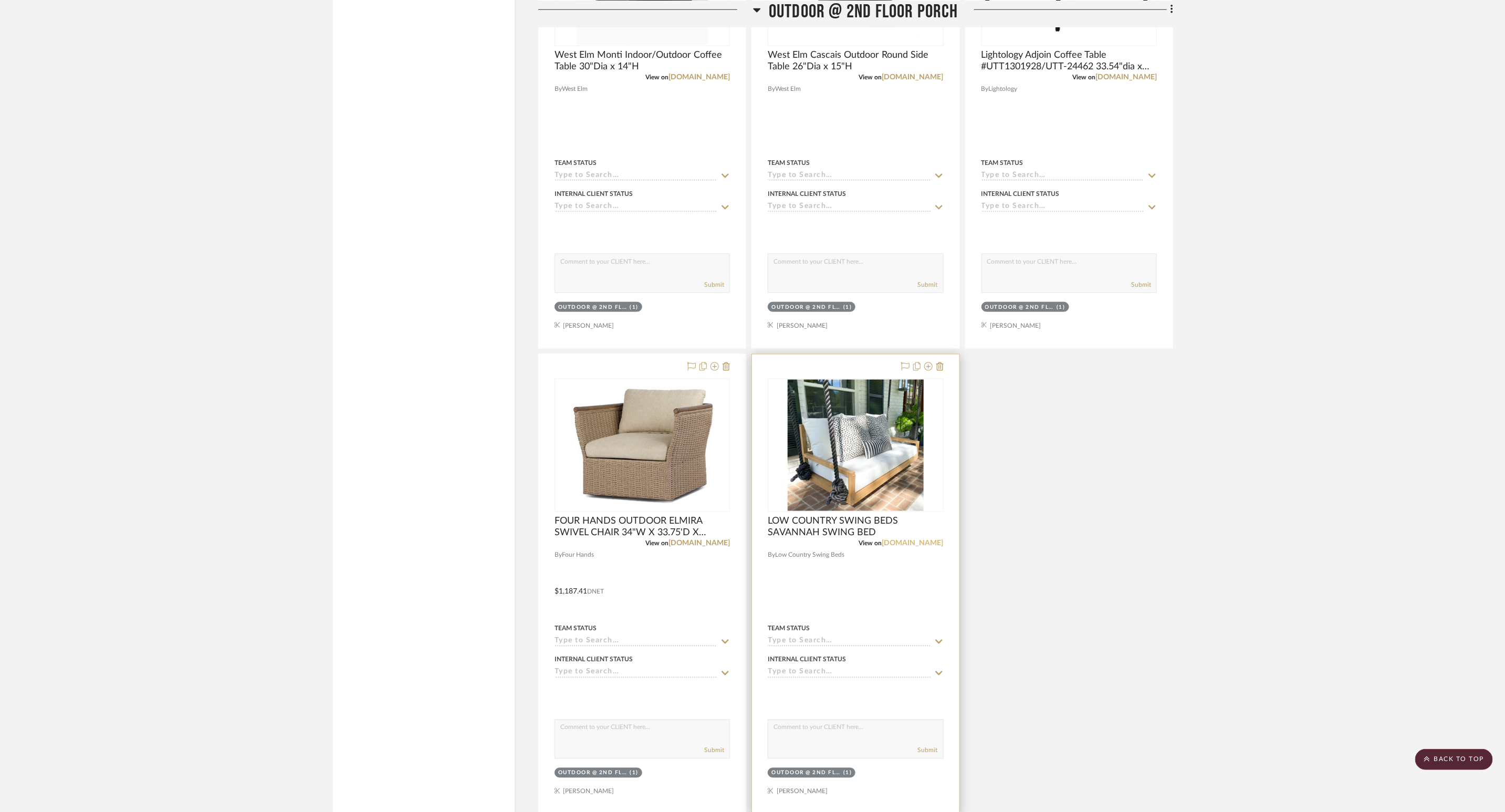
click at [910, 541] on link "[DOMAIN_NAME]" at bounding box center [913, 543] width 61 height 7
